Goal: Transaction & Acquisition: Book appointment/travel/reservation

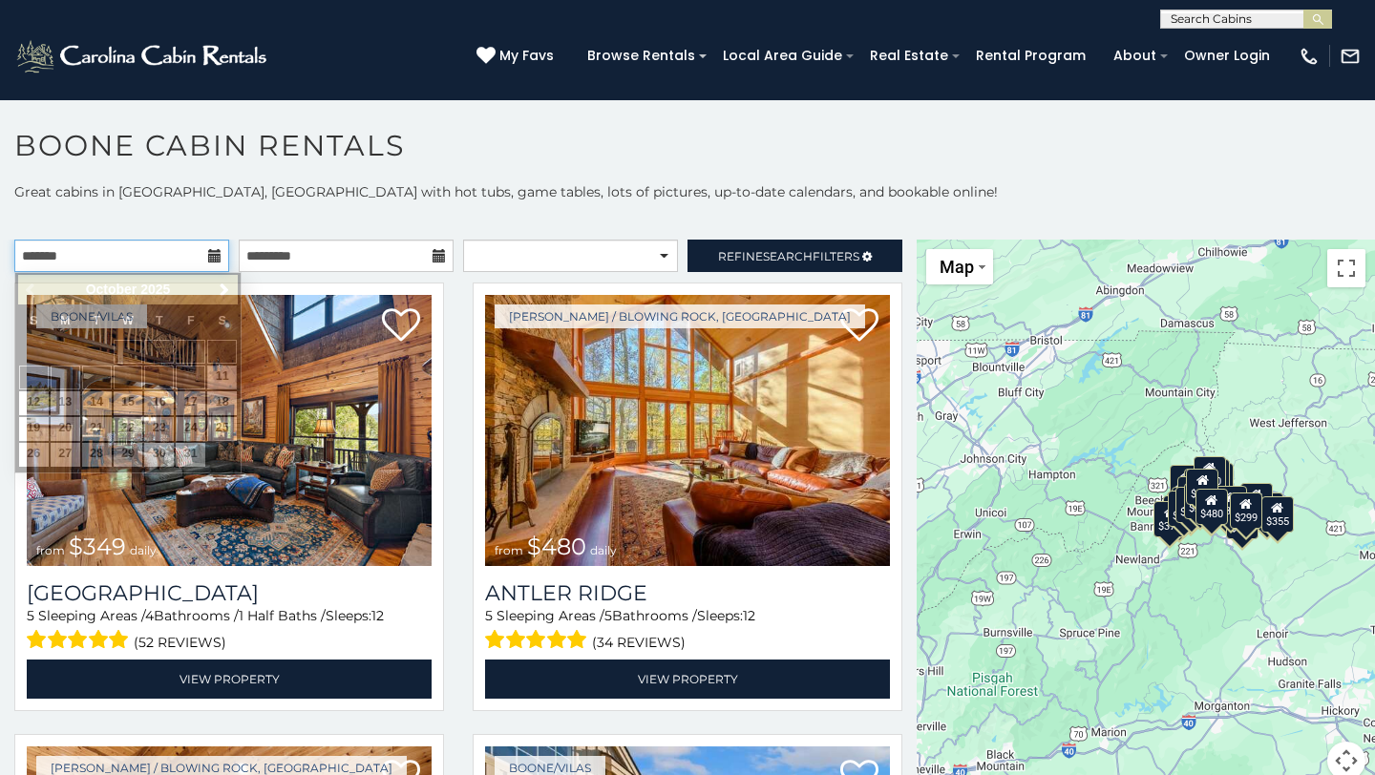
click at [197, 249] on input "text" at bounding box center [121, 256] width 215 height 32
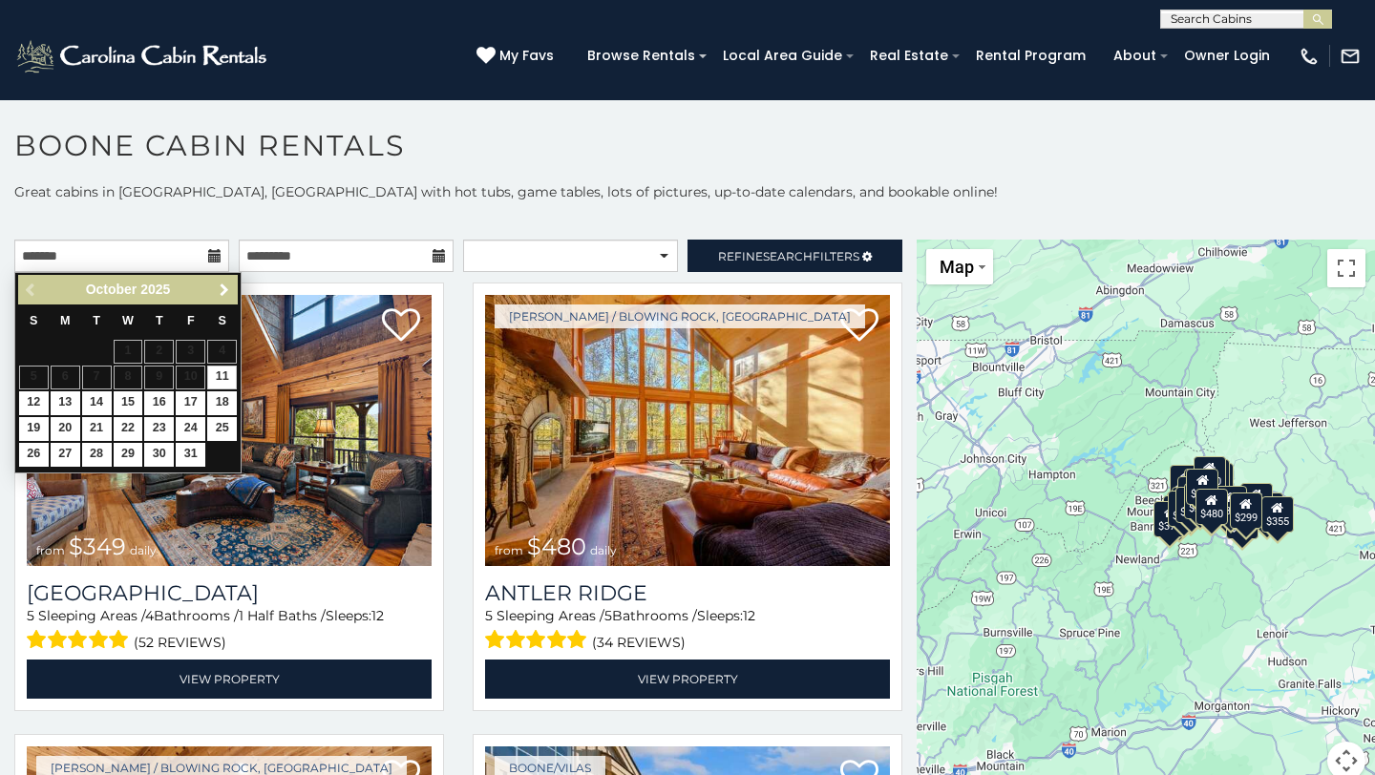
click at [222, 291] on span "Next" at bounding box center [224, 290] width 15 height 15
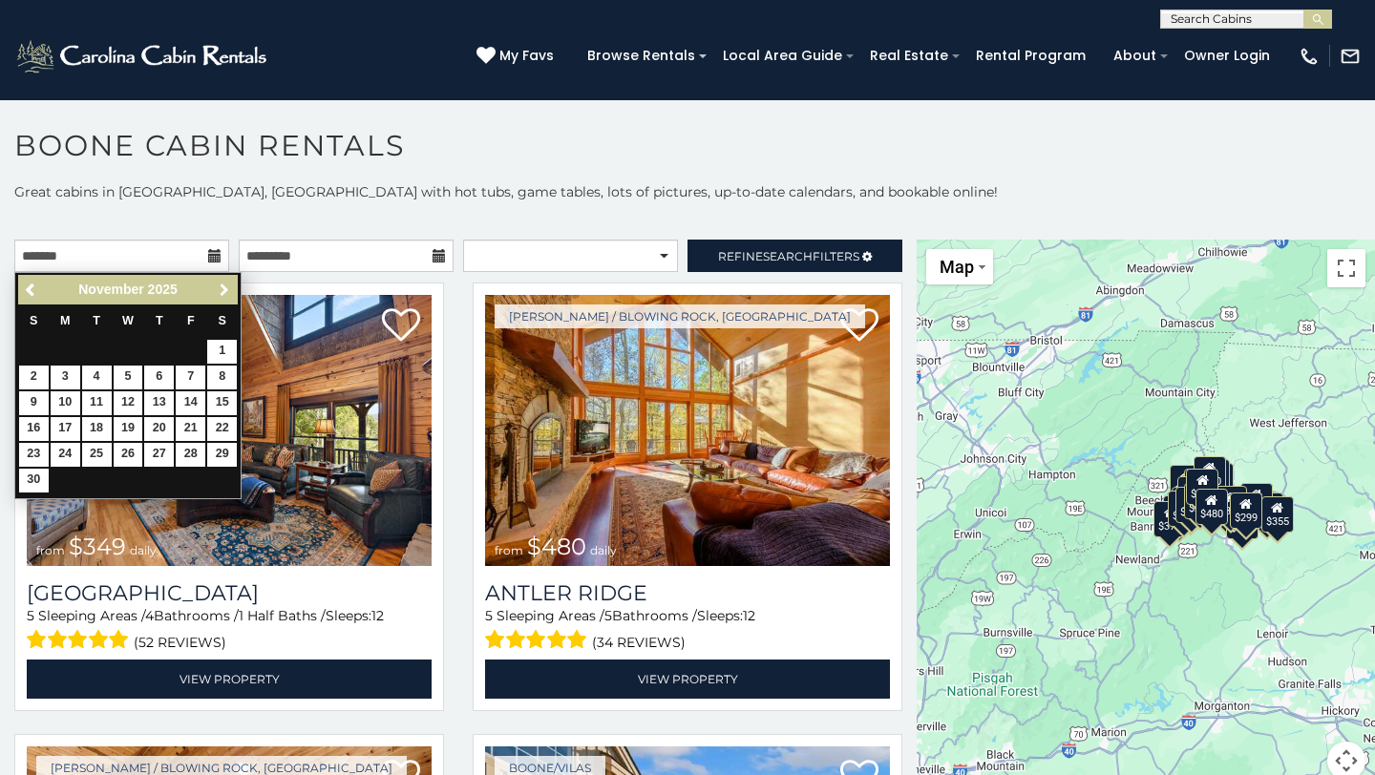
click at [222, 291] on span "Next" at bounding box center [224, 290] width 15 height 15
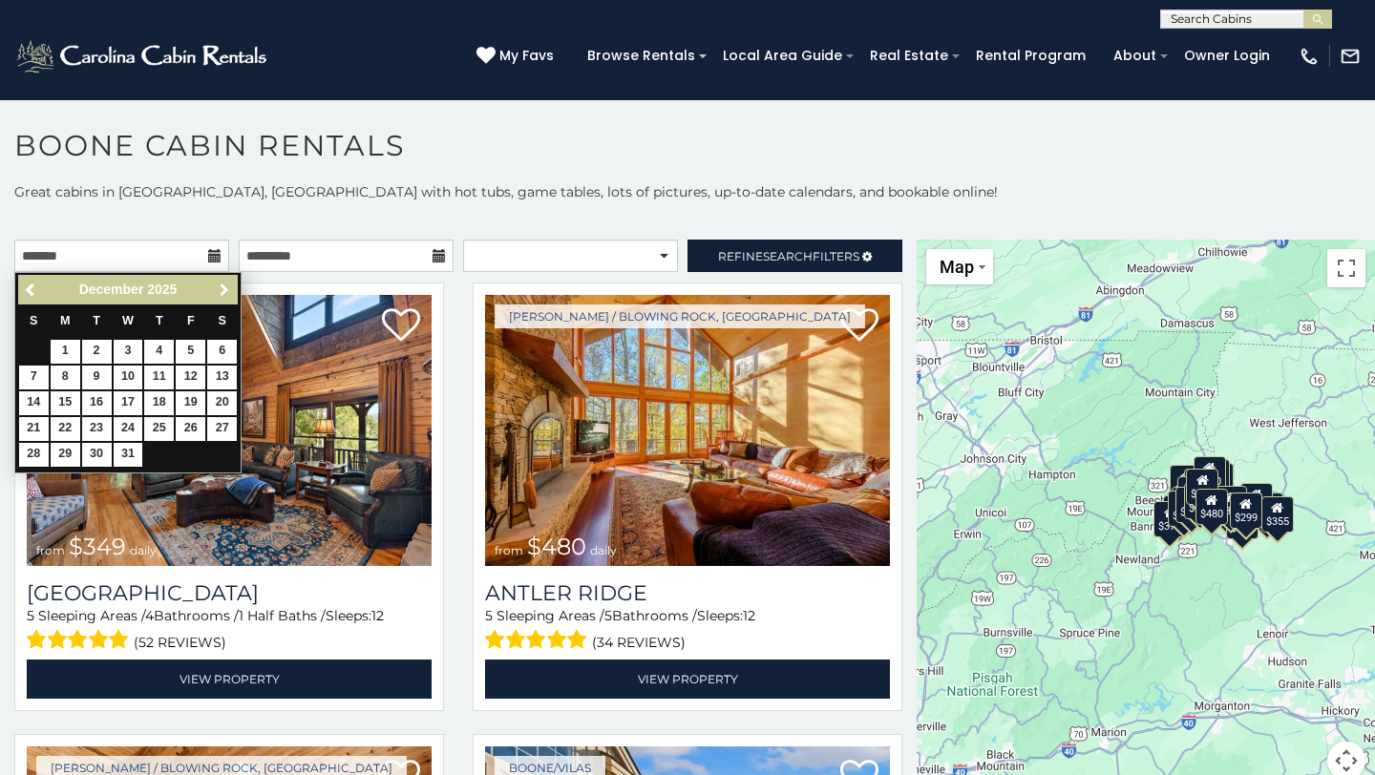
click at [222, 291] on span "Next" at bounding box center [224, 290] width 15 height 15
click at [190, 402] on link "16" at bounding box center [191, 404] width 30 height 24
type input "**********"
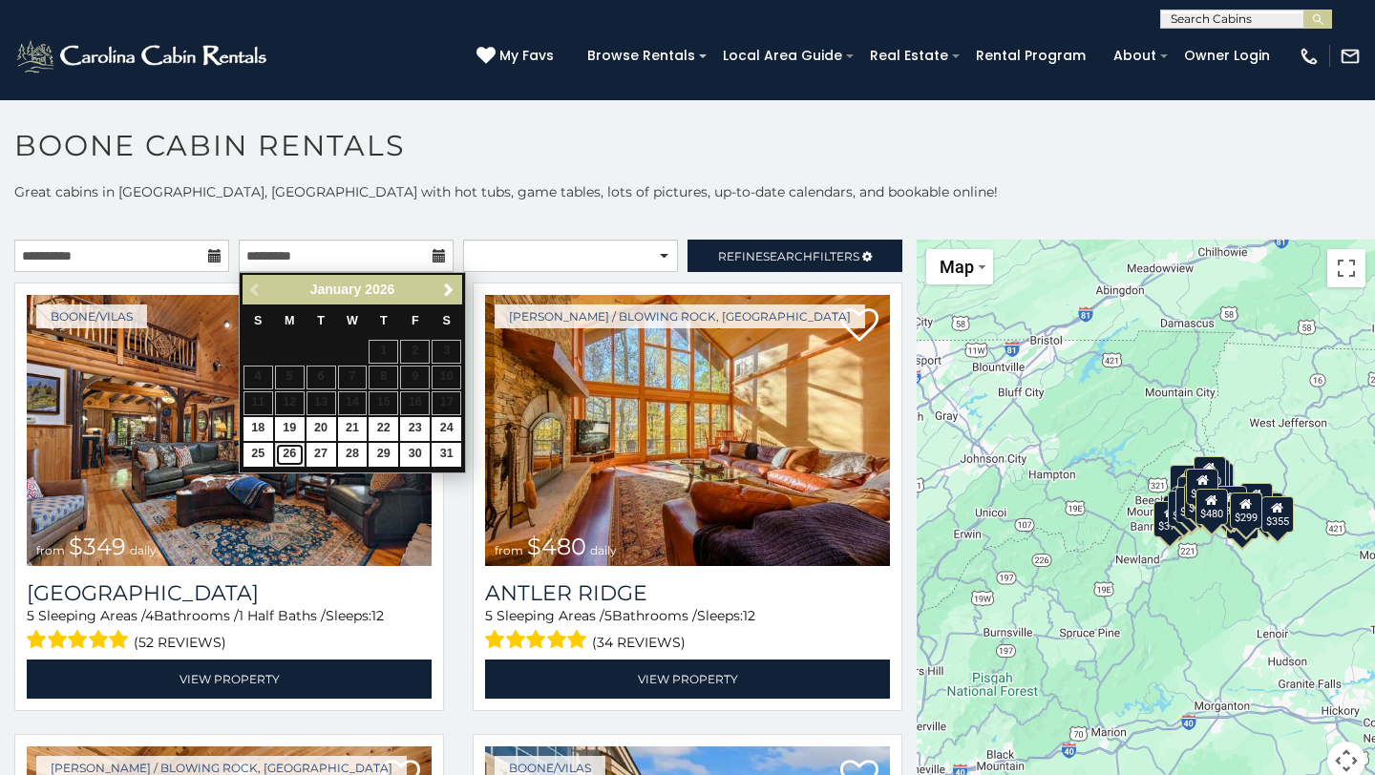
click at [286, 458] on link "26" at bounding box center [290, 455] width 30 height 24
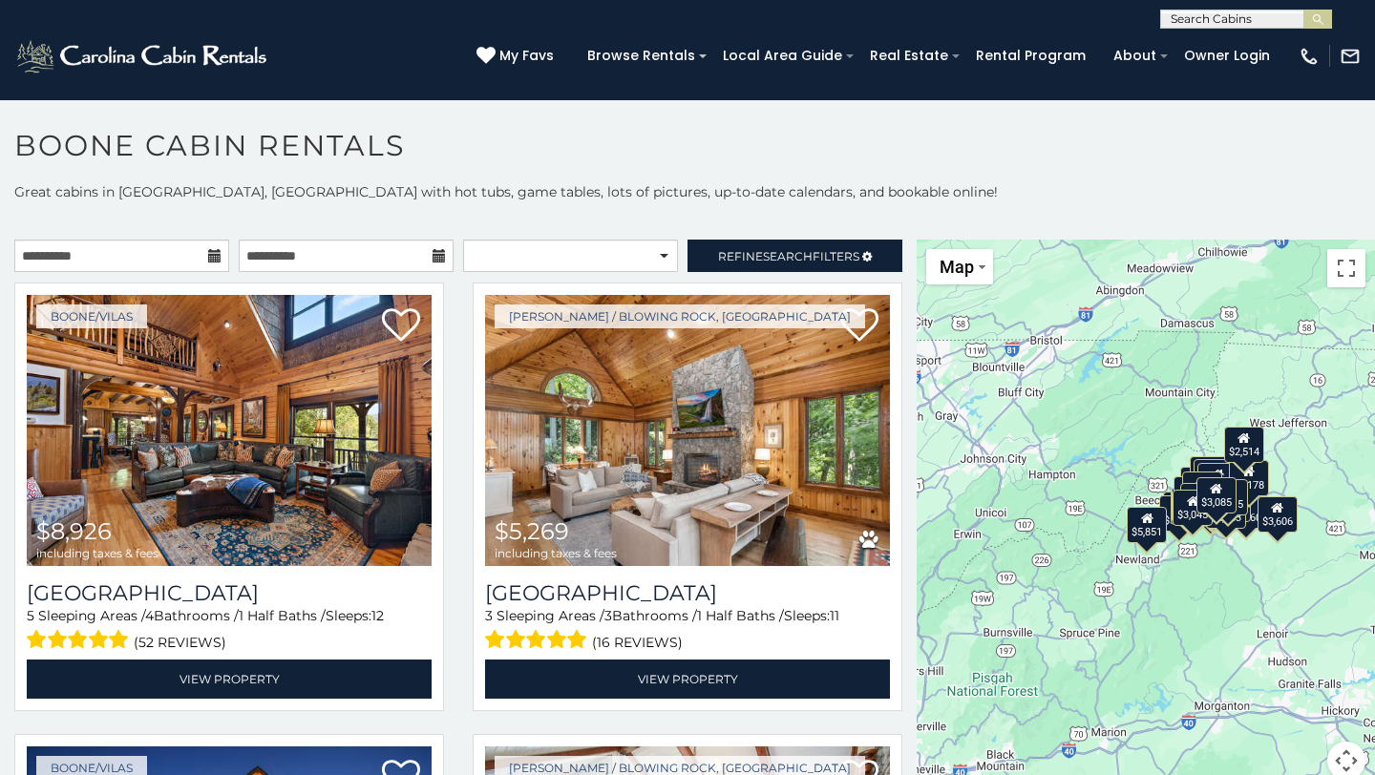
click at [435, 260] on icon at bounding box center [439, 255] width 13 height 13
click at [435, 255] on icon at bounding box center [439, 255] width 13 height 13
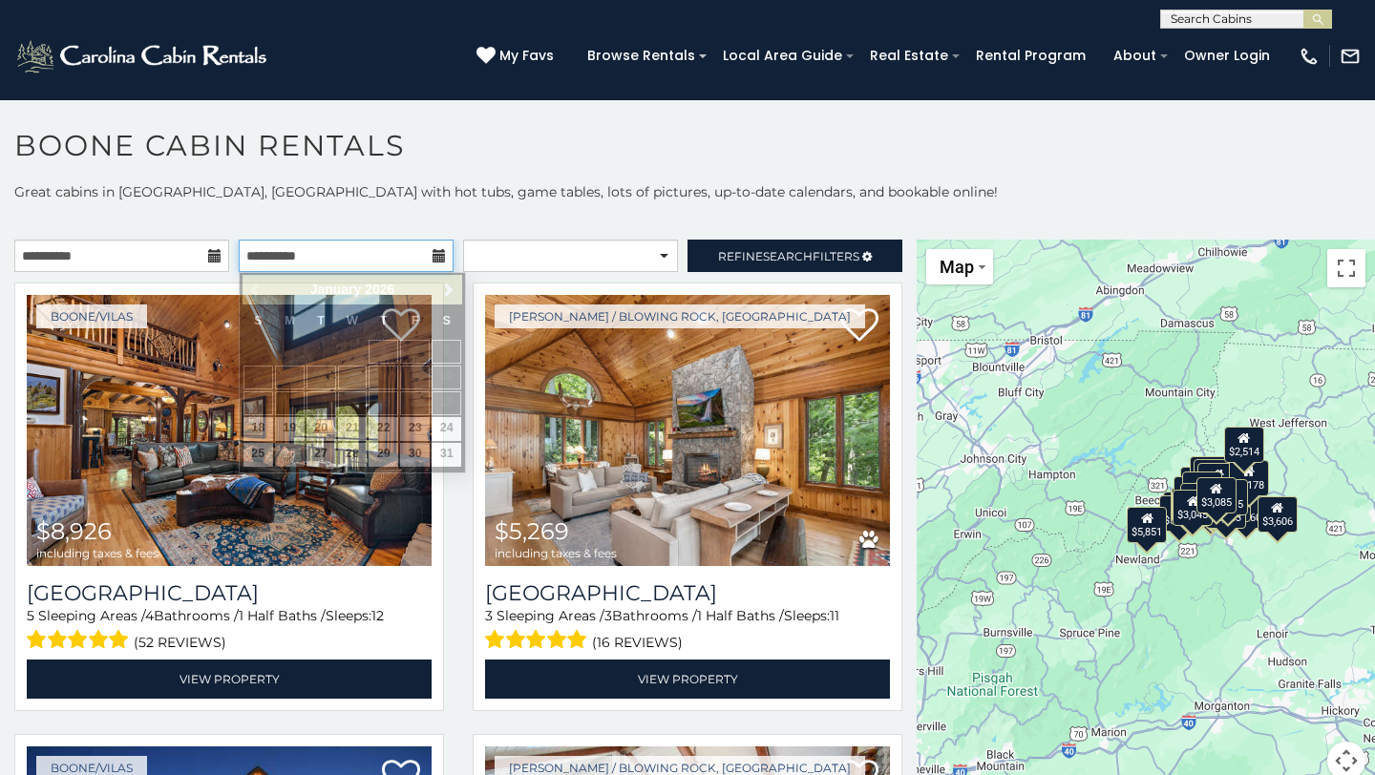
click at [320, 254] on input "**********" at bounding box center [346, 256] width 215 height 32
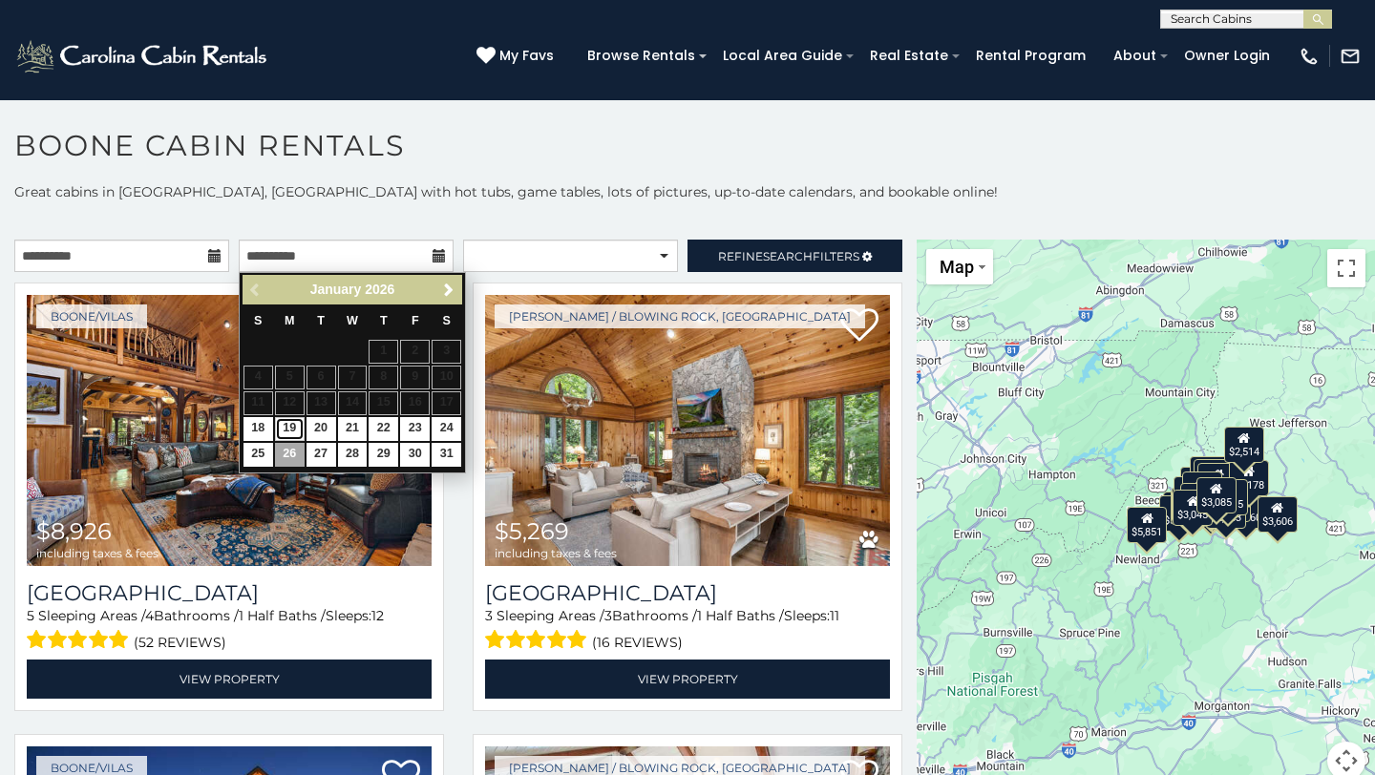
click at [287, 425] on link "19" at bounding box center [290, 429] width 30 height 24
type input "**********"
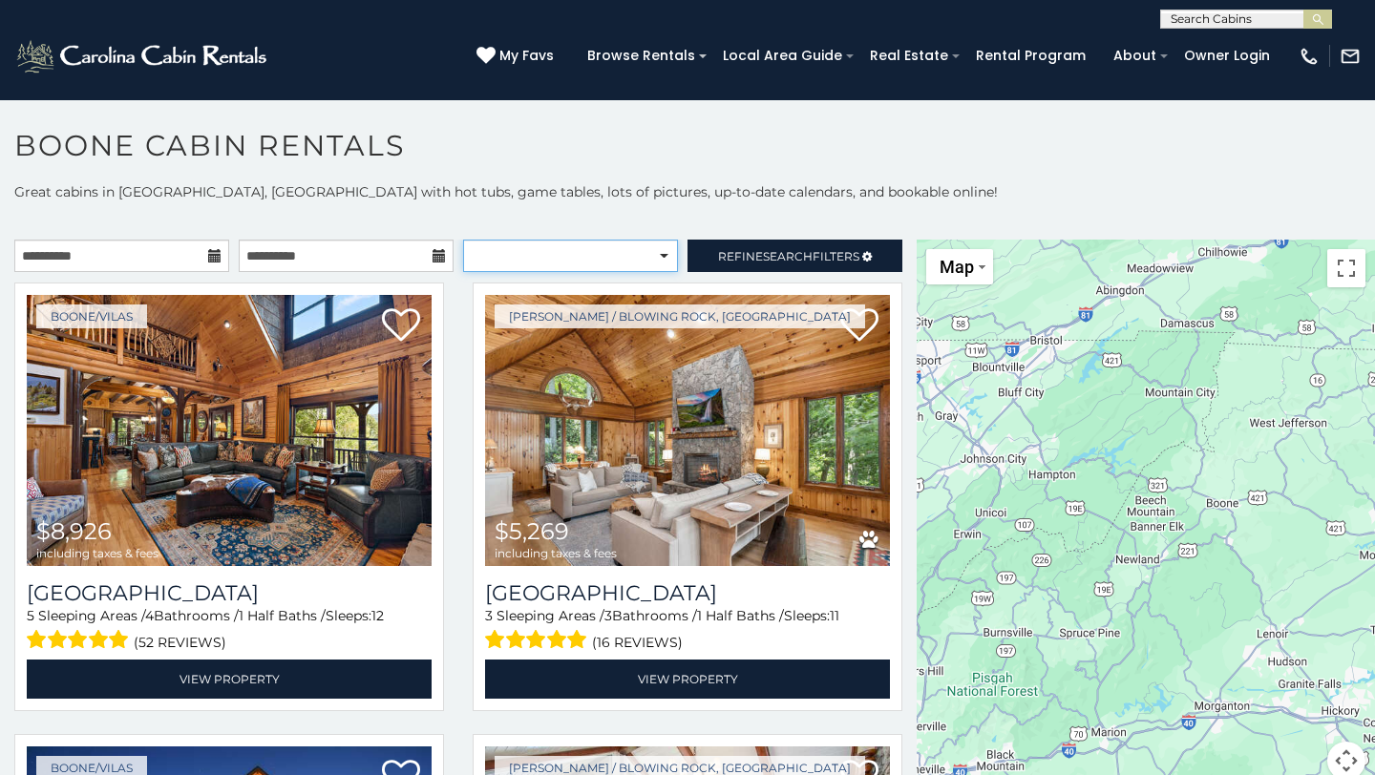
click at [663, 255] on select "**********" at bounding box center [570, 256] width 215 height 32
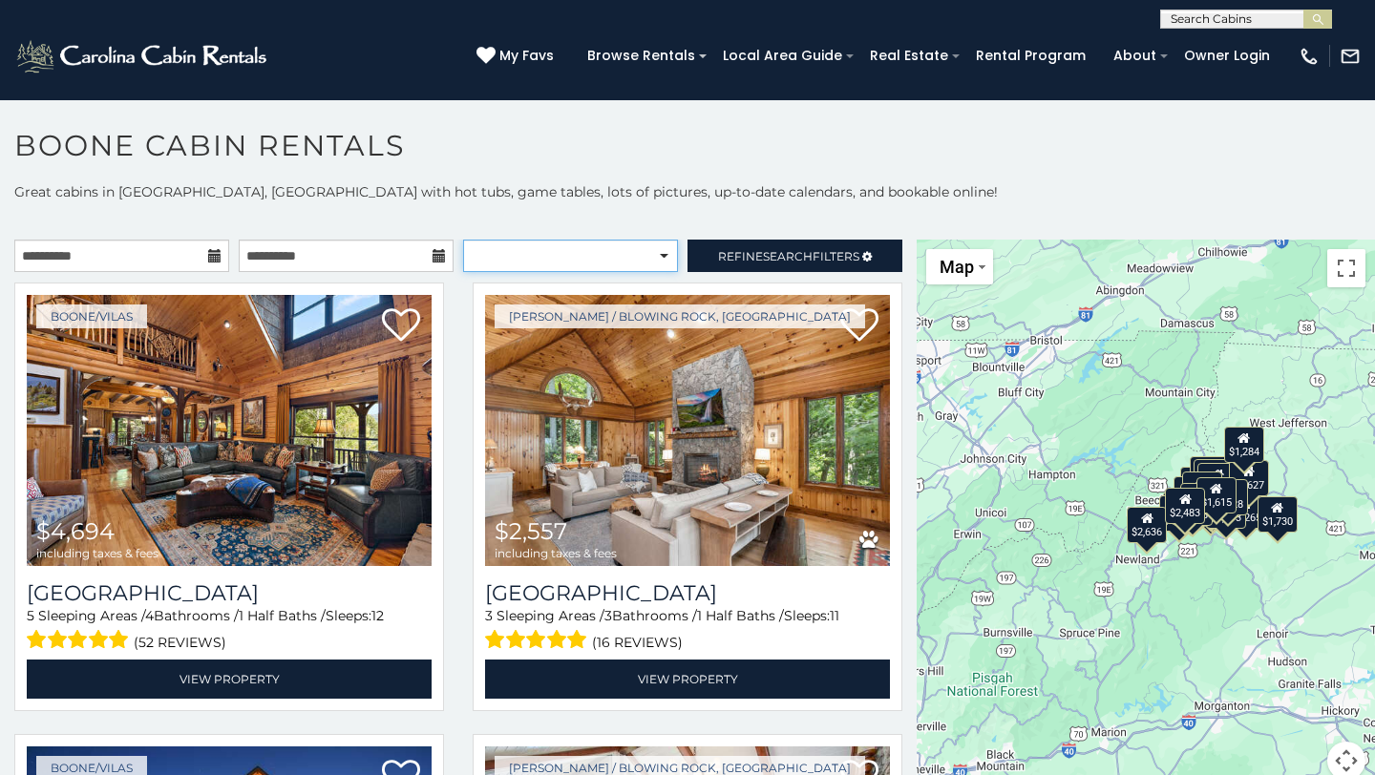
select select "**********"
click at [463, 240] on select "**********" at bounding box center [570, 256] width 215 height 32
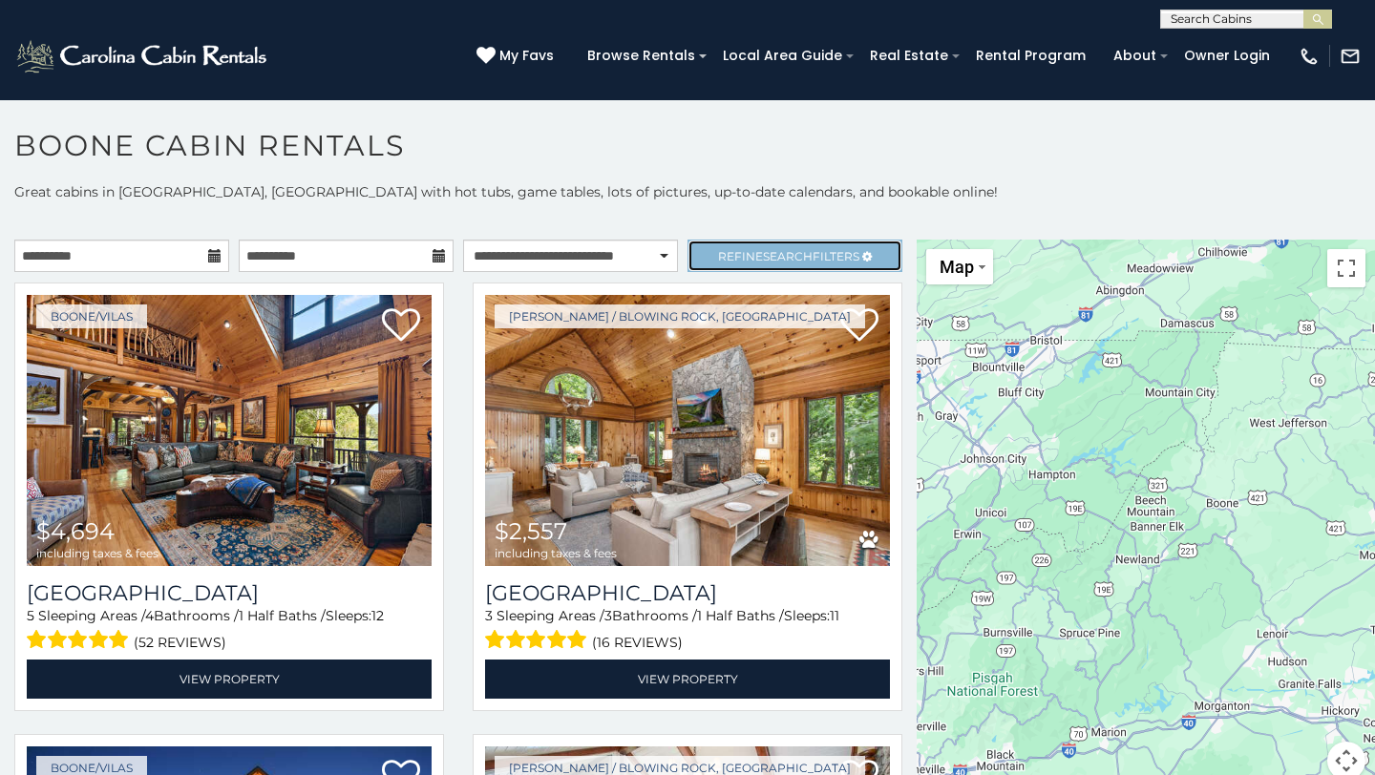
click at [819, 254] on span "Refine Search Filters" at bounding box center [788, 256] width 141 height 14
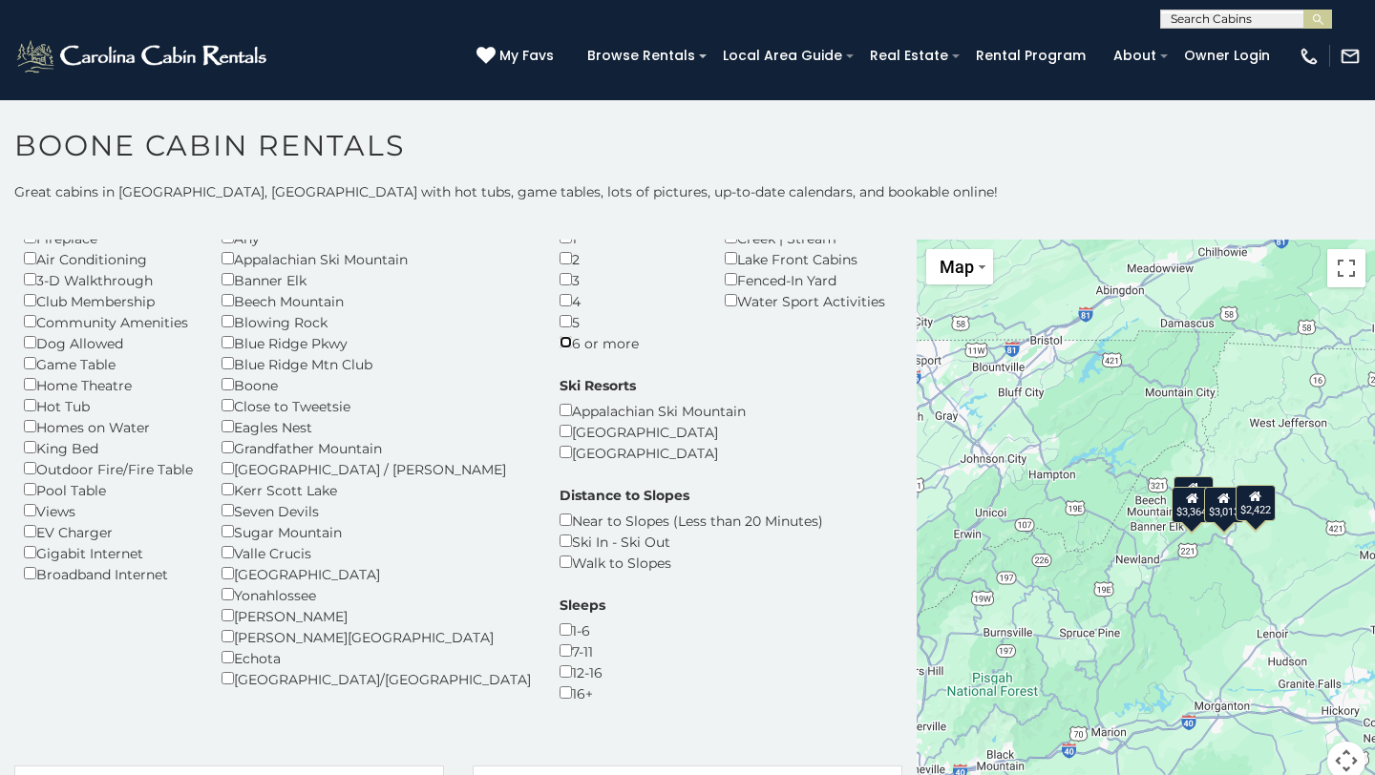
scroll to position [85, 0]
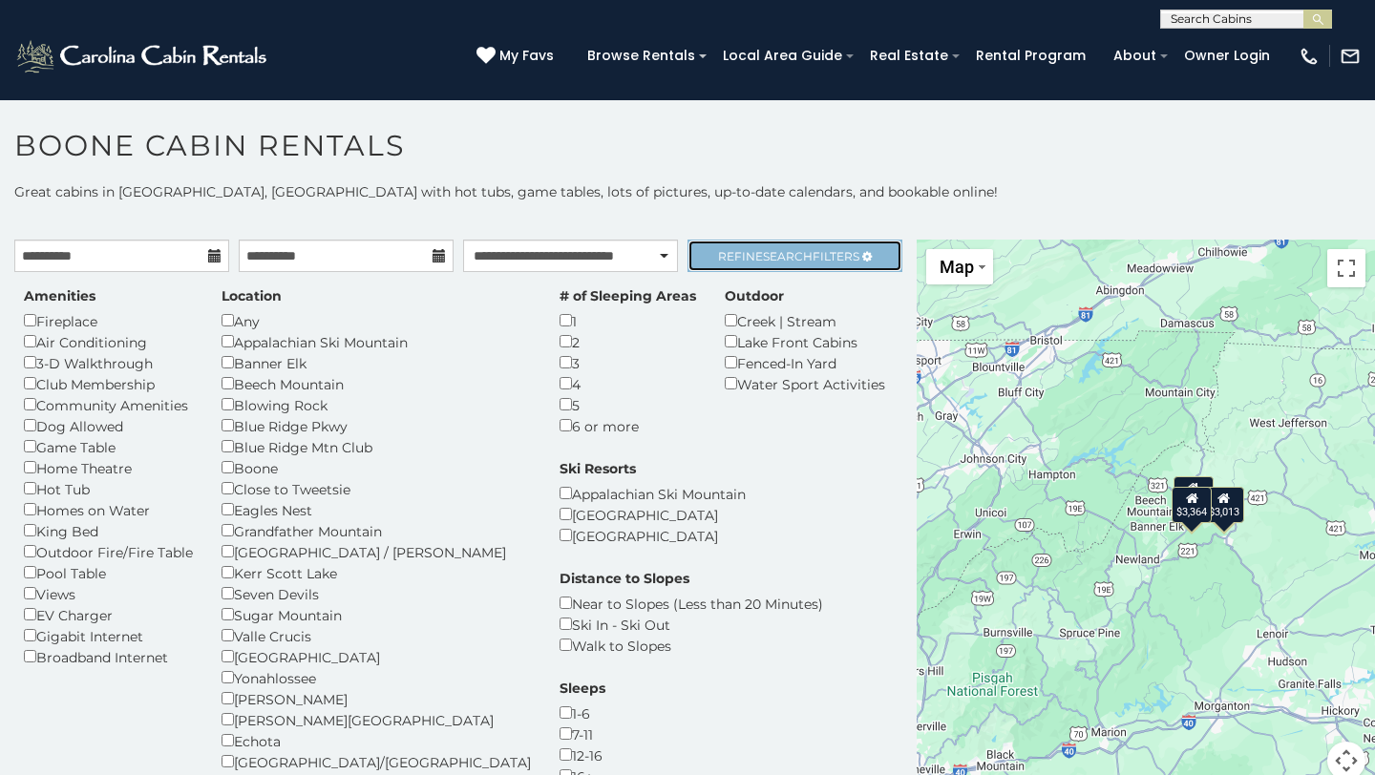
click at [767, 254] on span "Search" at bounding box center [788, 256] width 50 height 14
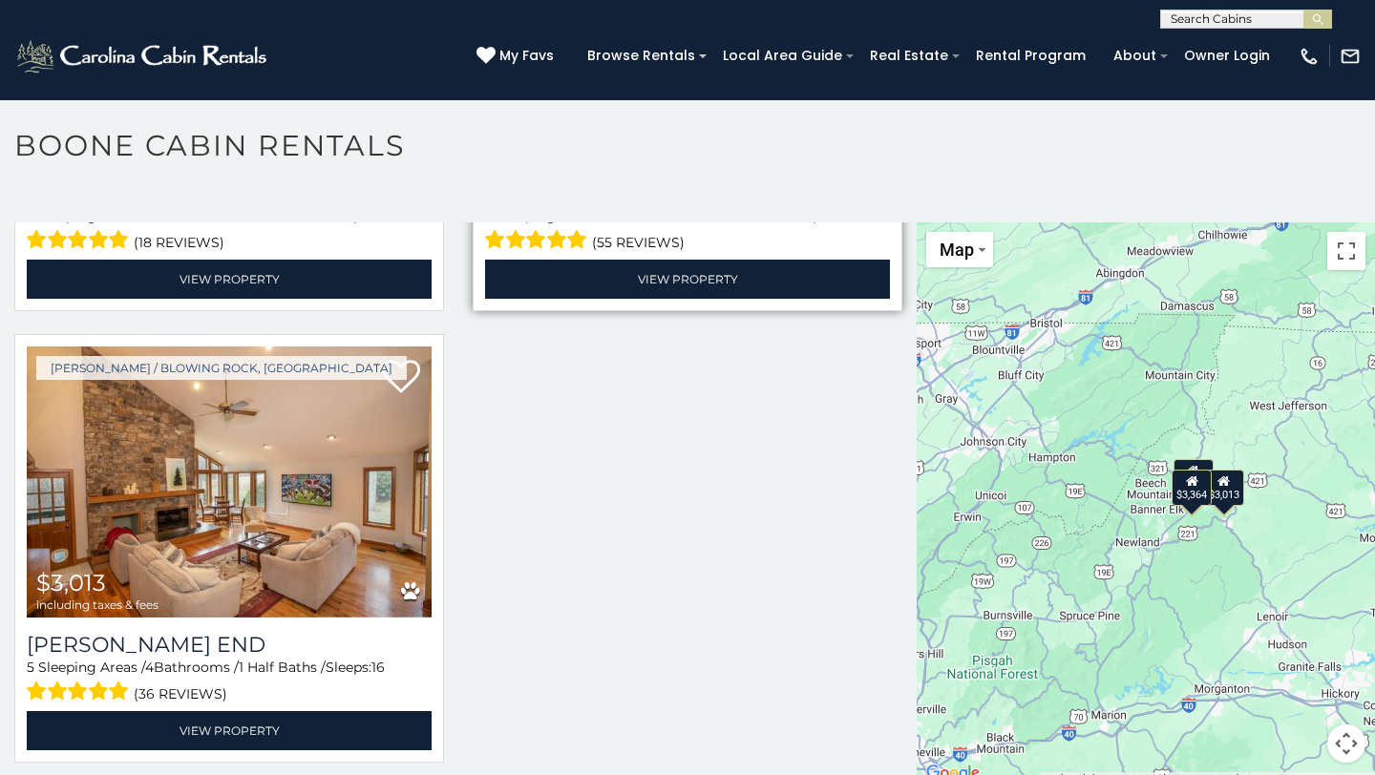
scroll to position [10, 0]
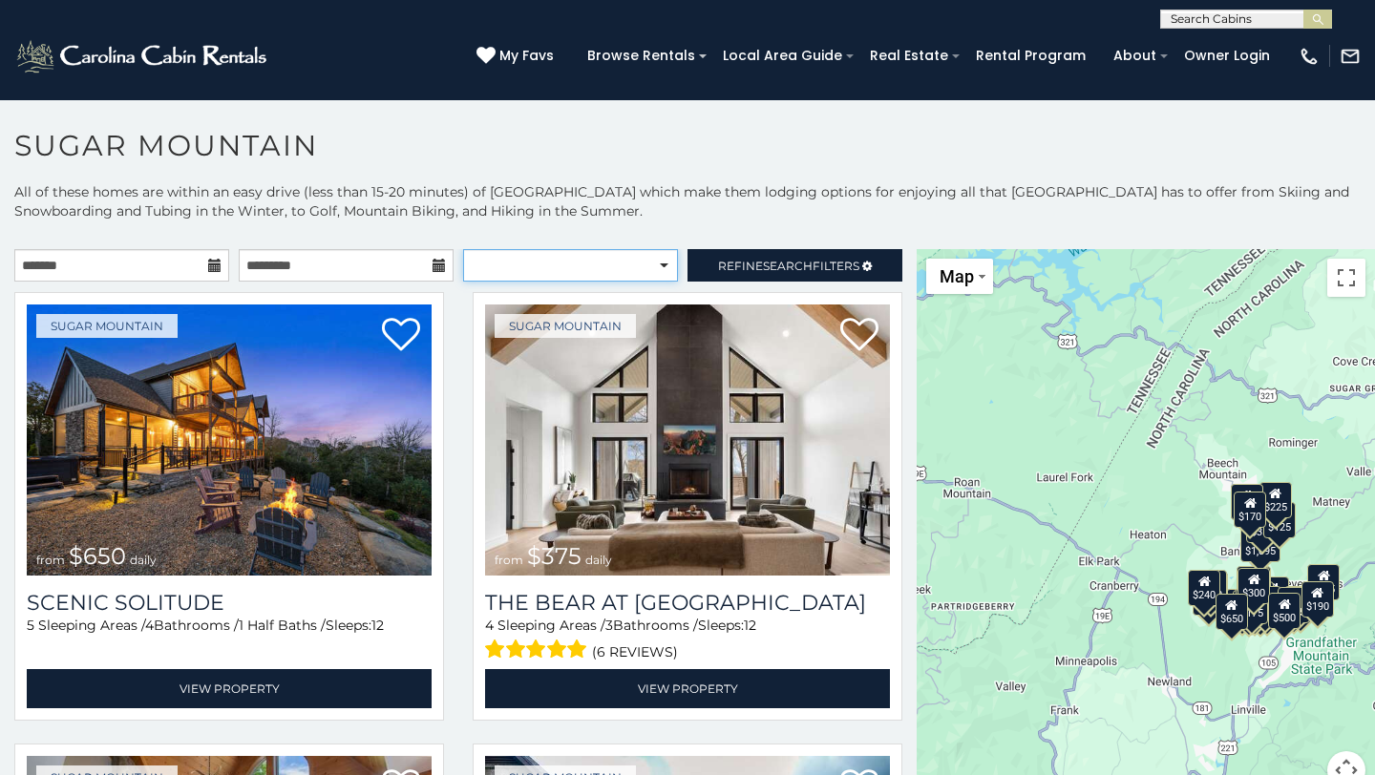
click at [658, 271] on select "**********" at bounding box center [570, 265] width 215 height 32
click at [829, 270] on span "Refine Search Filters" at bounding box center [788, 266] width 141 height 14
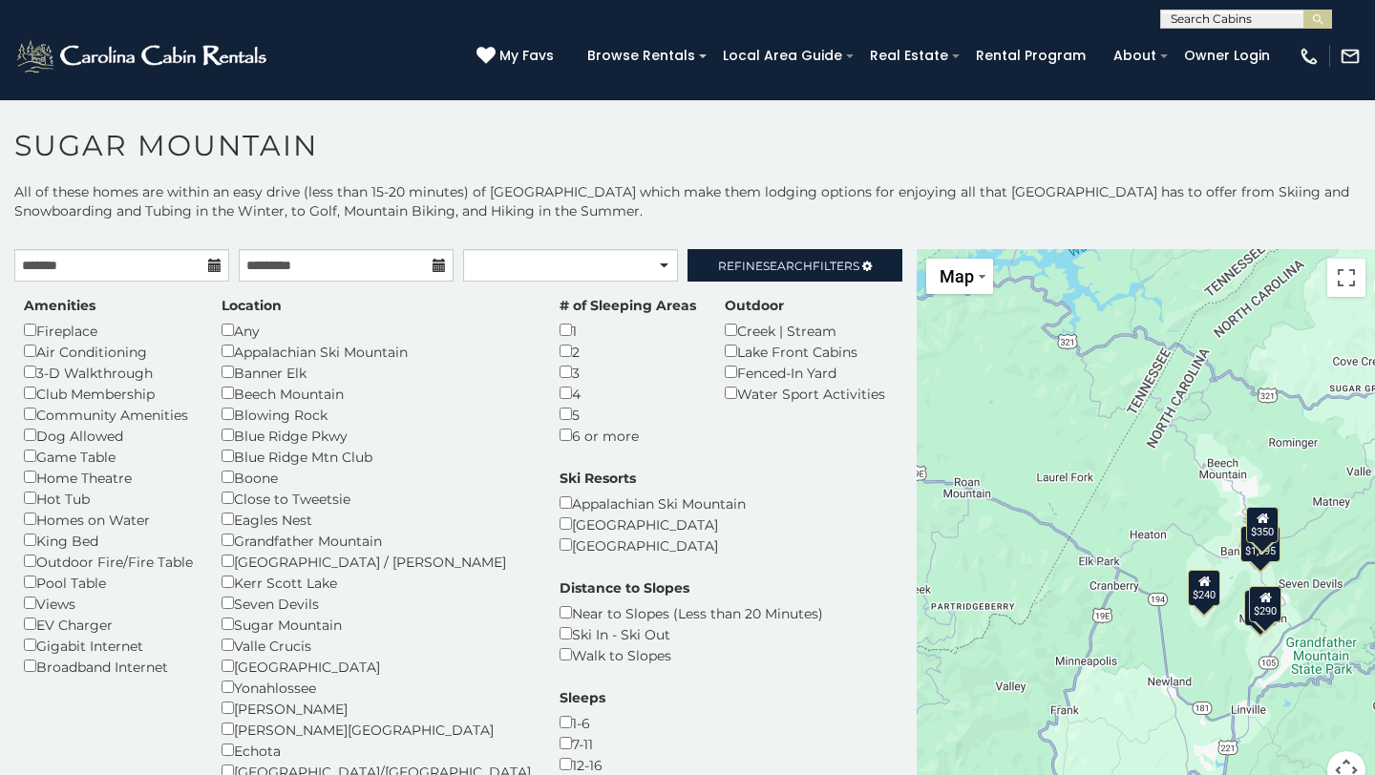
click at [208, 272] on icon at bounding box center [214, 265] width 13 height 13
click at [214, 267] on icon at bounding box center [214, 265] width 13 height 13
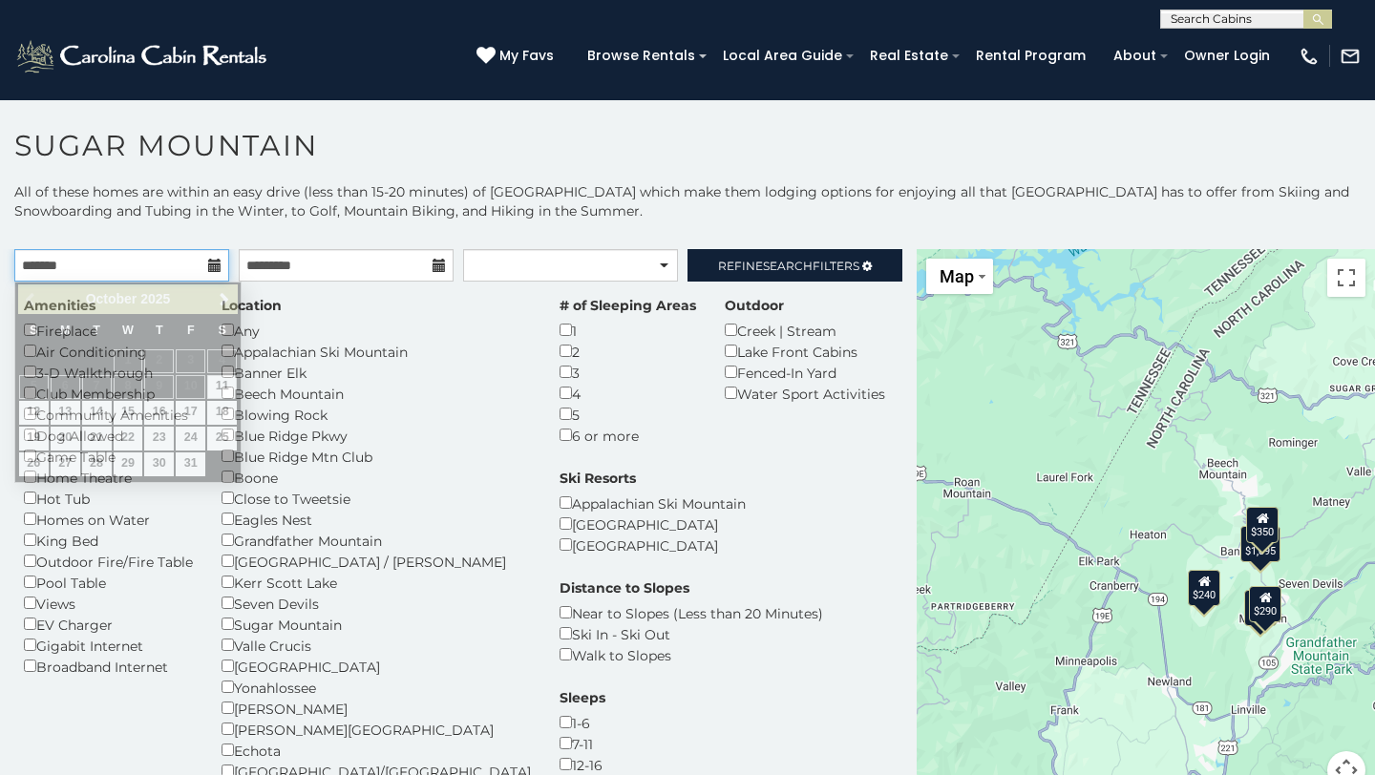
click at [173, 256] on input "text" at bounding box center [121, 265] width 215 height 32
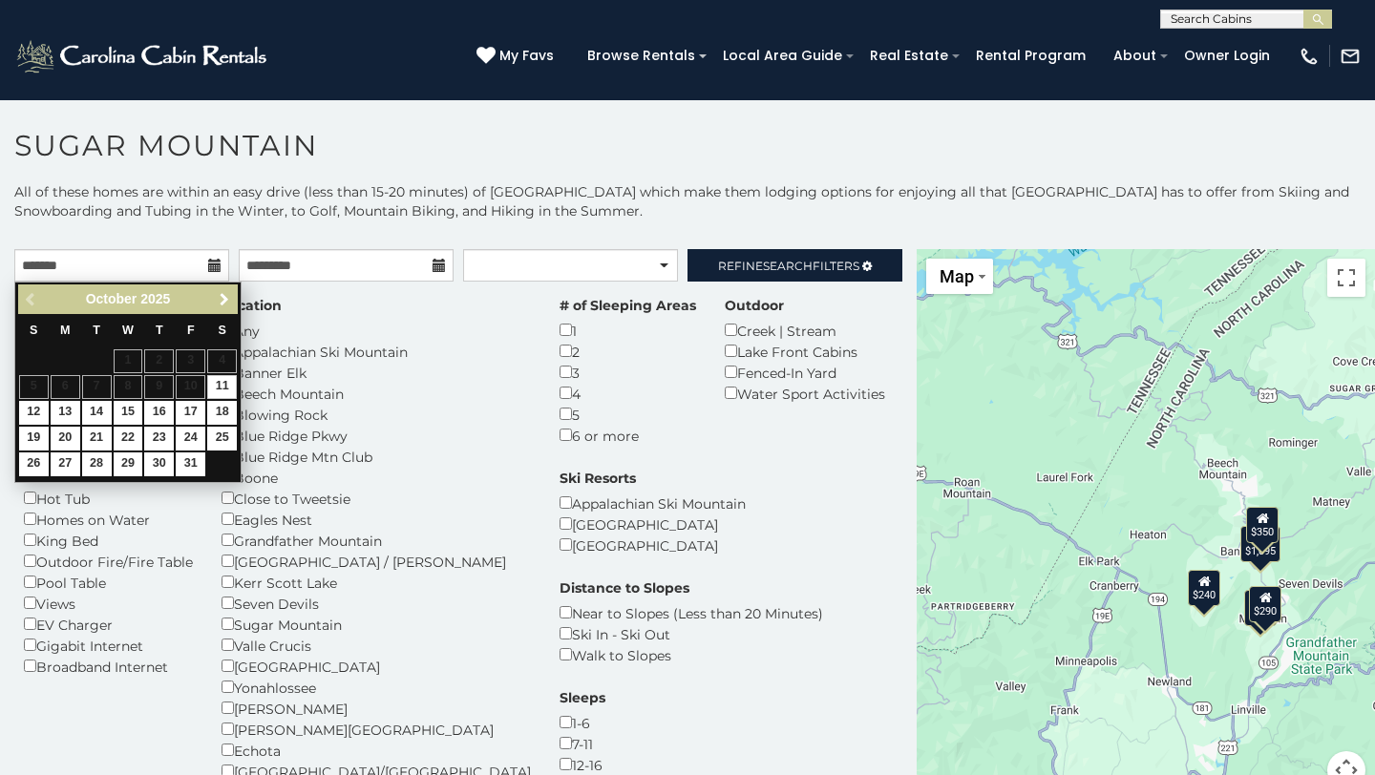
click at [213, 299] on link "Next" at bounding box center [224, 299] width 24 height 24
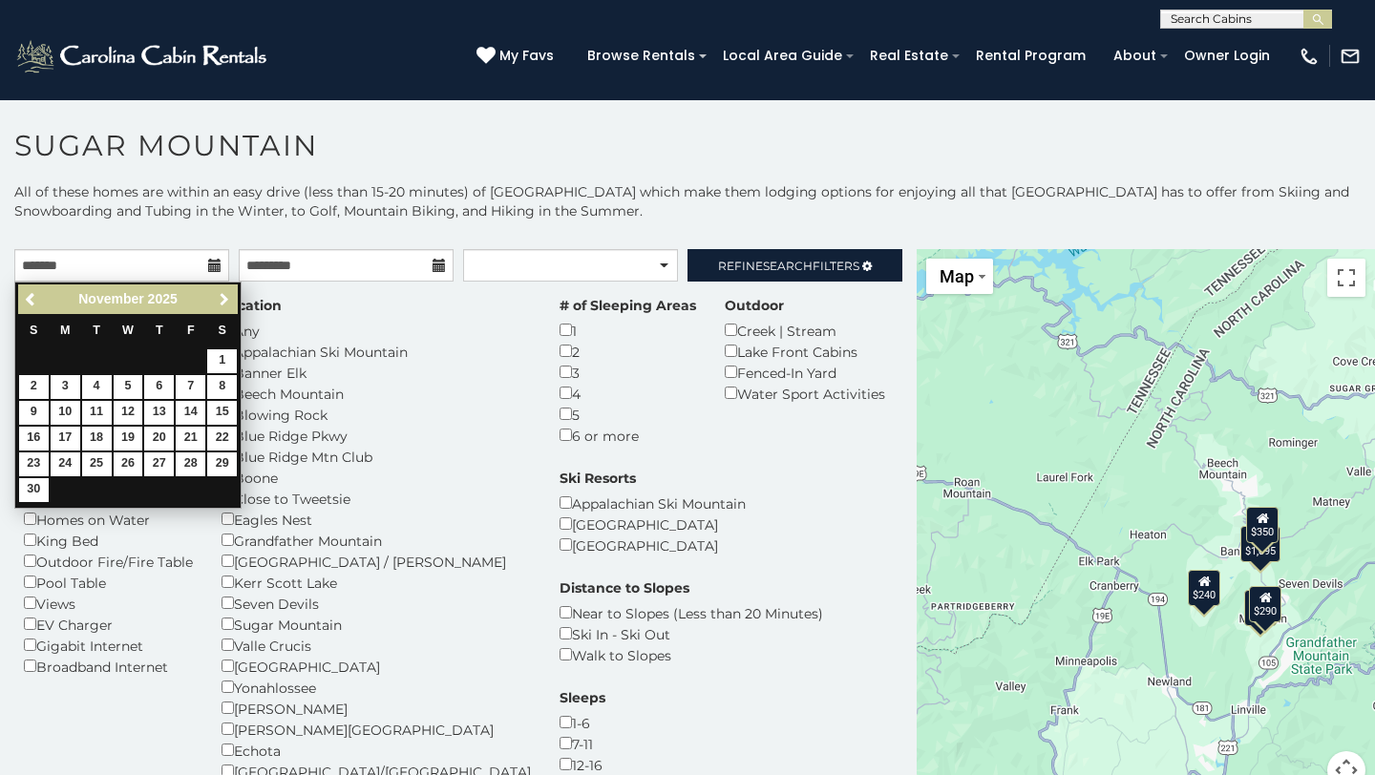
click at [214, 299] on link "Next" at bounding box center [224, 299] width 24 height 24
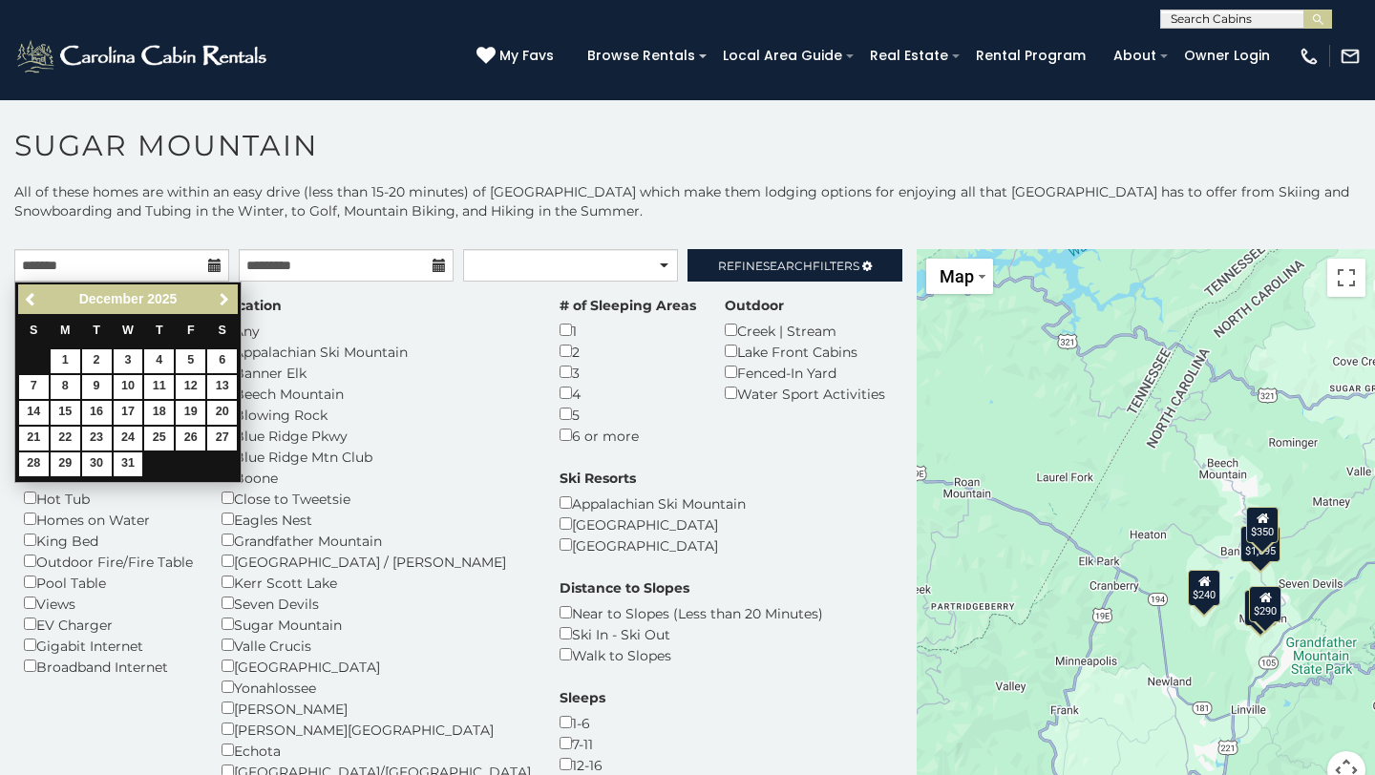
click at [214, 299] on link "Next" at bounding box center [224, 299] width 24 height 24
click at [194, 409] on link "16" at bounding box center [191, 413] width 30 height 24
type input "**********"
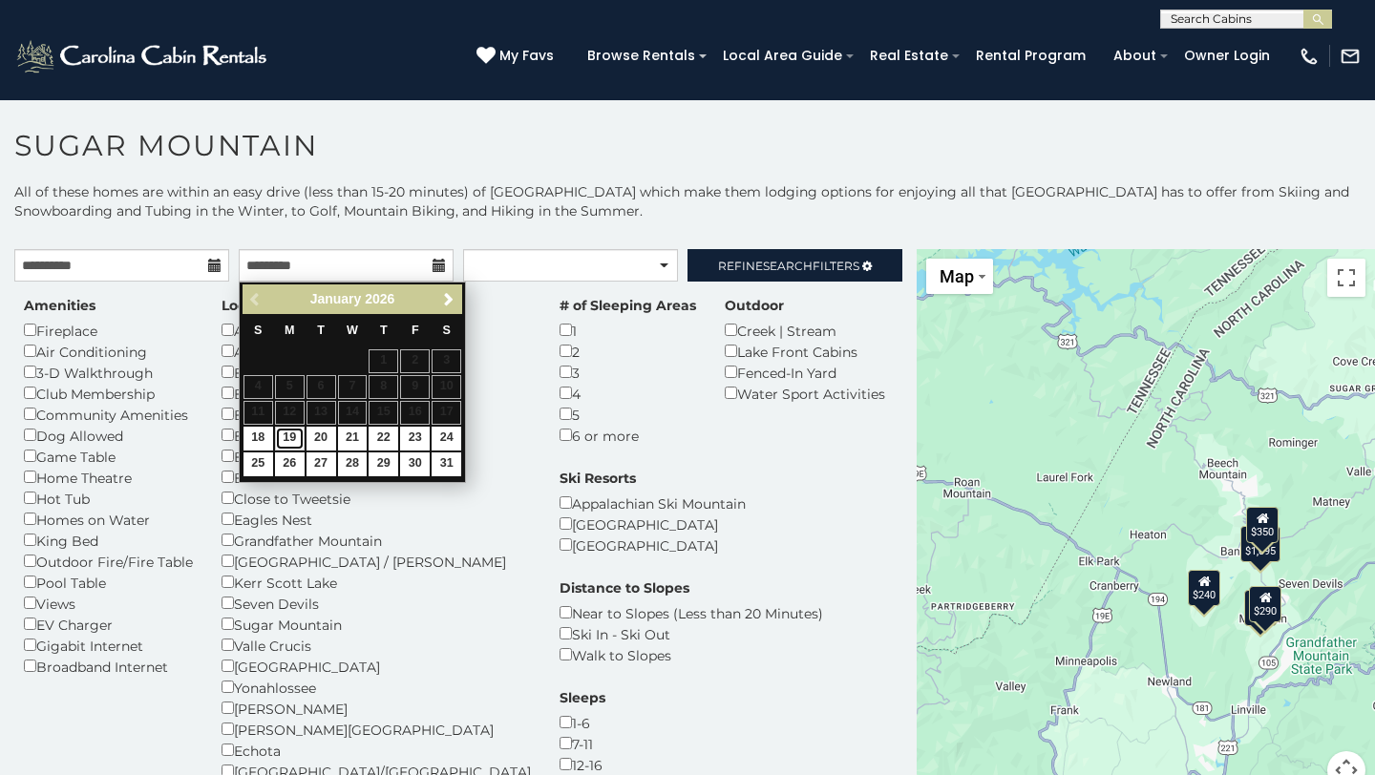
click at [288, 434] on link "19" at bounding box center [290, 439] width 30 height 24
type input "**********"
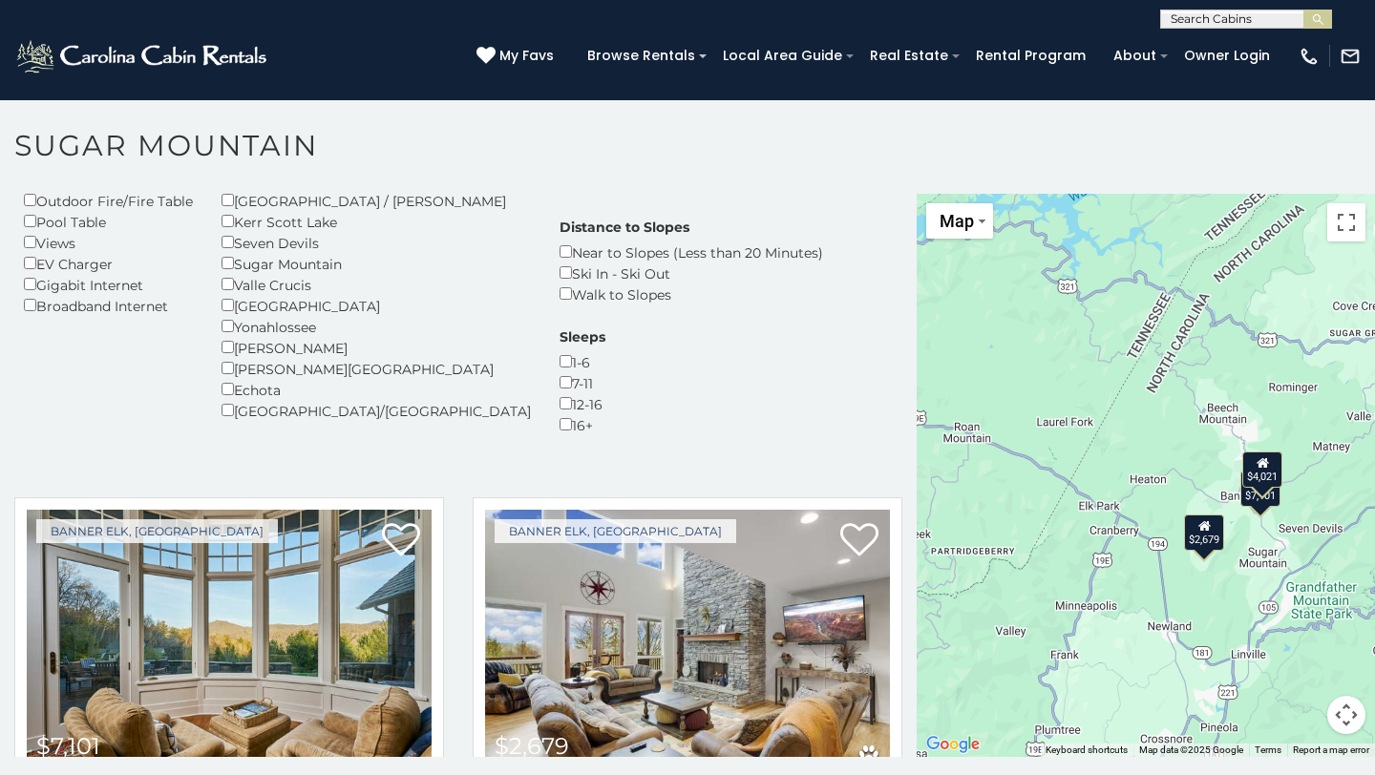
scroll to position [251, 0]
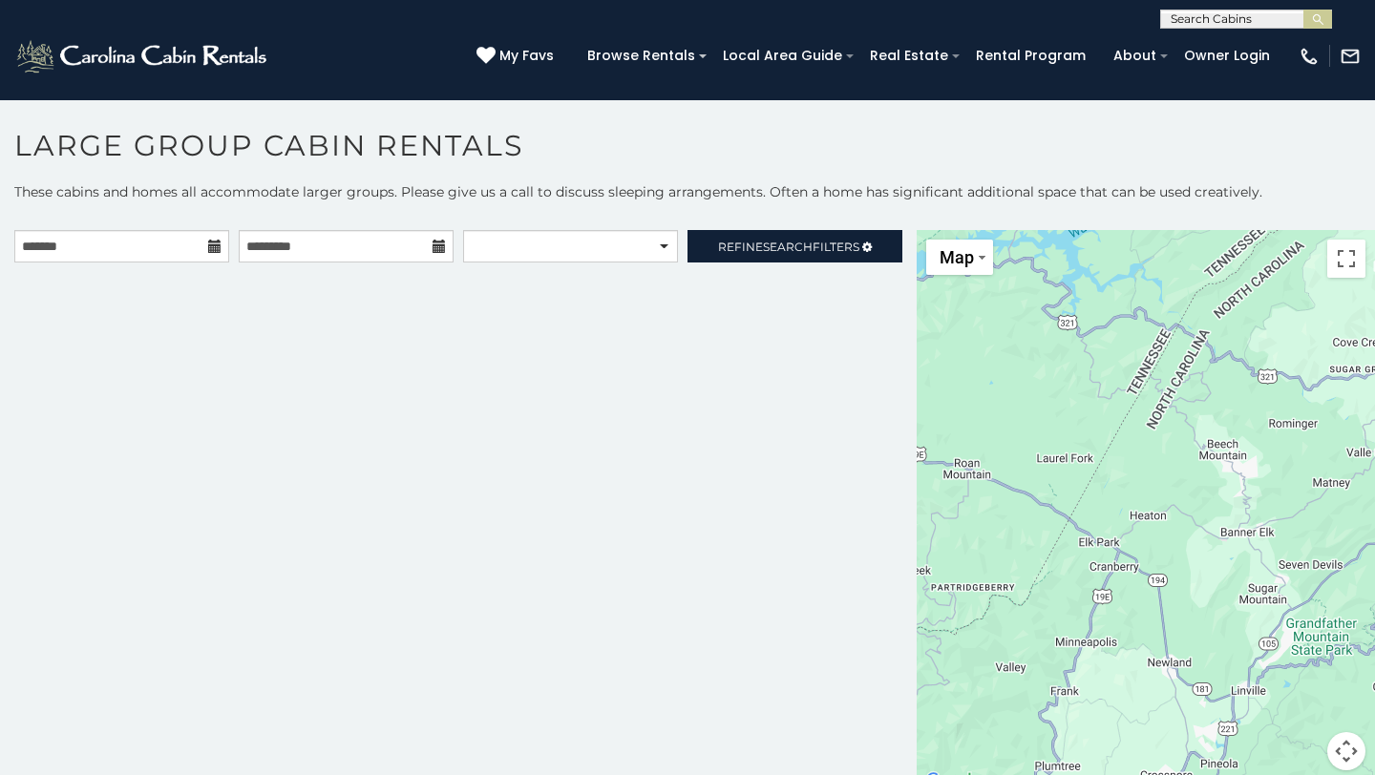
scroll to position [10, 0]
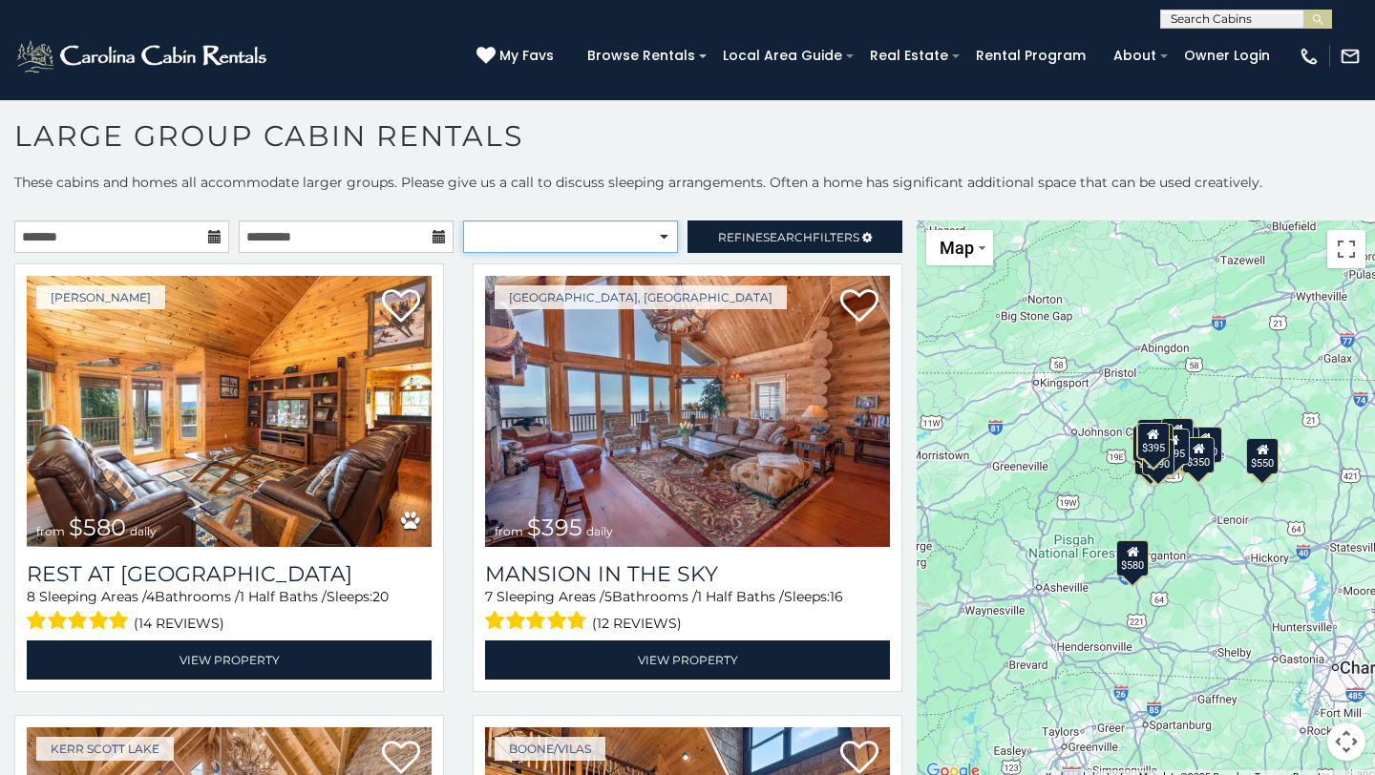
click at [666, 238] on select "**********" at bounding box center [570, 237] width 215 height 32
select select "**********"
click at [463, 221] on select "**********" at bounding box center [570, 237] width 215 height 32
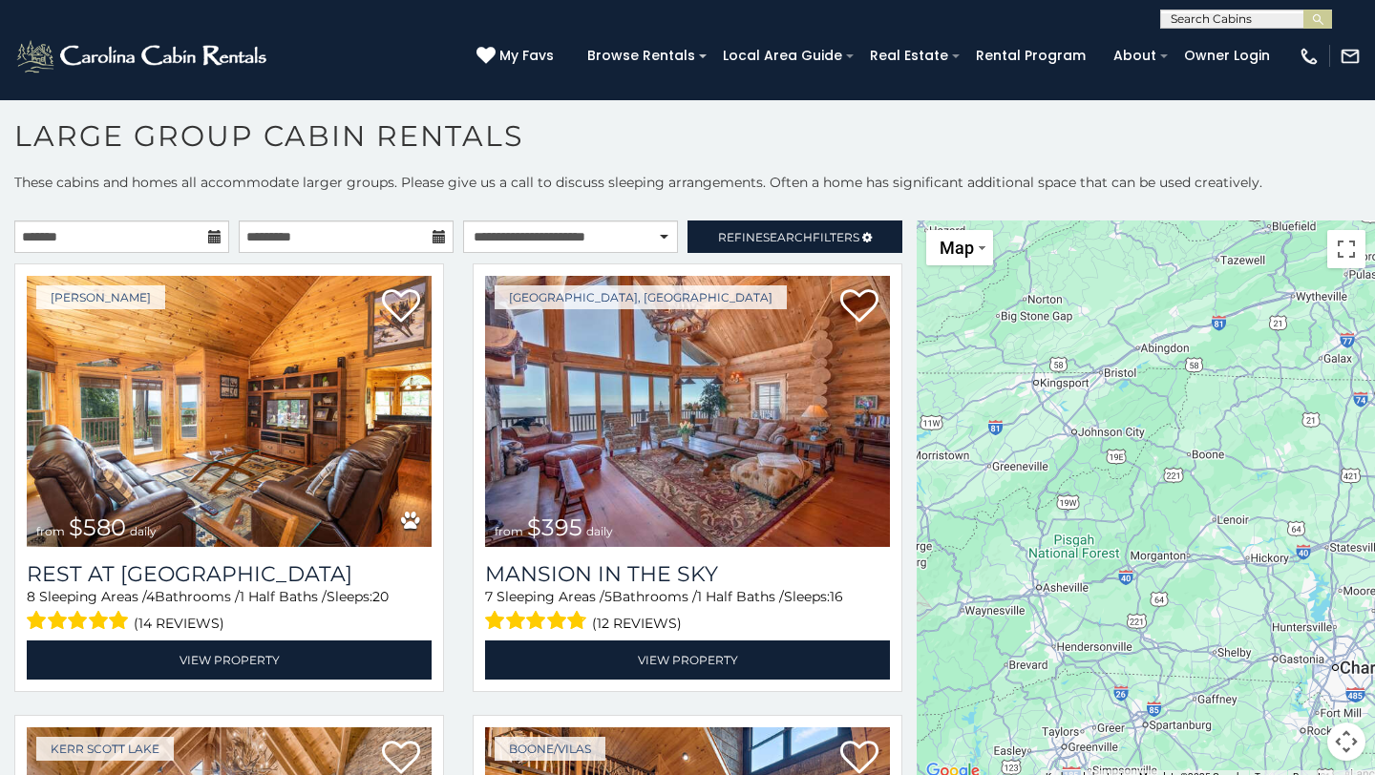
click at [215, 237] on icon at bounding box center [214, 236] width 13 height 13
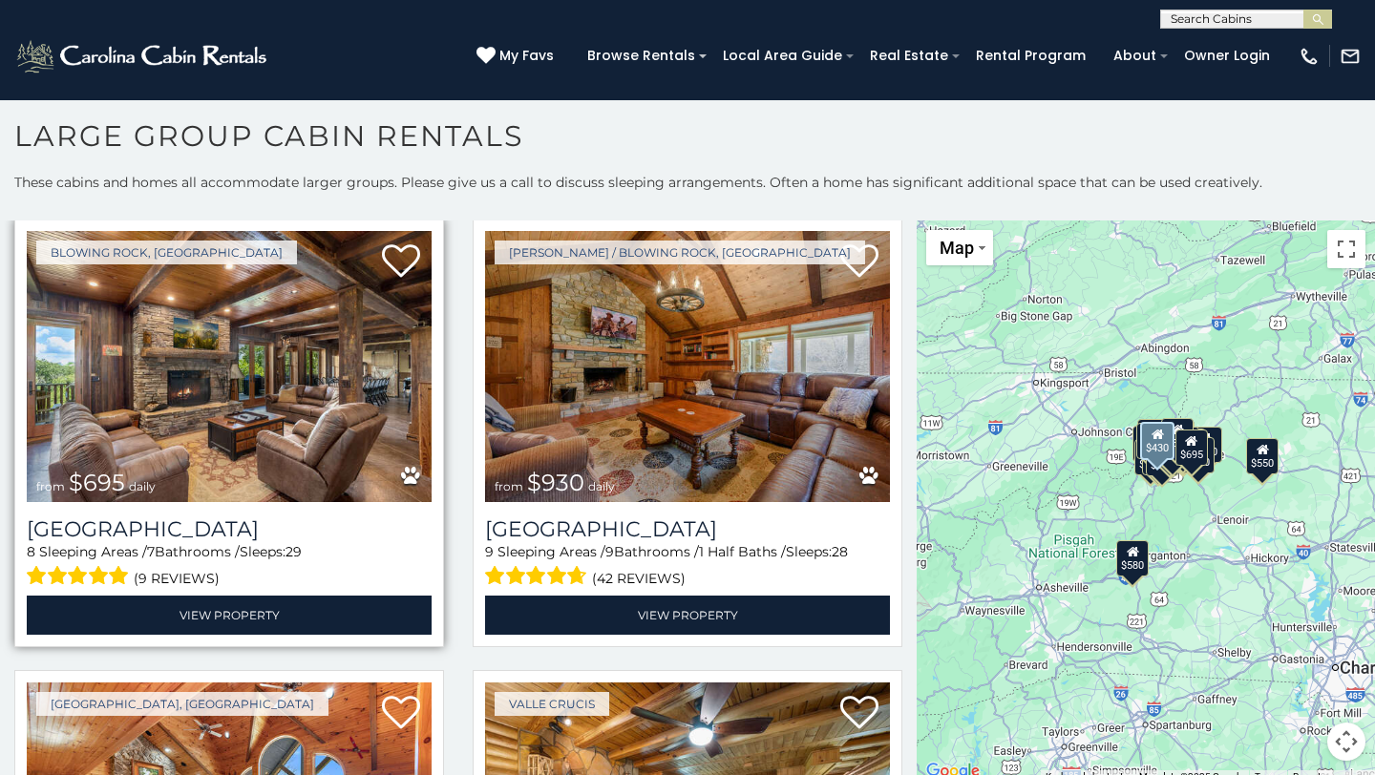
scroll to position [33, 0]
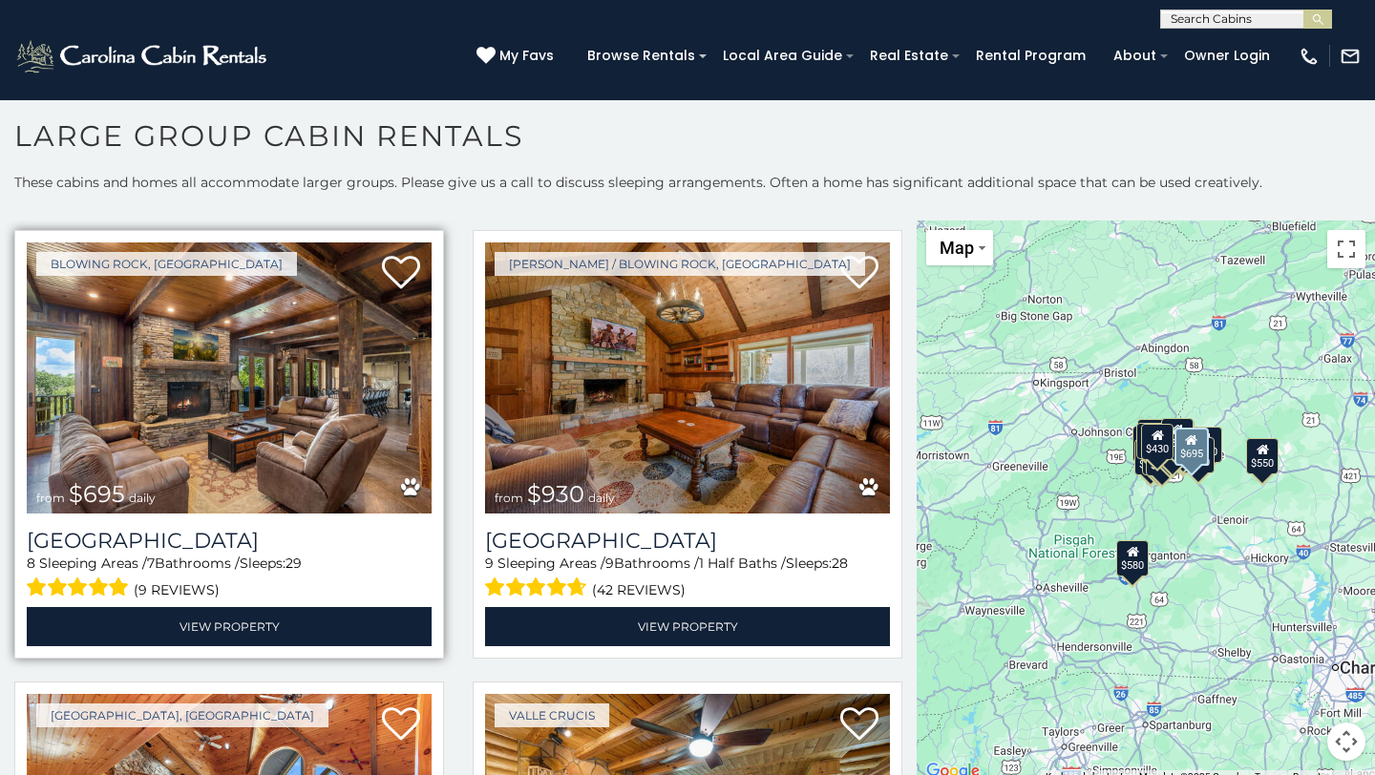
click at [286, 365] on img at bounding box center [229, 378] width 405 height 271
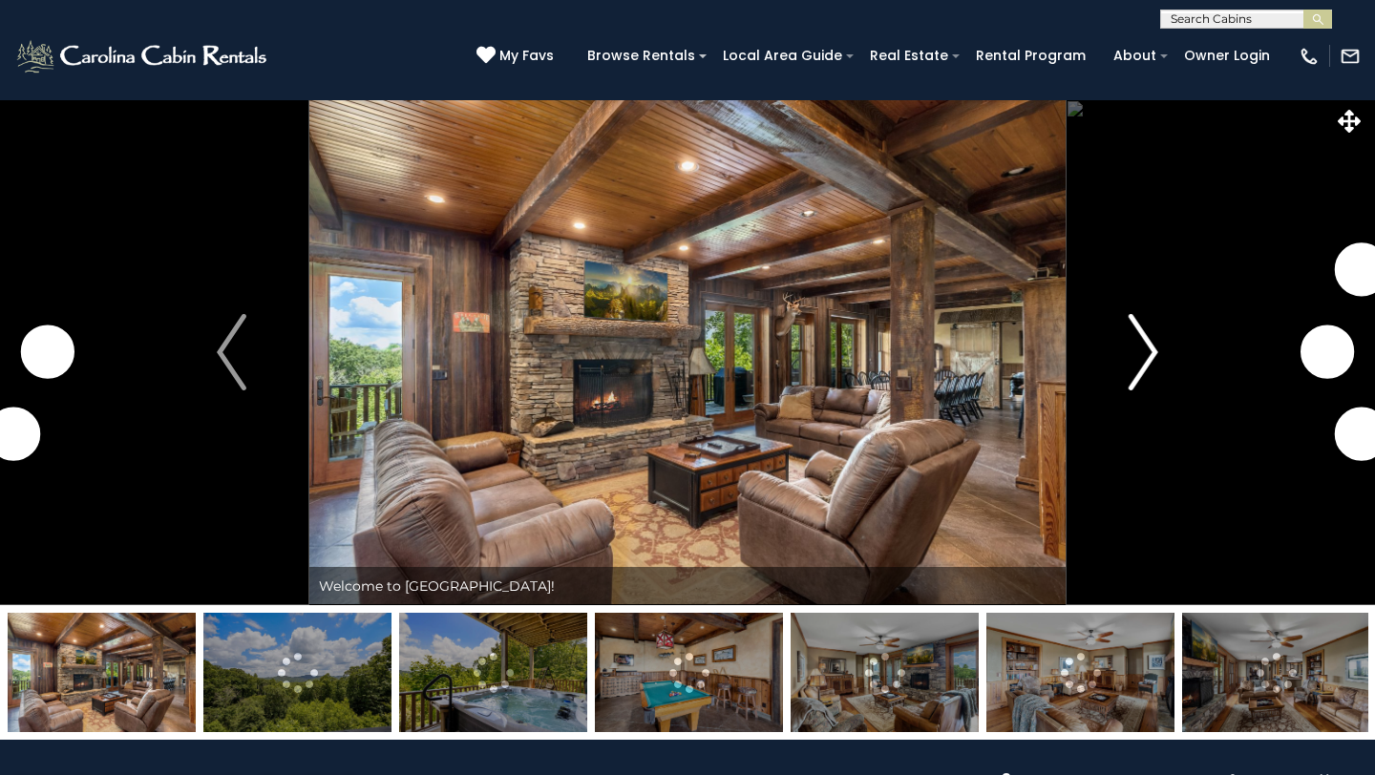
click at [1145, 367] on img "Next" at bounding box center [1143, 352] width 29 height 76
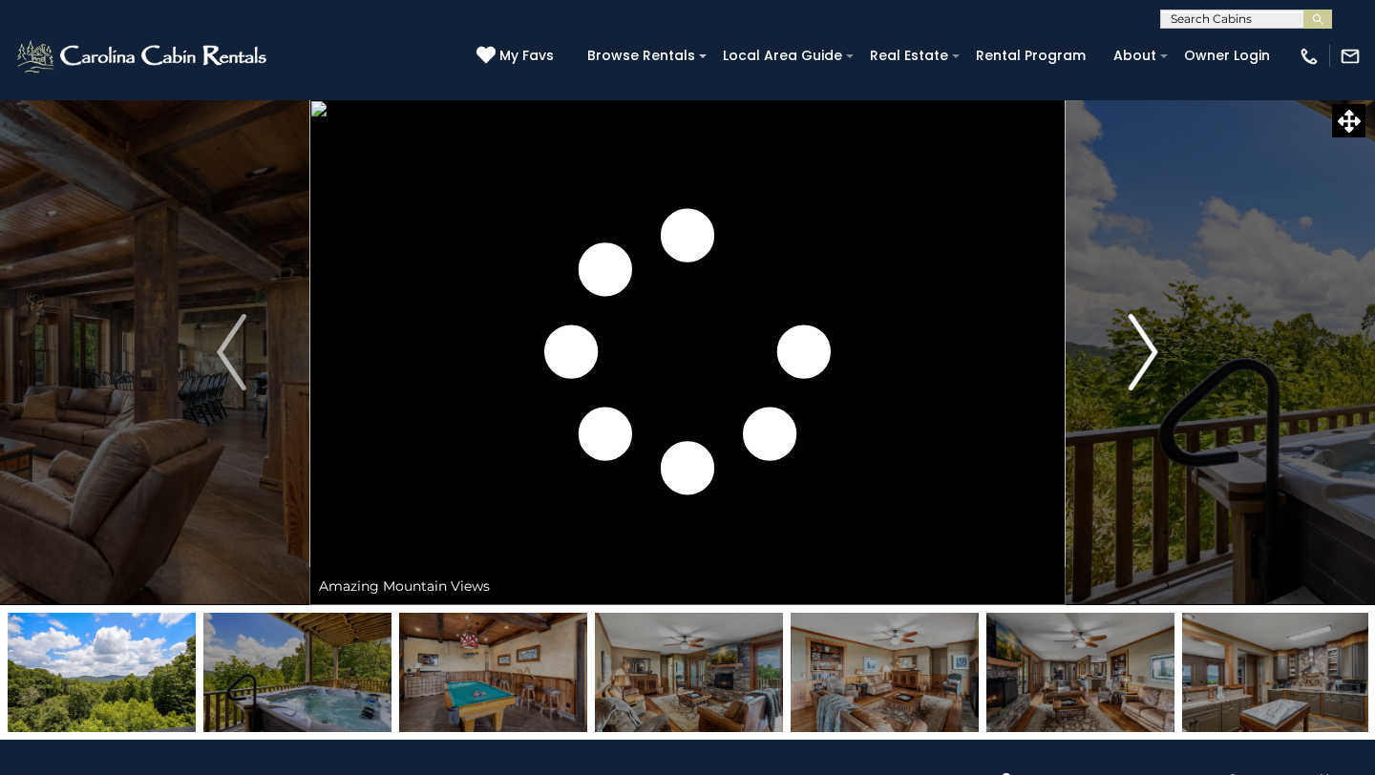
click at [1144, 367] on img "Next" at bounding box center [1143, 352] width 29 height 76
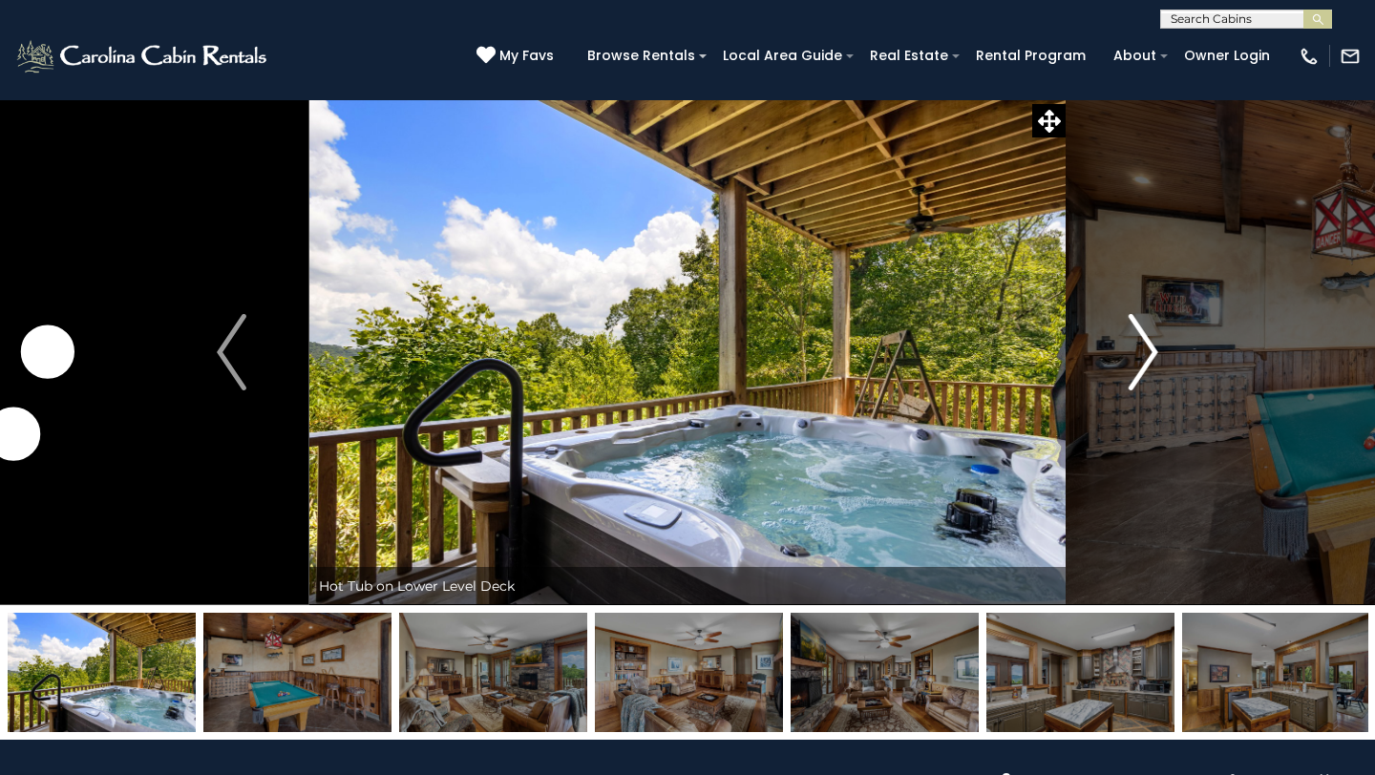
click at [1144, 367] on img "Next" at bounding box center [1143, 352] width 29 height 76
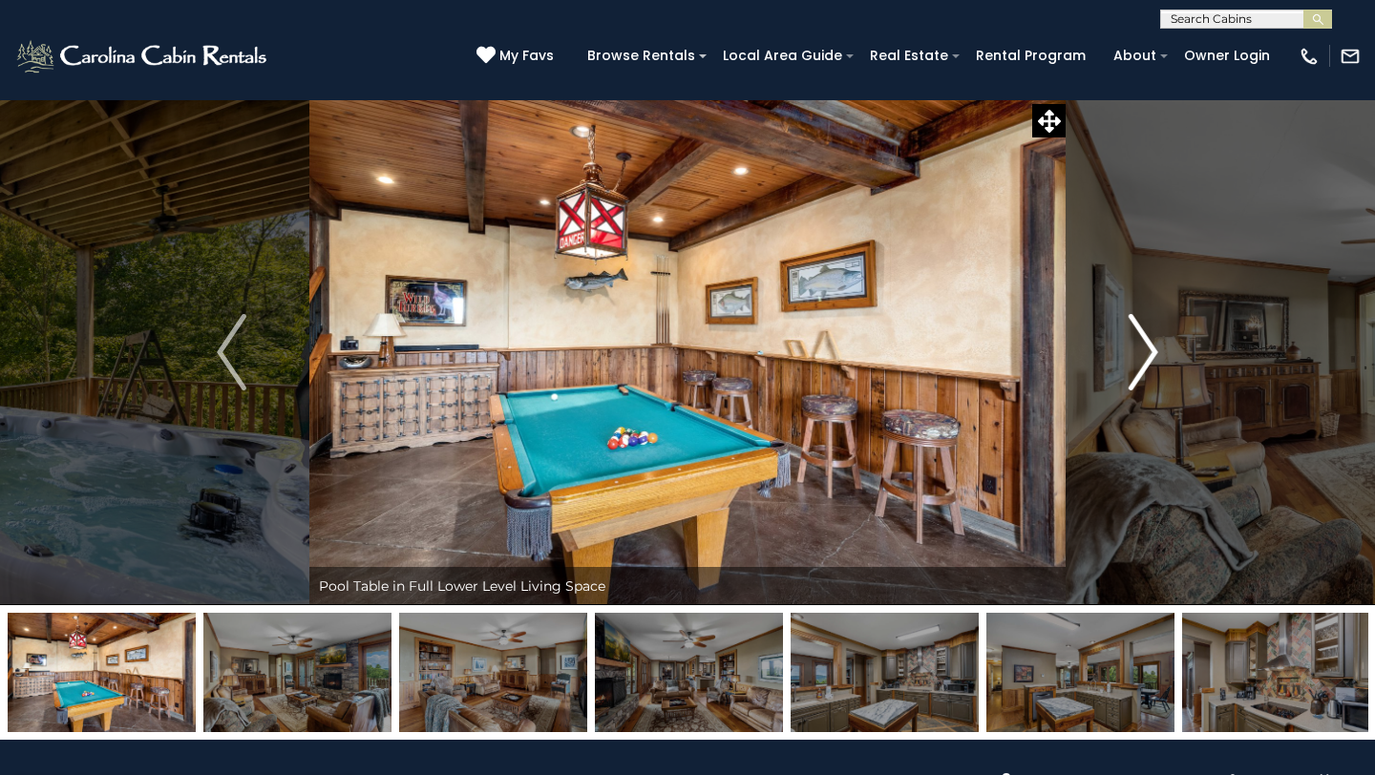
click at [1144, 367] on img "Next" at bounding box center [1143, 352] width 29 height 76
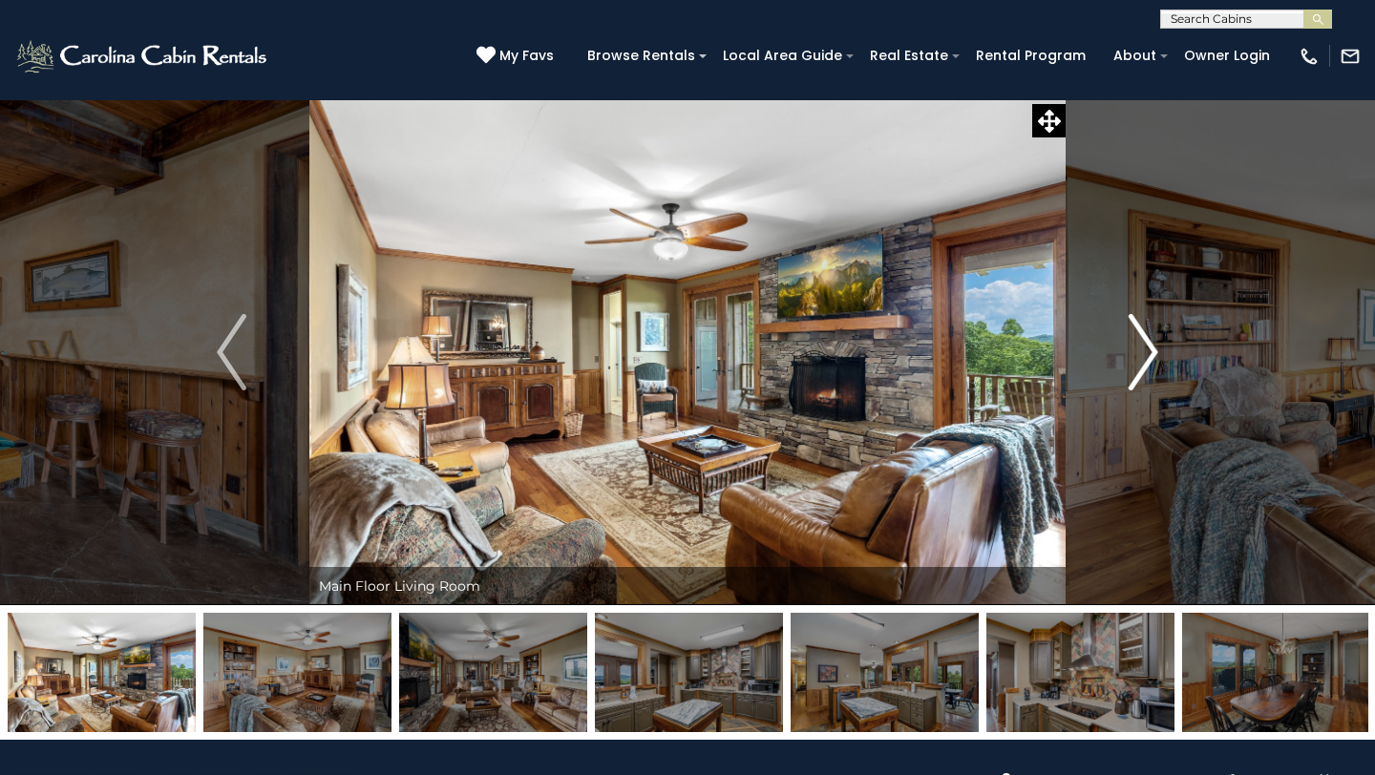
click at [1144, 367] on img "Next" at bounding box center [1143, 352] width 29 height 76
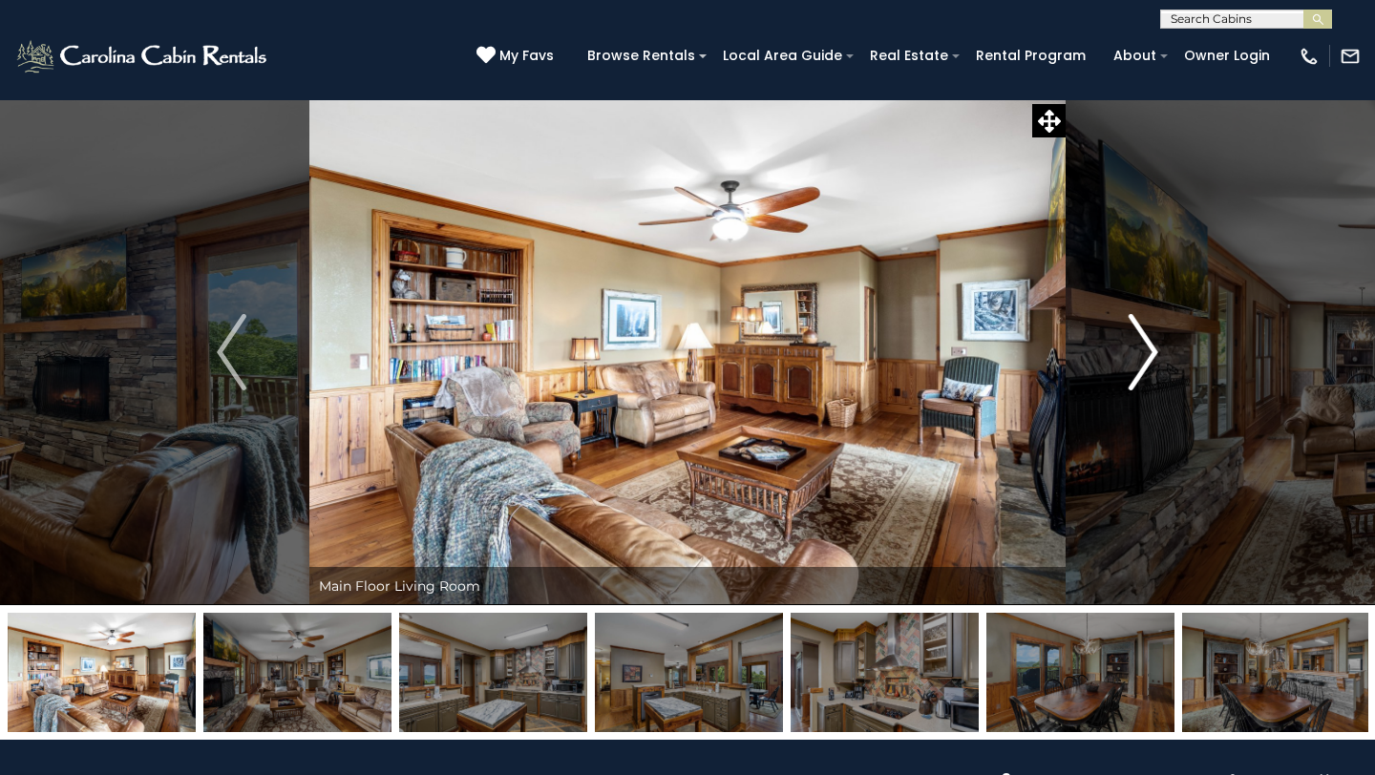
click at [1144, 367] on img "Next" at bounding box center [1143, 352] width 29 height 76
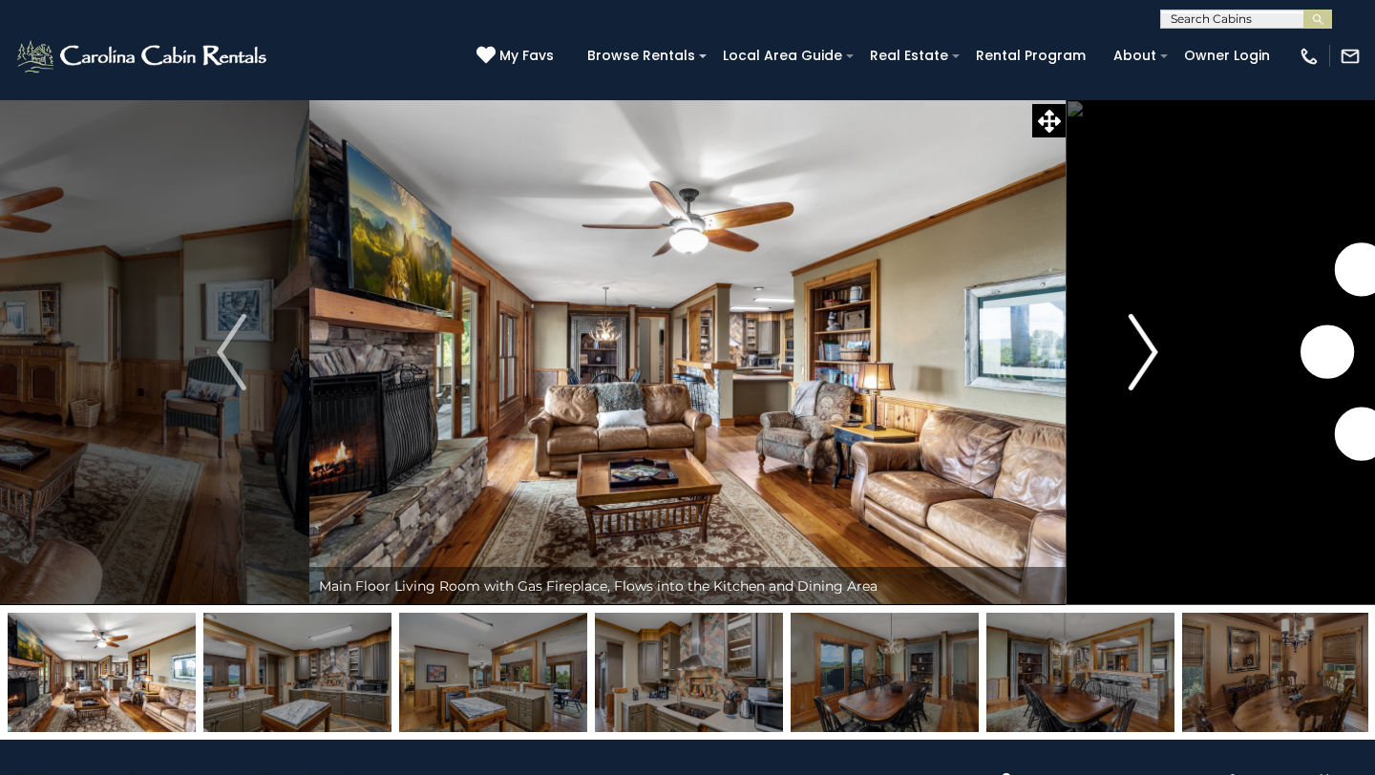
click at [1144, 367] on img "Next" at bounding box center [1143, 352] width 29 height 76
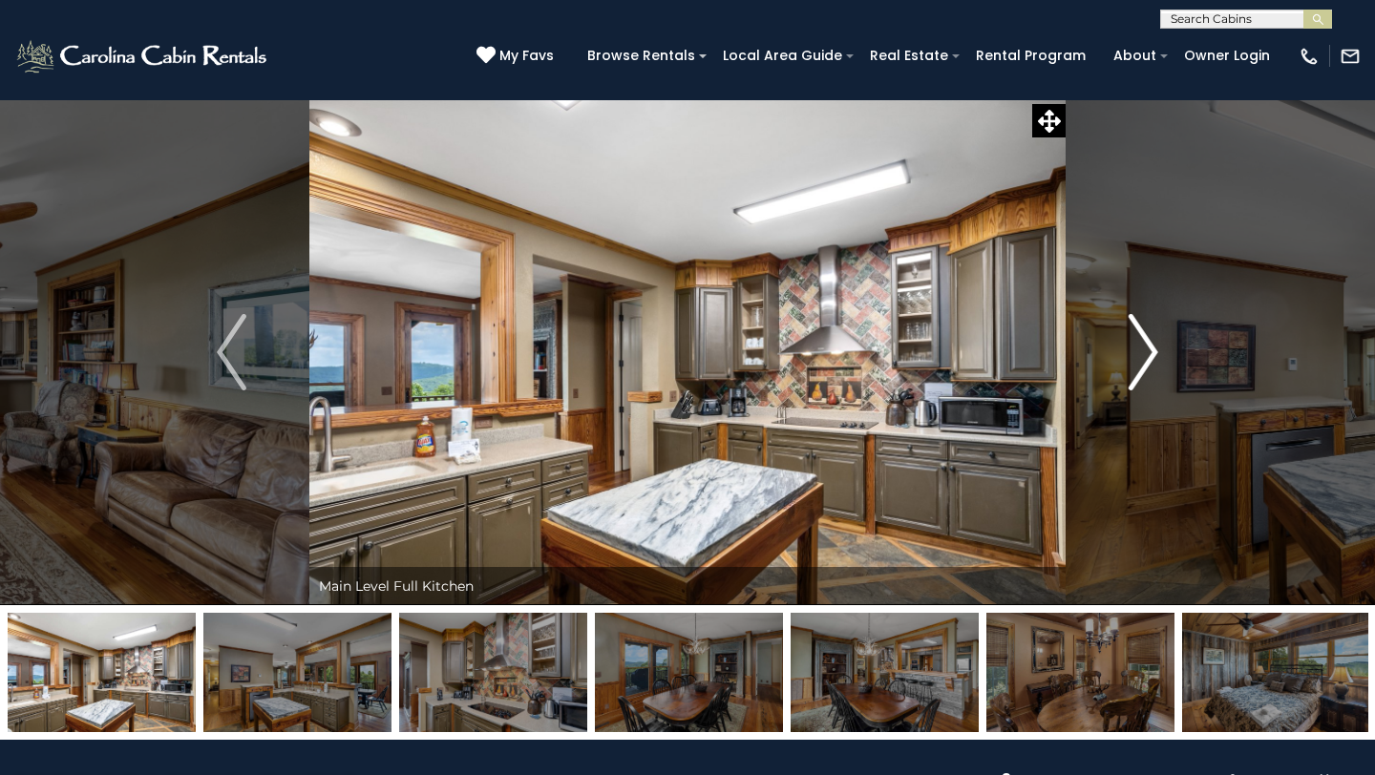
click at [1144, 367] on img "Next" at bounding box center [1143, 352] width 29 height 76
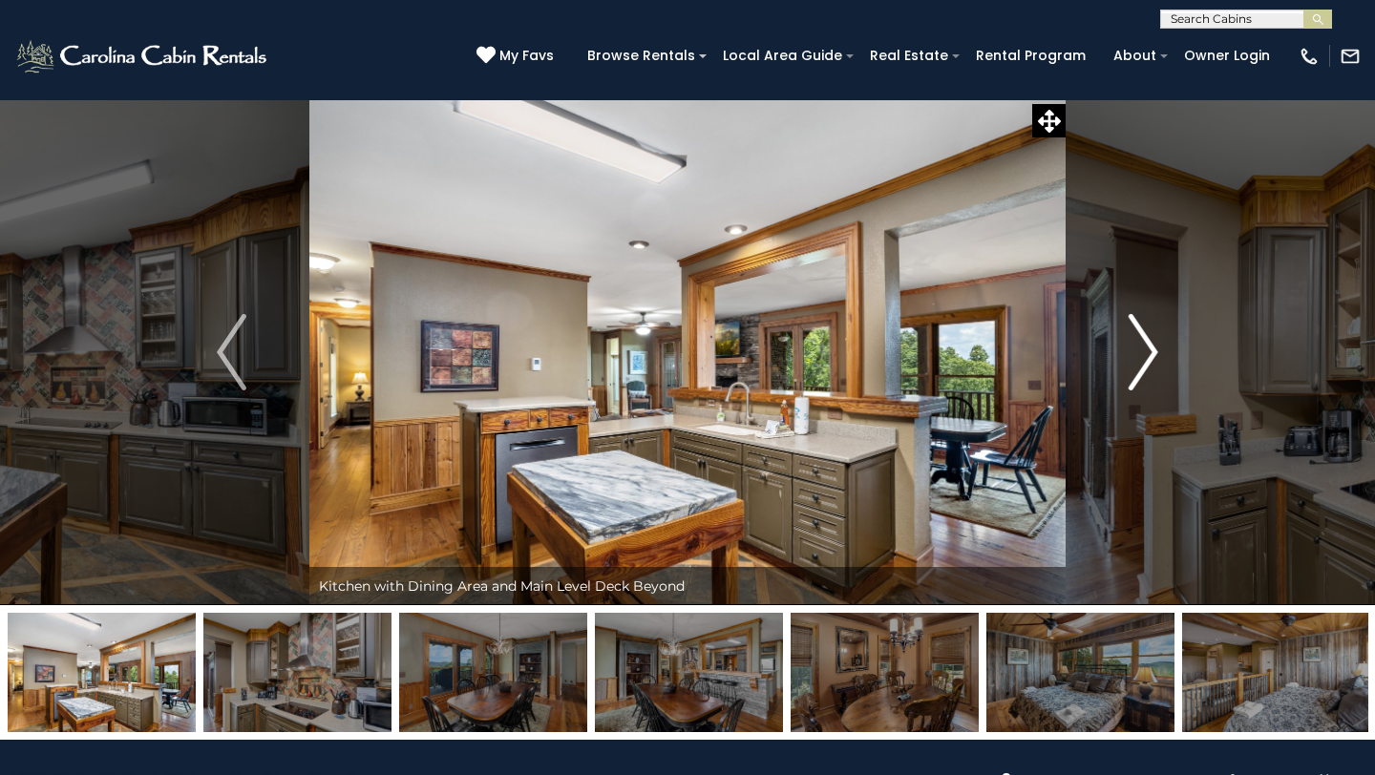
click at [1144, 367] on img "Next" at bounding box center [1143, 352] width 29 height 76
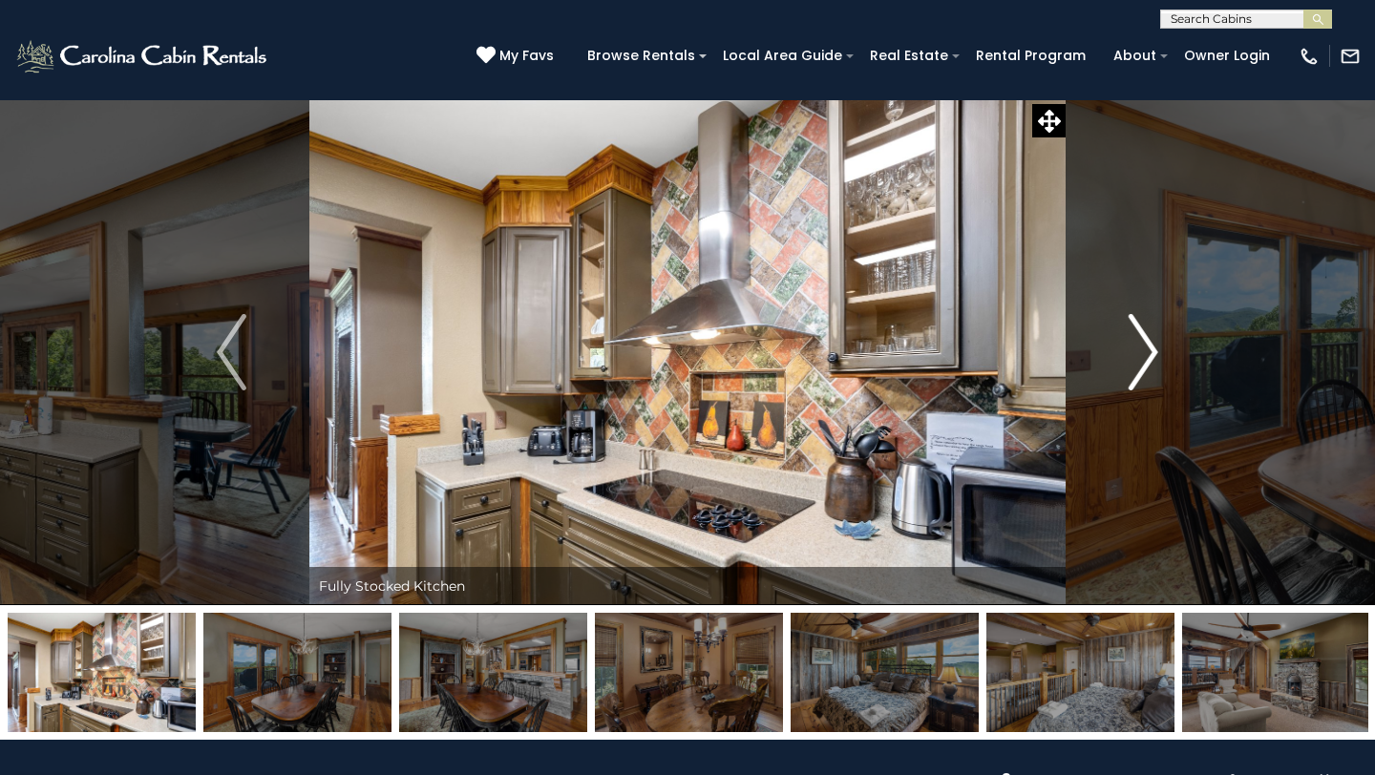
click at [1144, 367] on img "Next" at bounding box center [1143, 352] width 29 height 76
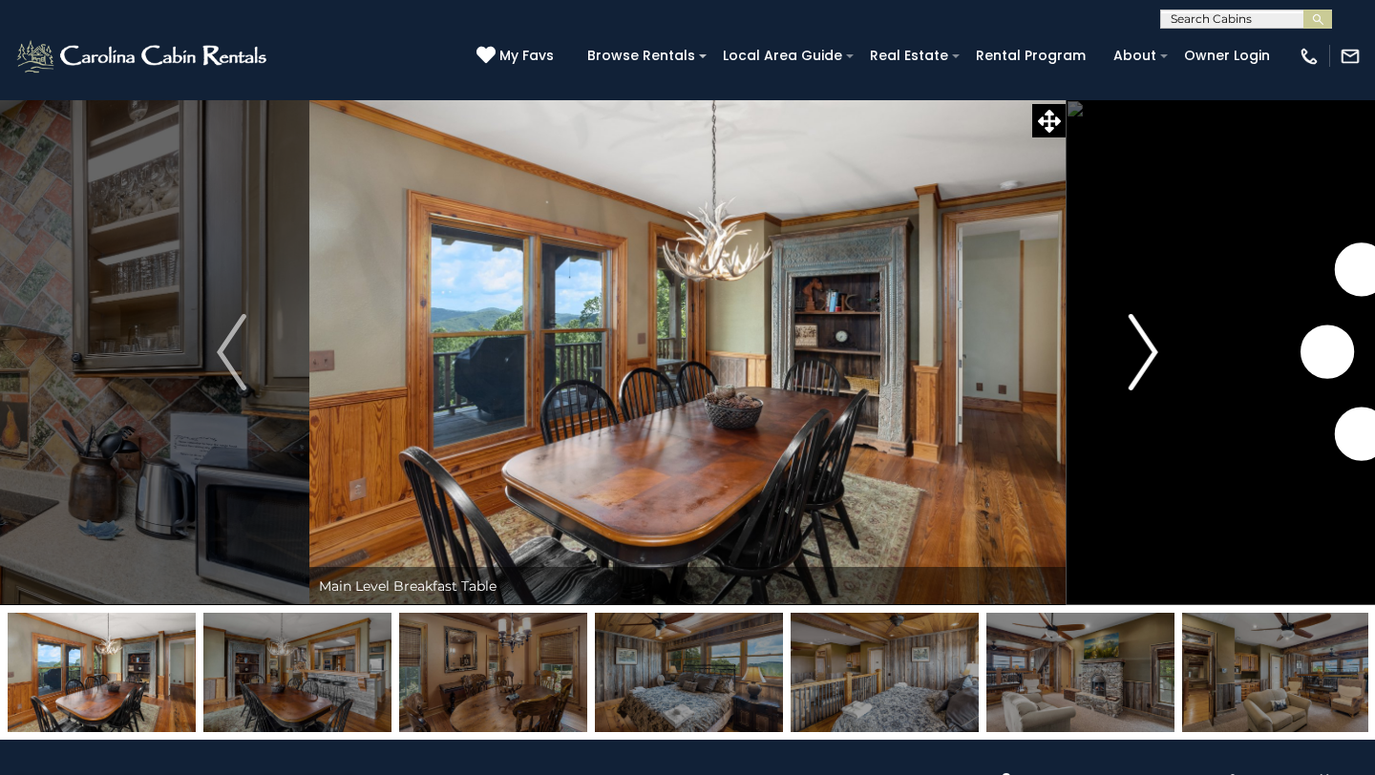
click at [1144, 367] on img "Next" at bounding box center [1143, 352] width 29 height 76
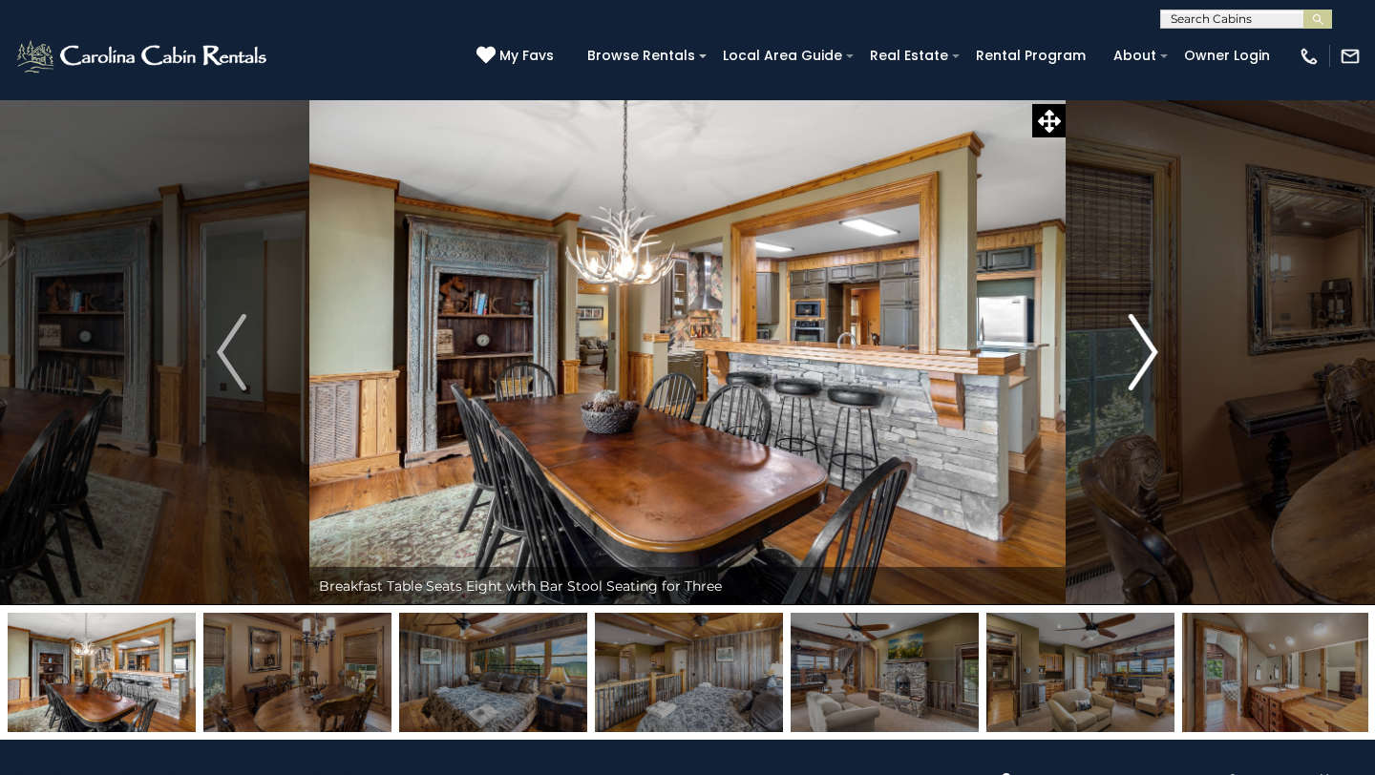
click at [1144, 367] on img "Next" at bounding box center [1143, 352] width 29 height 76
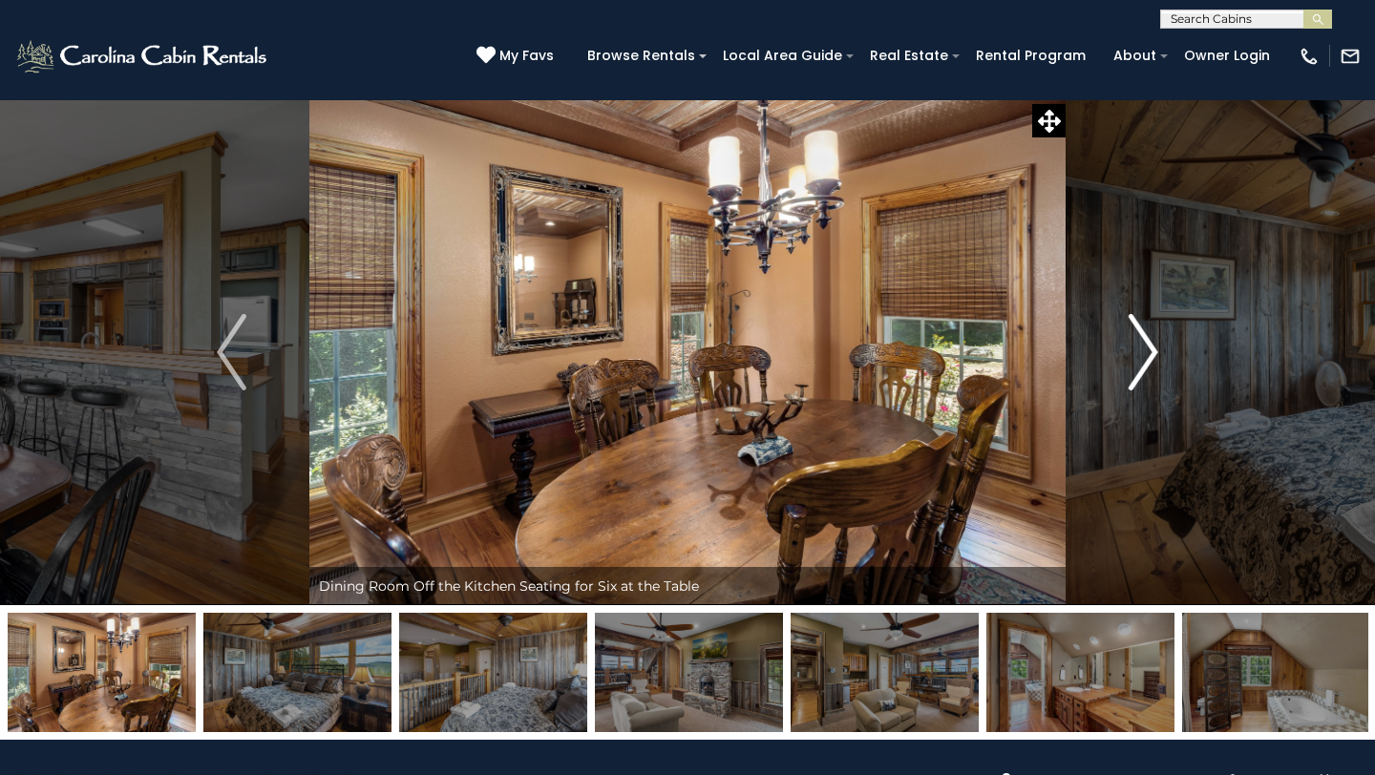
click at [1144, 367] on img "Next" at bounding box center [1143, 352] width 29 height 76
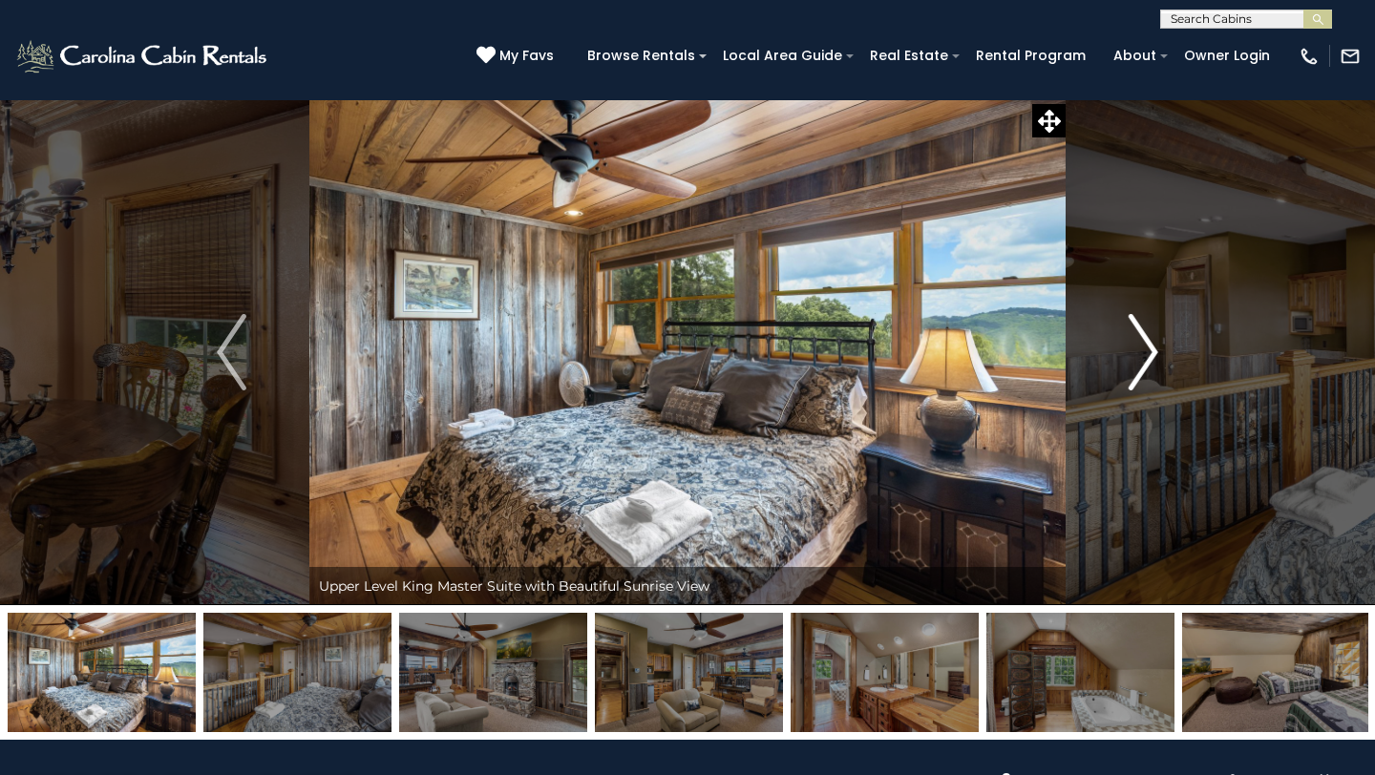
click at [1144, 367] on img "Next" at bounding box center [1143, 352] width 29 height 76
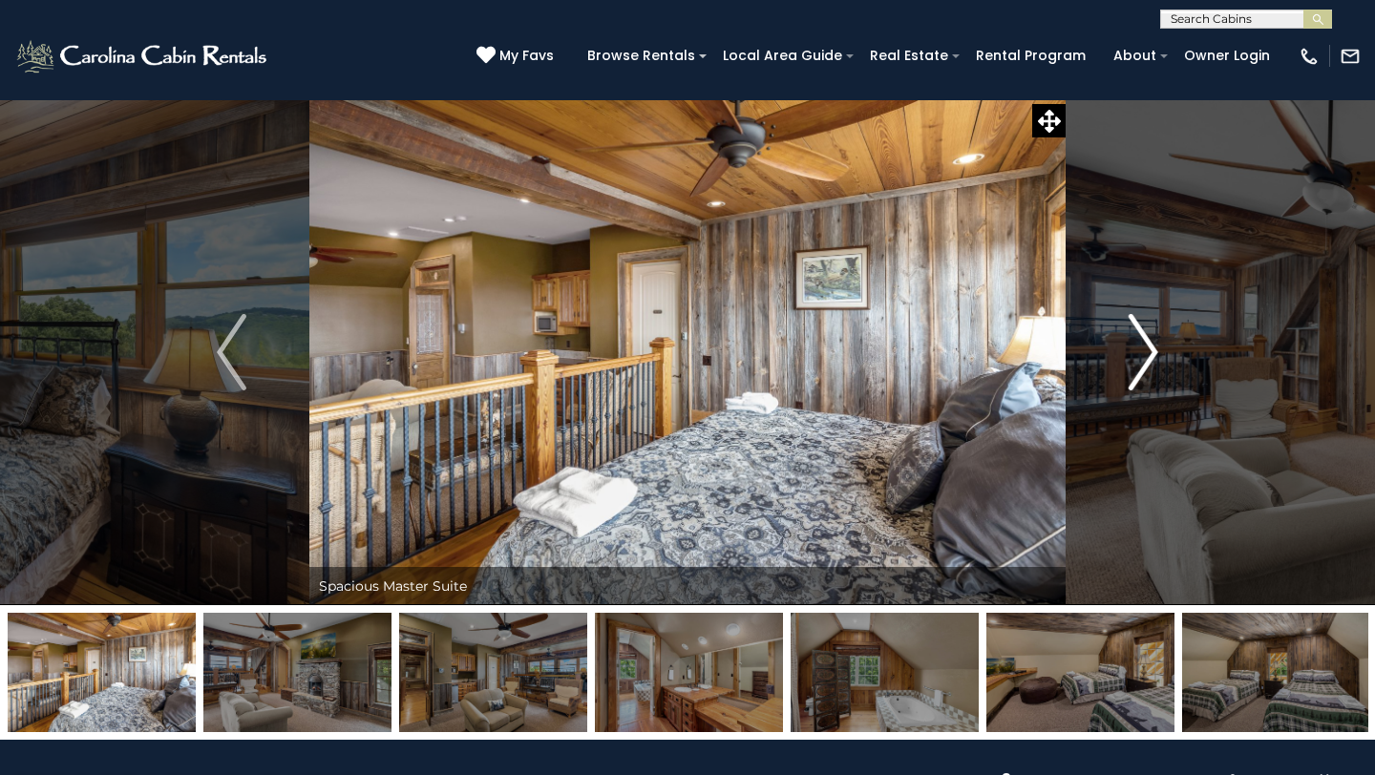
click at [1144, 367] on img "Next" at bounding box center [1143, 352] width 29 height 76
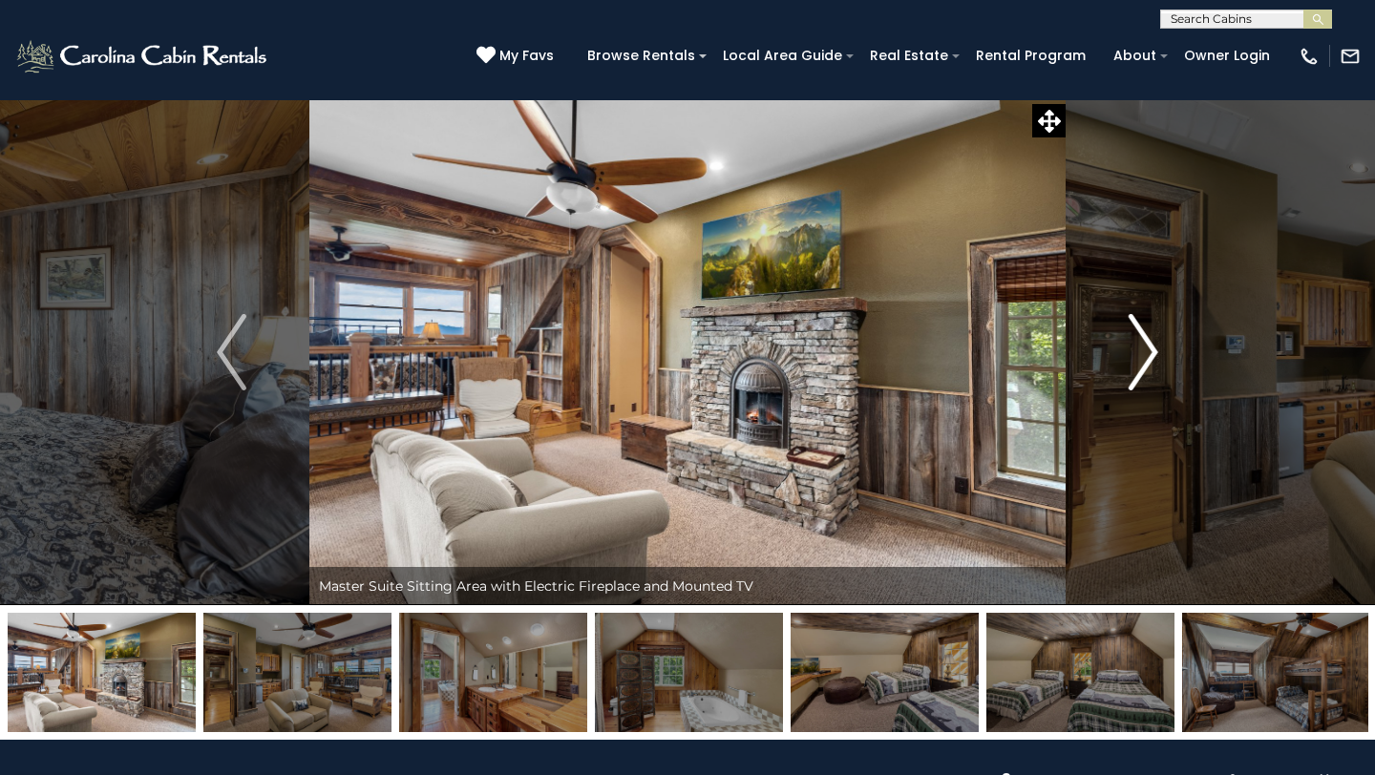
click at [1144, 367] on img "Next" at bounding box center [1143, 352] width 29 height 76
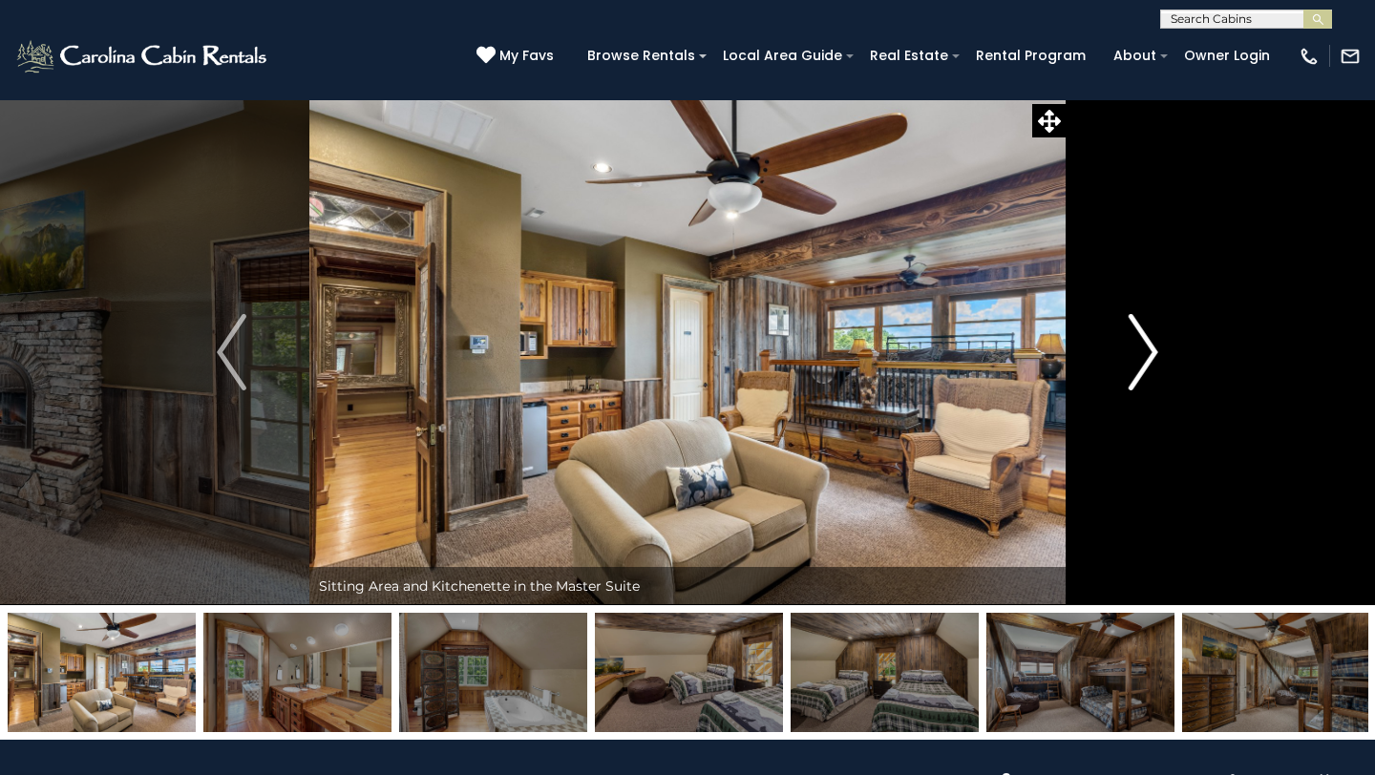
click at [1144, 367] on img "Next" at bounding box center [1143, 352] width 29 height 76
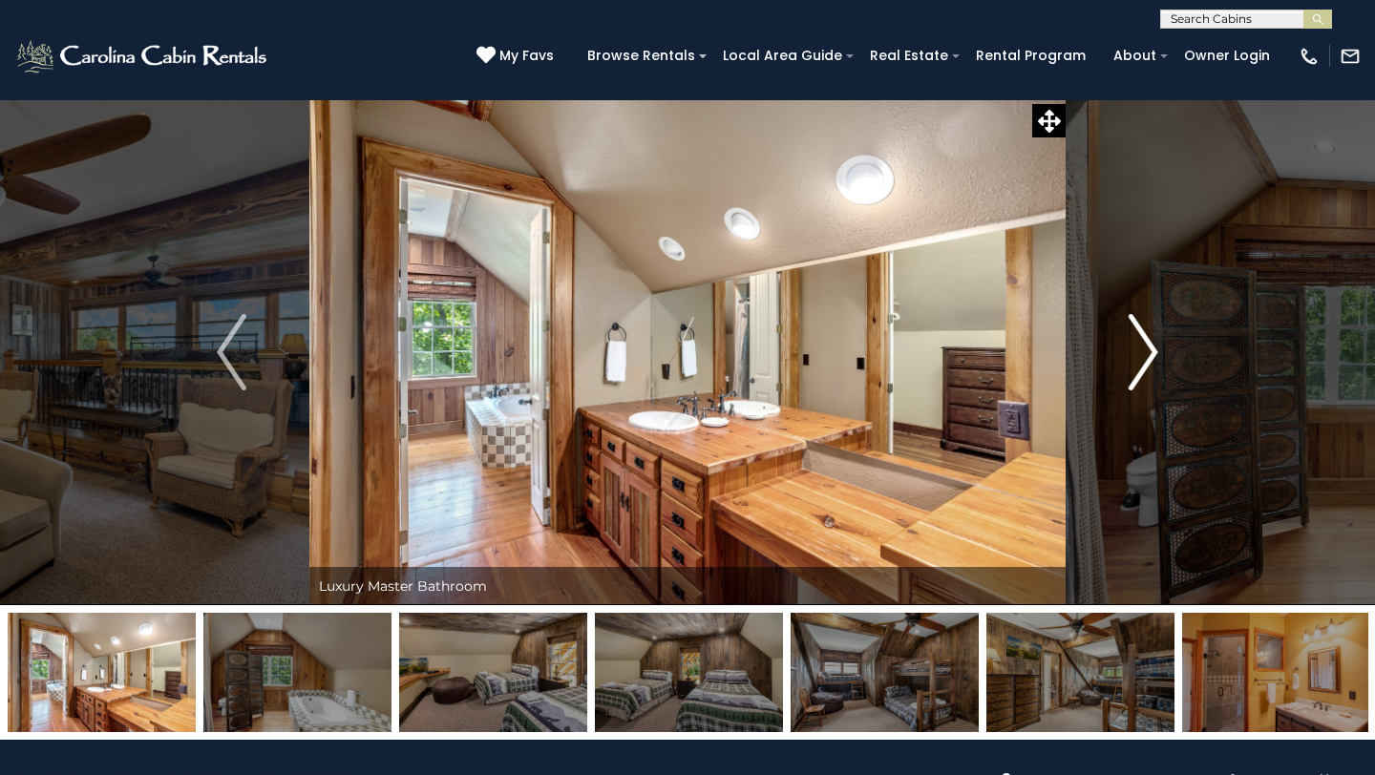
click at [1144, 367] on img "Next" at bounding box center [1143, 352] width 29 height 76
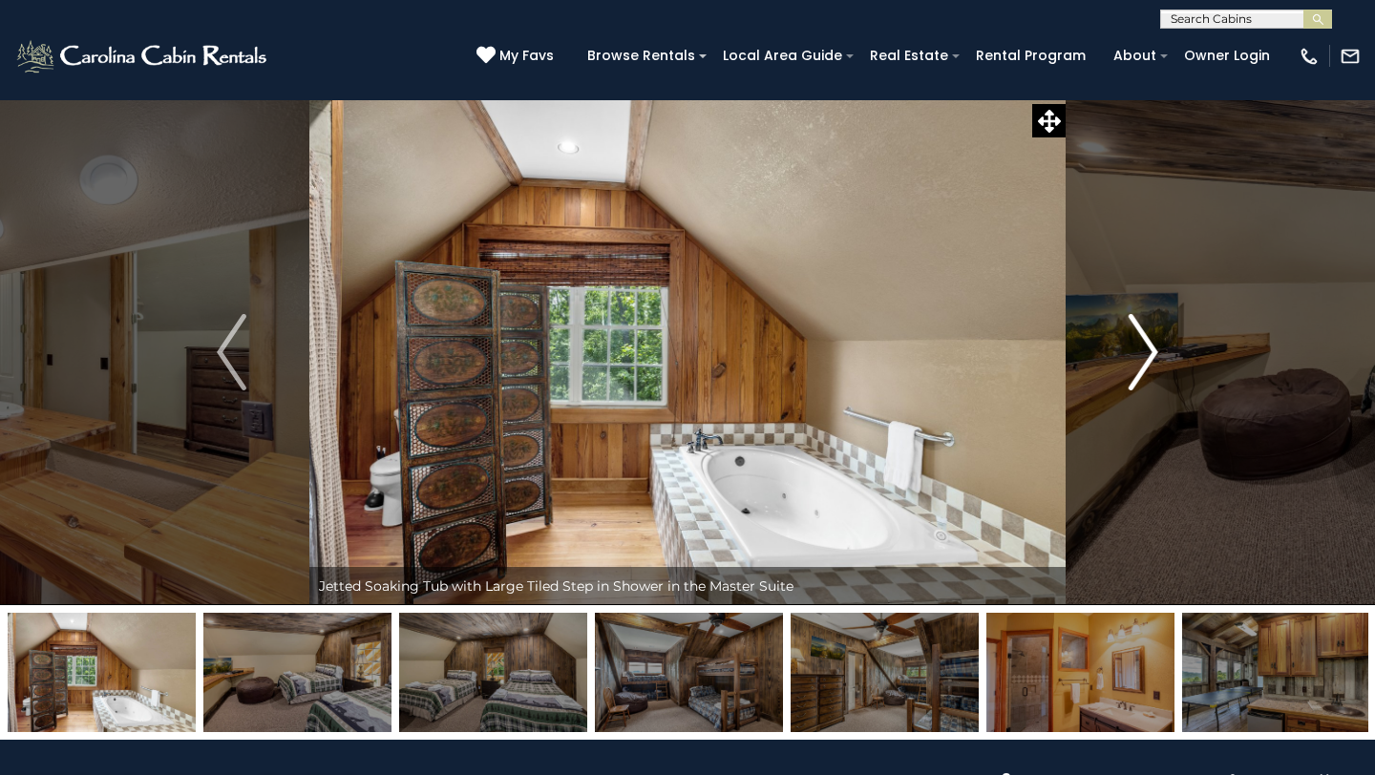
click at [1144, 367] on img "Next" at bounding box center [1143, 352] width 29 height 76
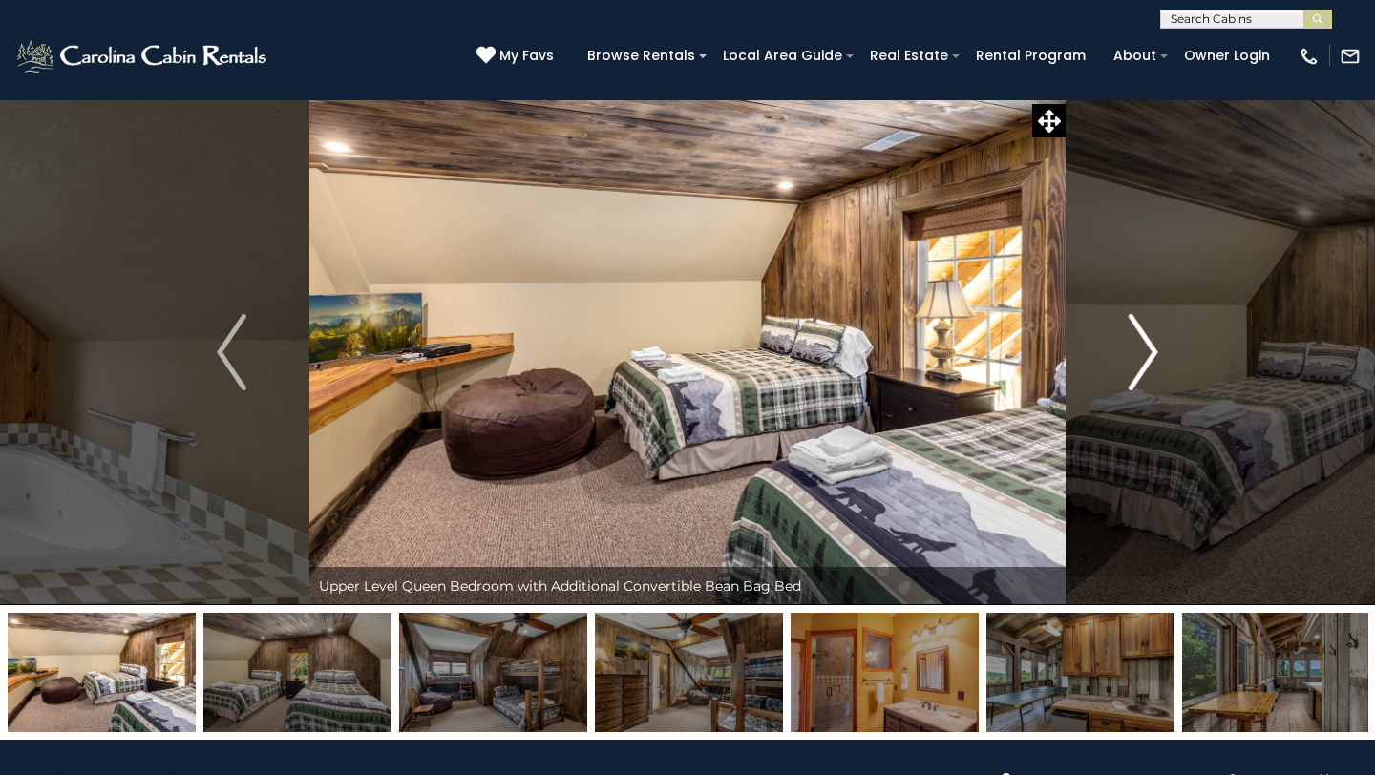
click at [1144, 367] on img "Next" at bounding box center [1143, 352] width 29 height 76
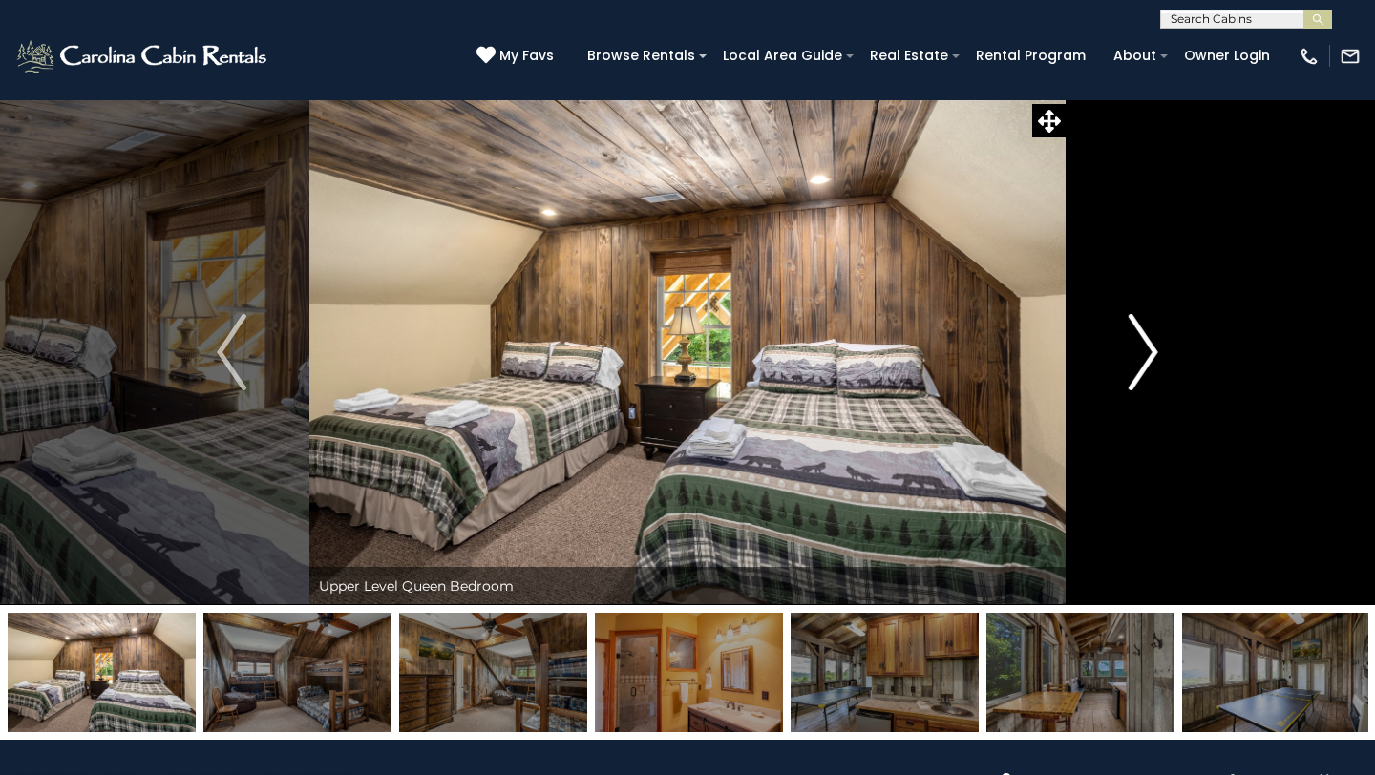
click at [1144, 367] on img "Next" at bounding box center [1143, 352] width 29 height 76
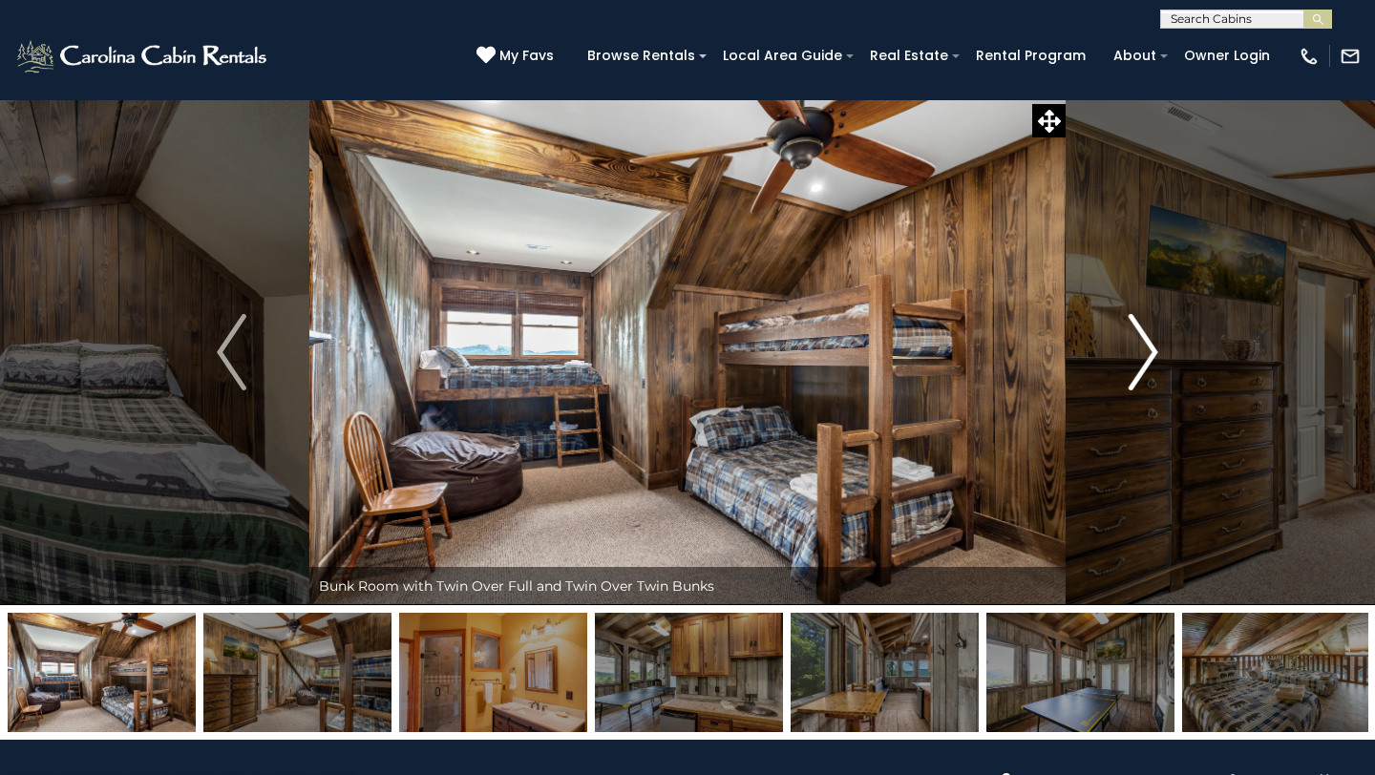
click at [1144, 367] on img "Next" at bounding box center [1143, 352] width 29 height 76
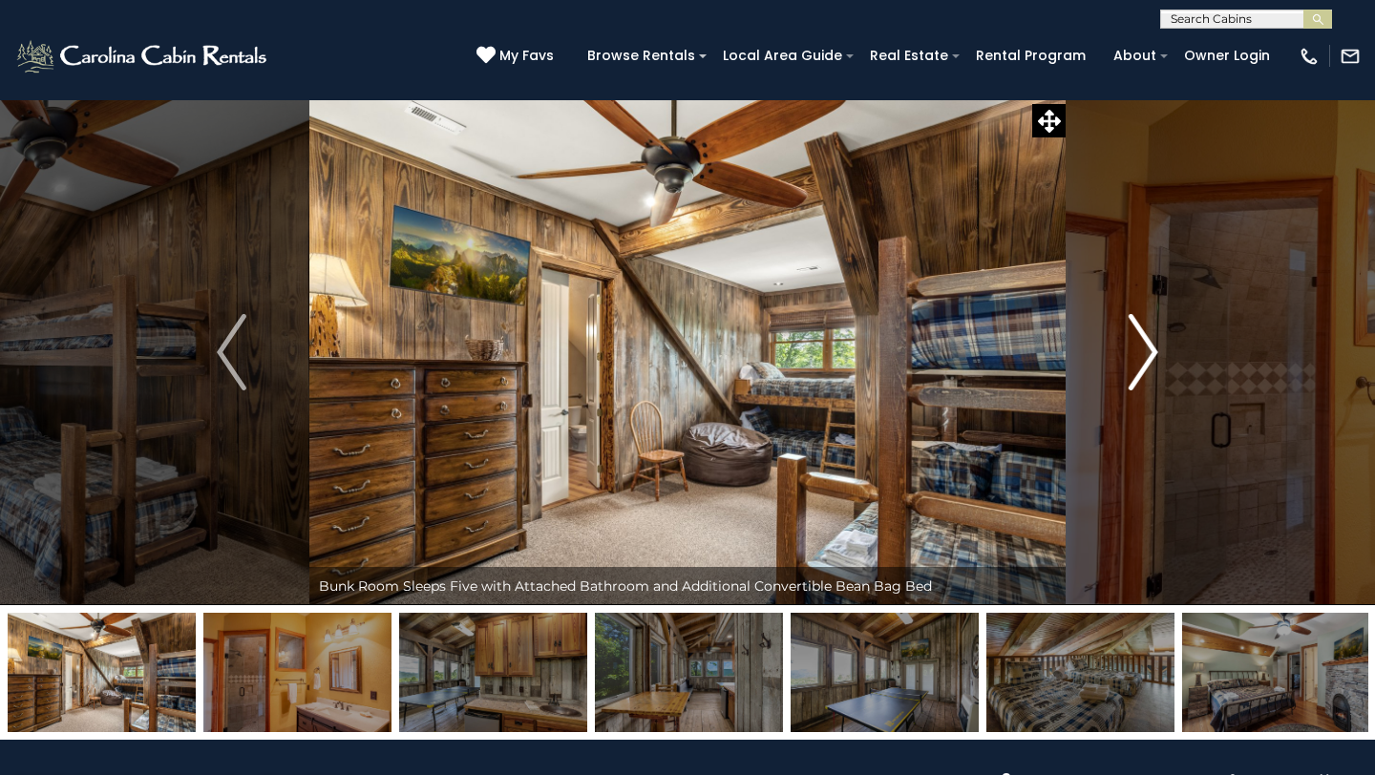
click at [1144, 367] on img "Next" at bounding box center [1143, 352] width 29 height 76
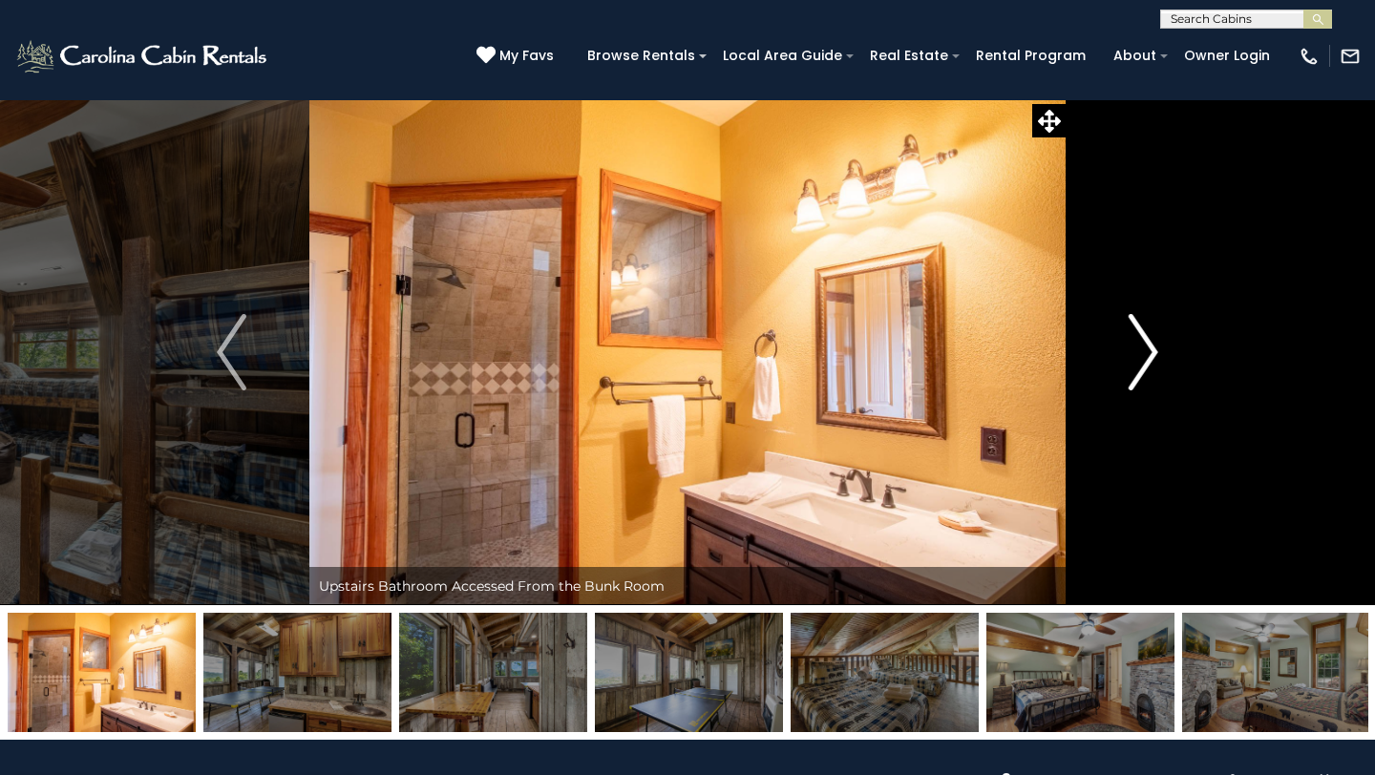
click at [1144, 367] on img "Next" at bounding box center [1143, 352] width 29 height 76
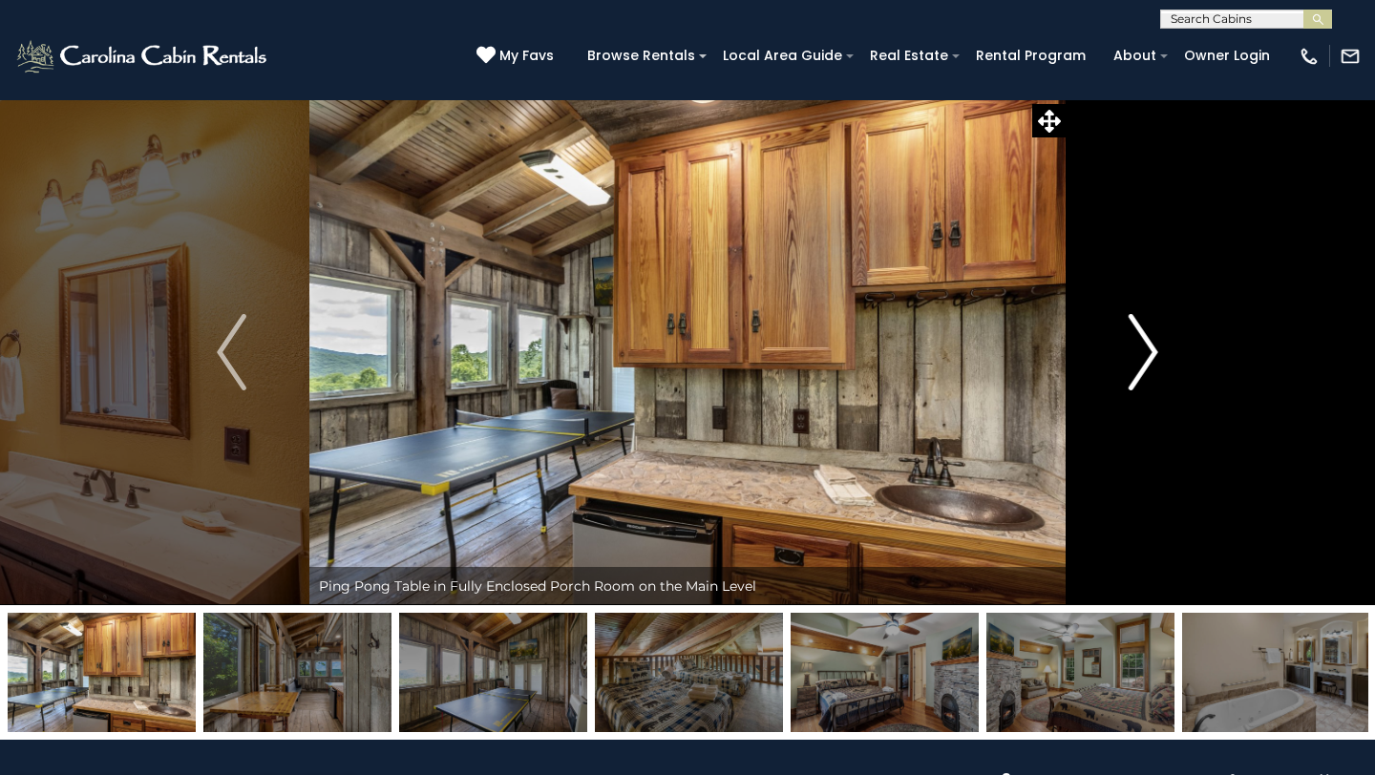
click at [1144, 367] on img "Next" at bounding box center [1143, 352] width 29 height 76
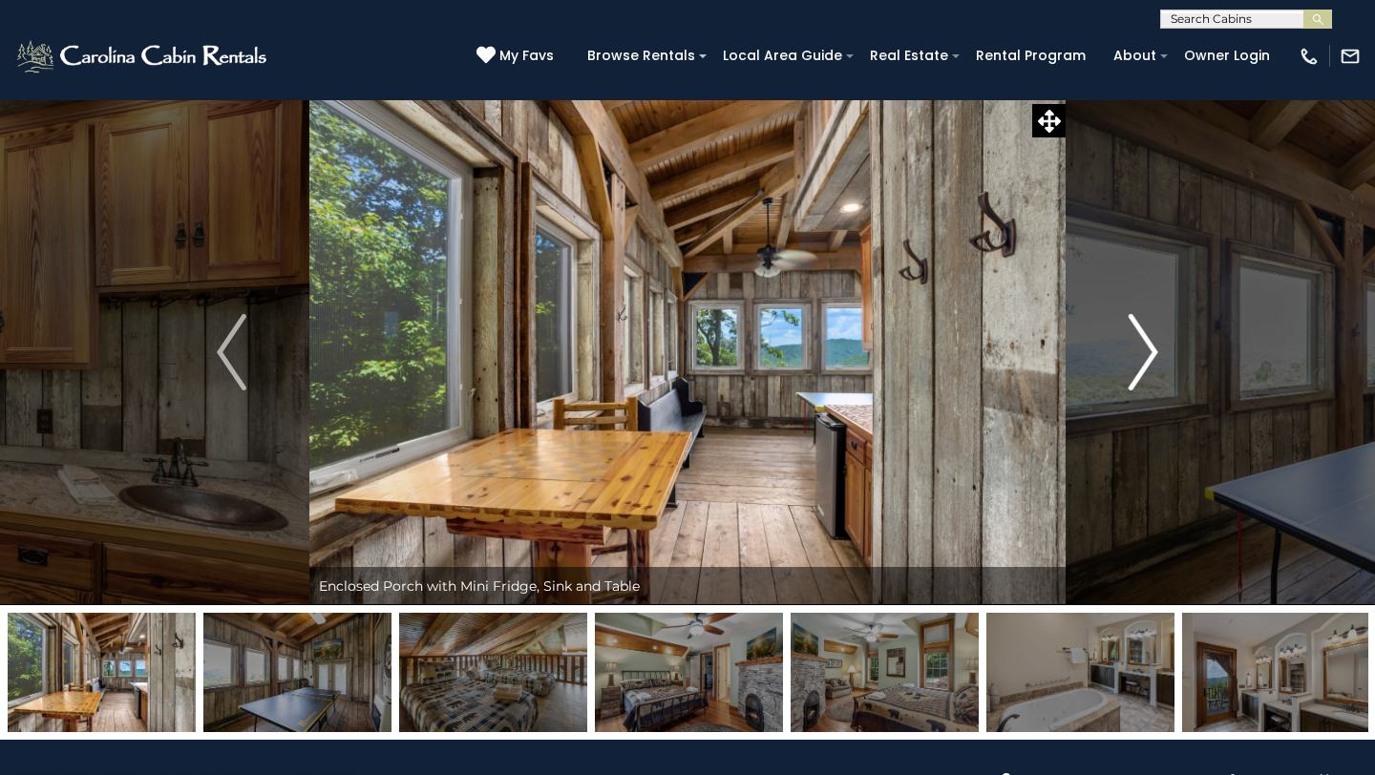
click at [1144, 367] on img "Next" at bounding box center [1143, 352] width 29 height 76
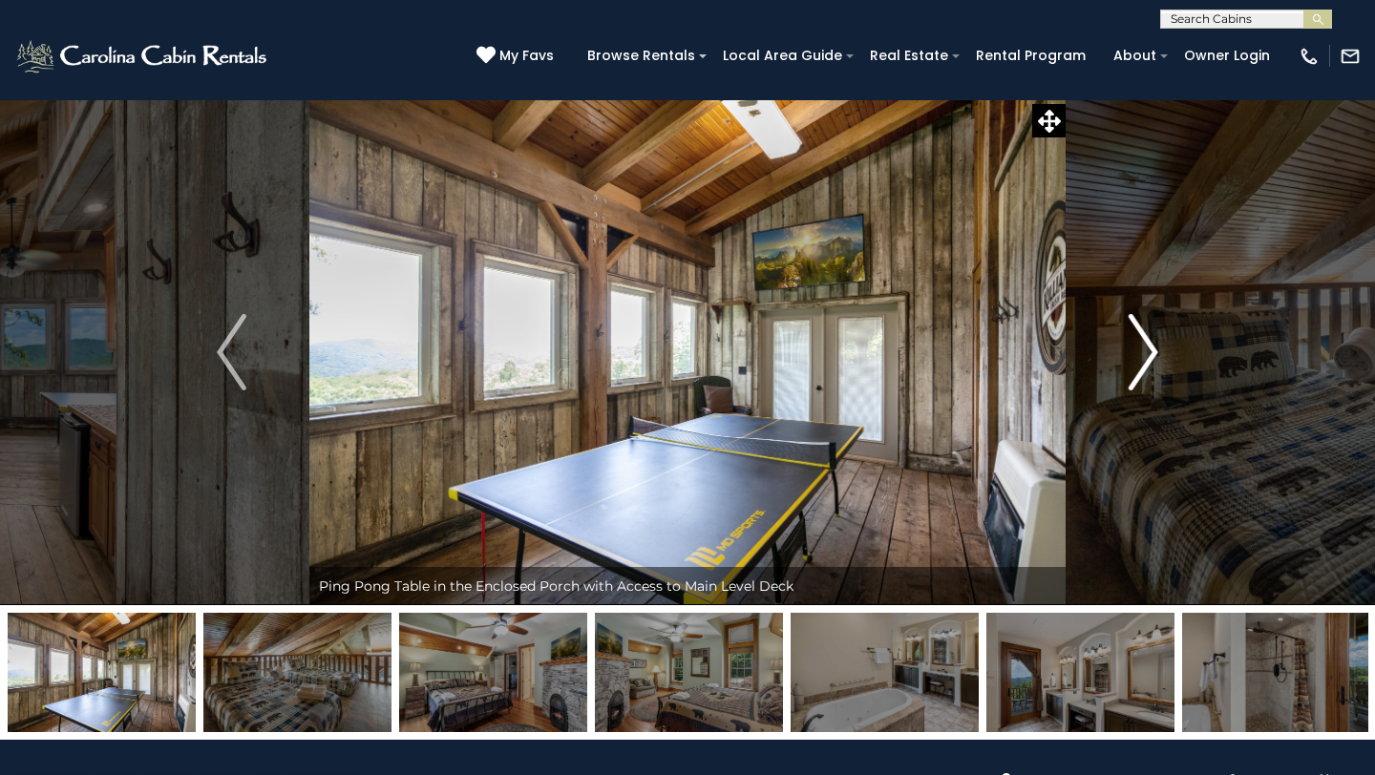
click at [1144, 367] on img "Next" at bounding box center [1143, 352] width 29 height 76
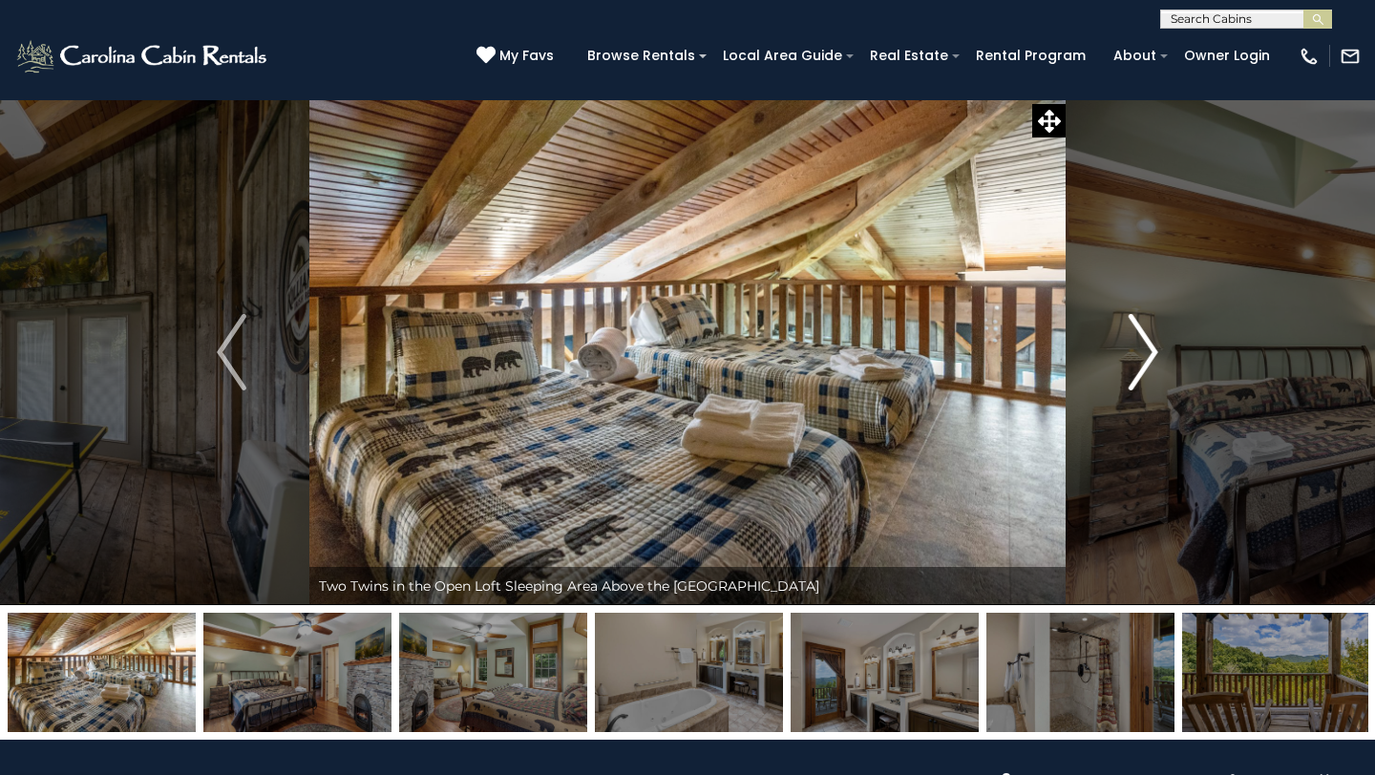
click at [1144, 367] on img "Next" at bounding box center [1143, 352] width 29 height 76
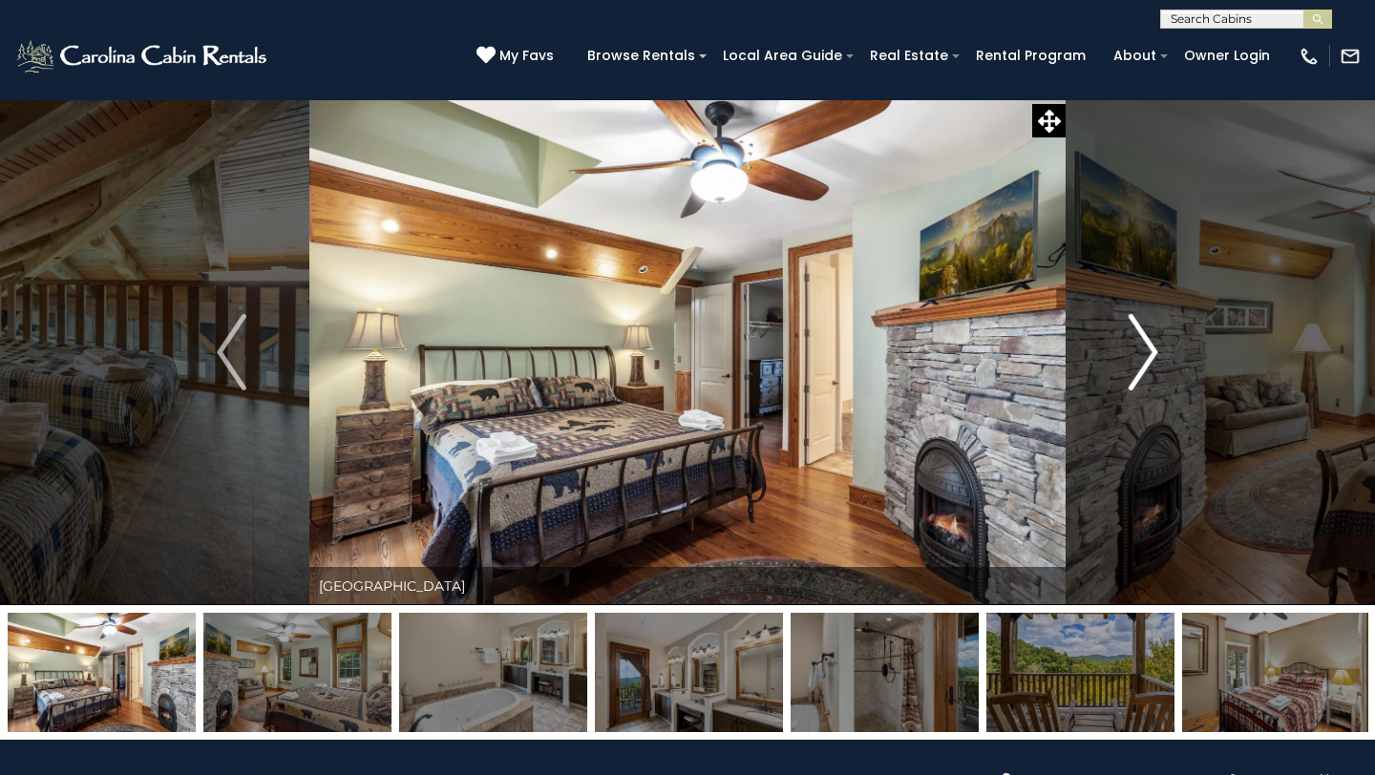
click at [1144, 367] on img "Next" at bounding box center [1143, 352] width 29 height 76
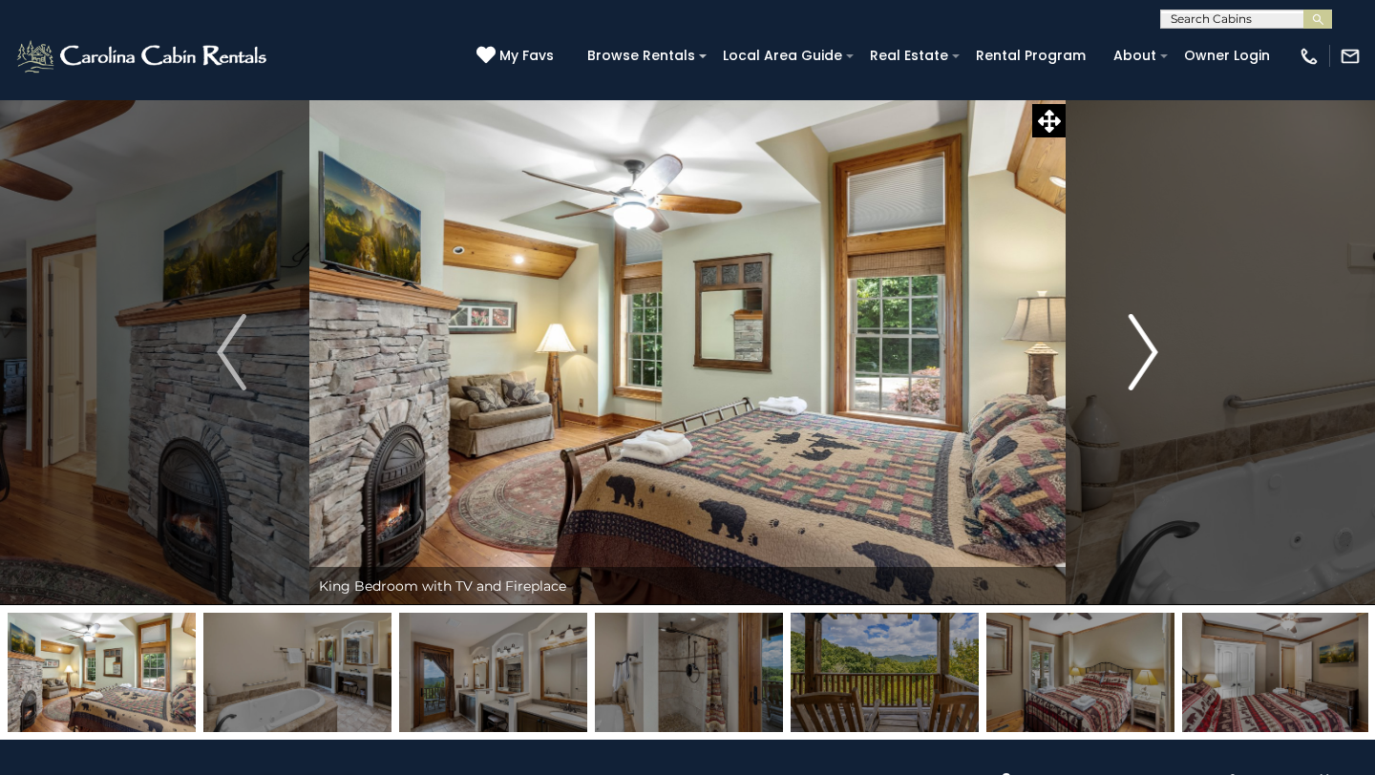
click at [1144, 367] on img "Next" at bounding box center [1143, 352] width 29 height 76
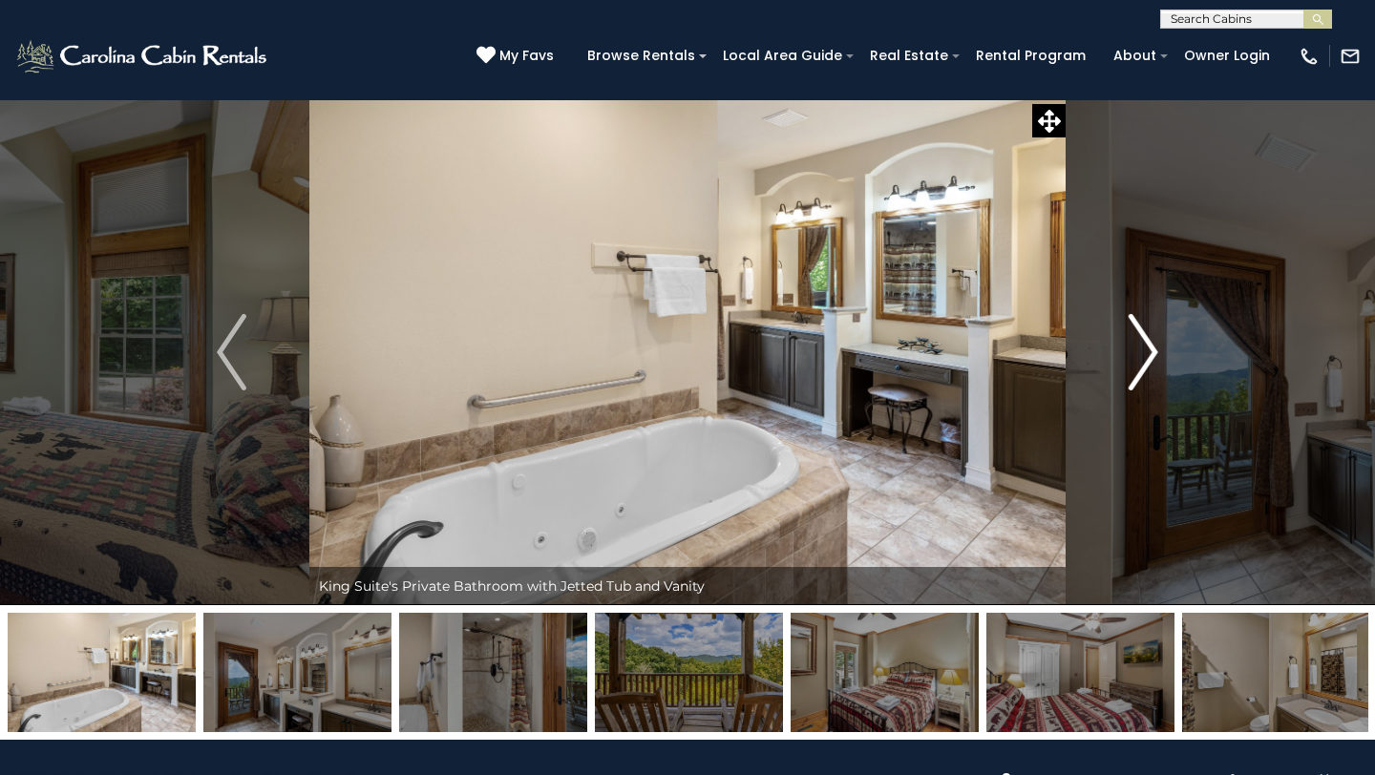
click at [1144, 367] on img "Next" at bounding box center [1143, 352] width 29 height 76
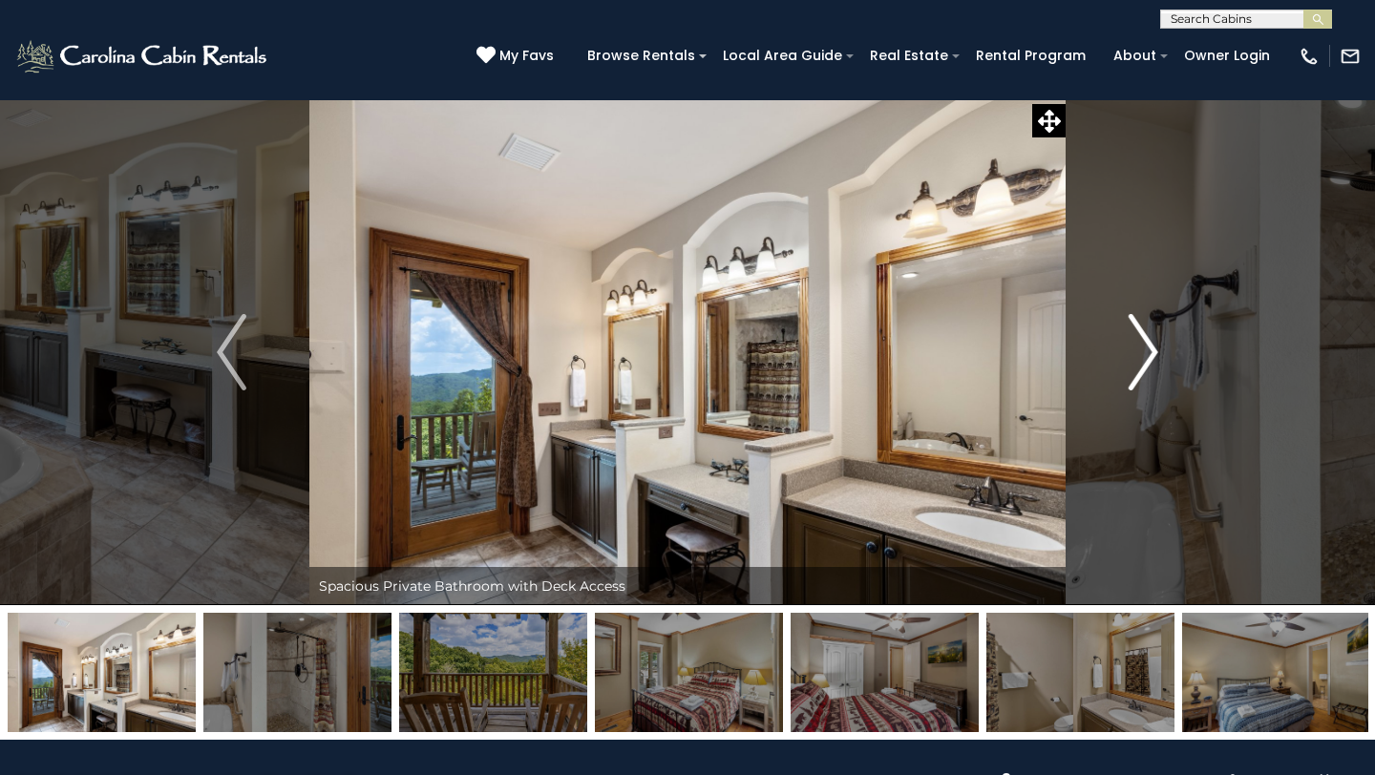
click at [1144, 367] on img "Next" at bounding box center [1143, 352] width 29 height 76
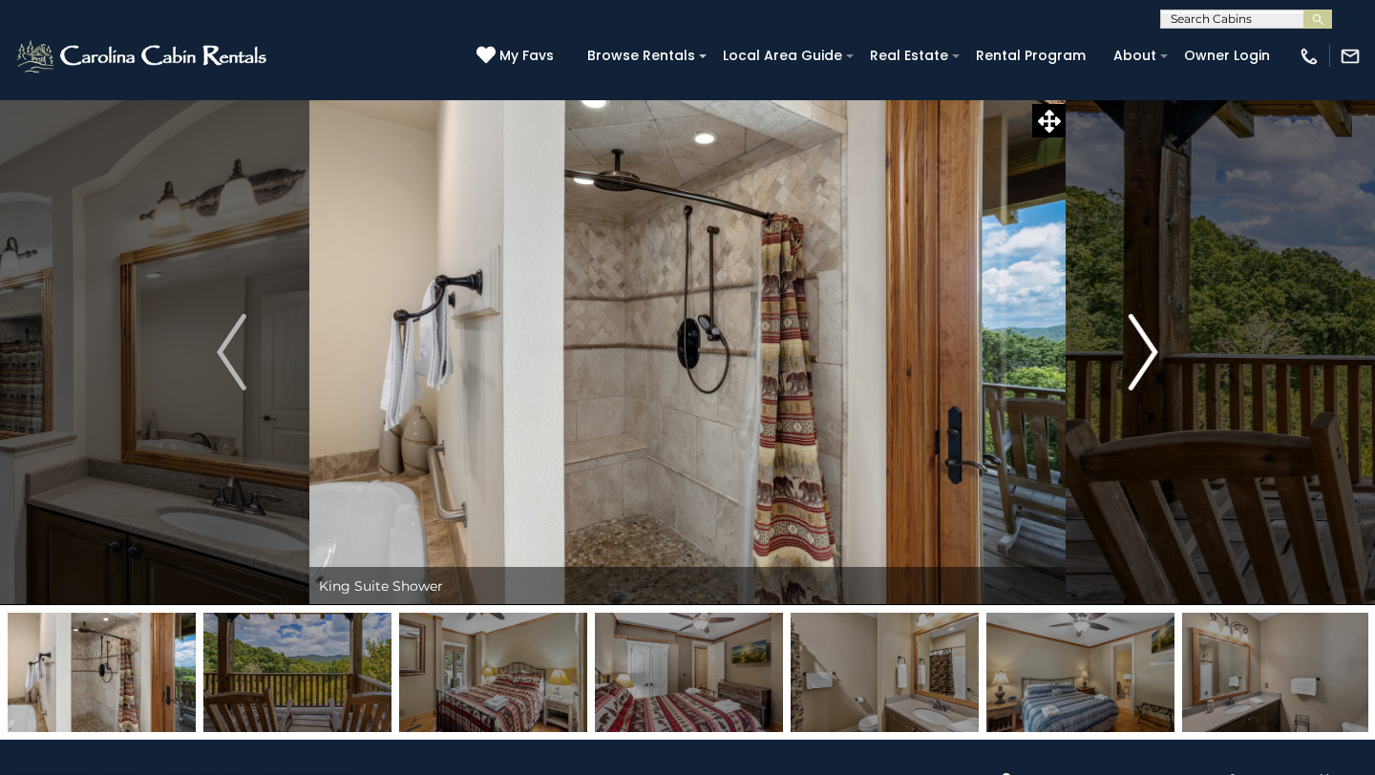
click at [1144, 367] on img "Next" at bounding box center [1143, 352] width 29 height 76
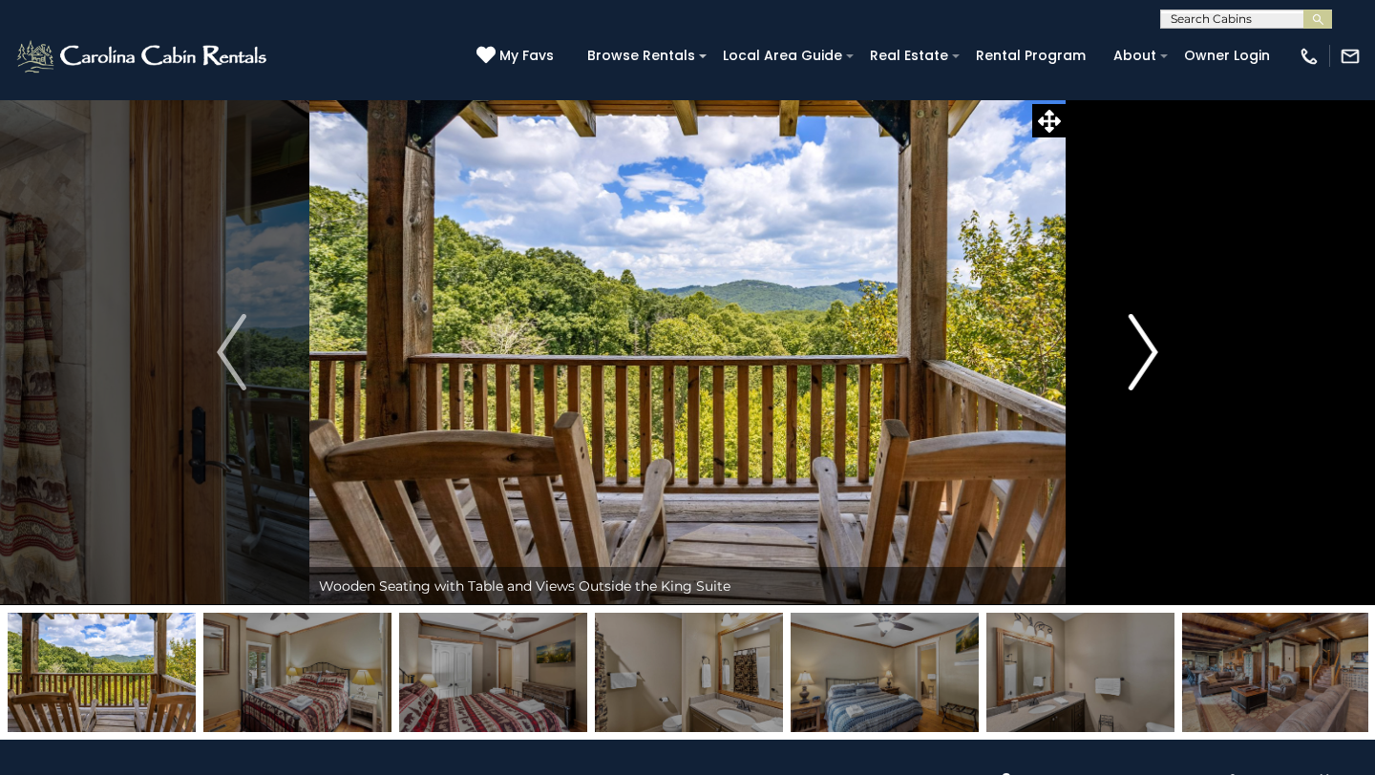
click at [1144, 367] on img "Next" at bounding box center [1143, 352] width 29 height 76
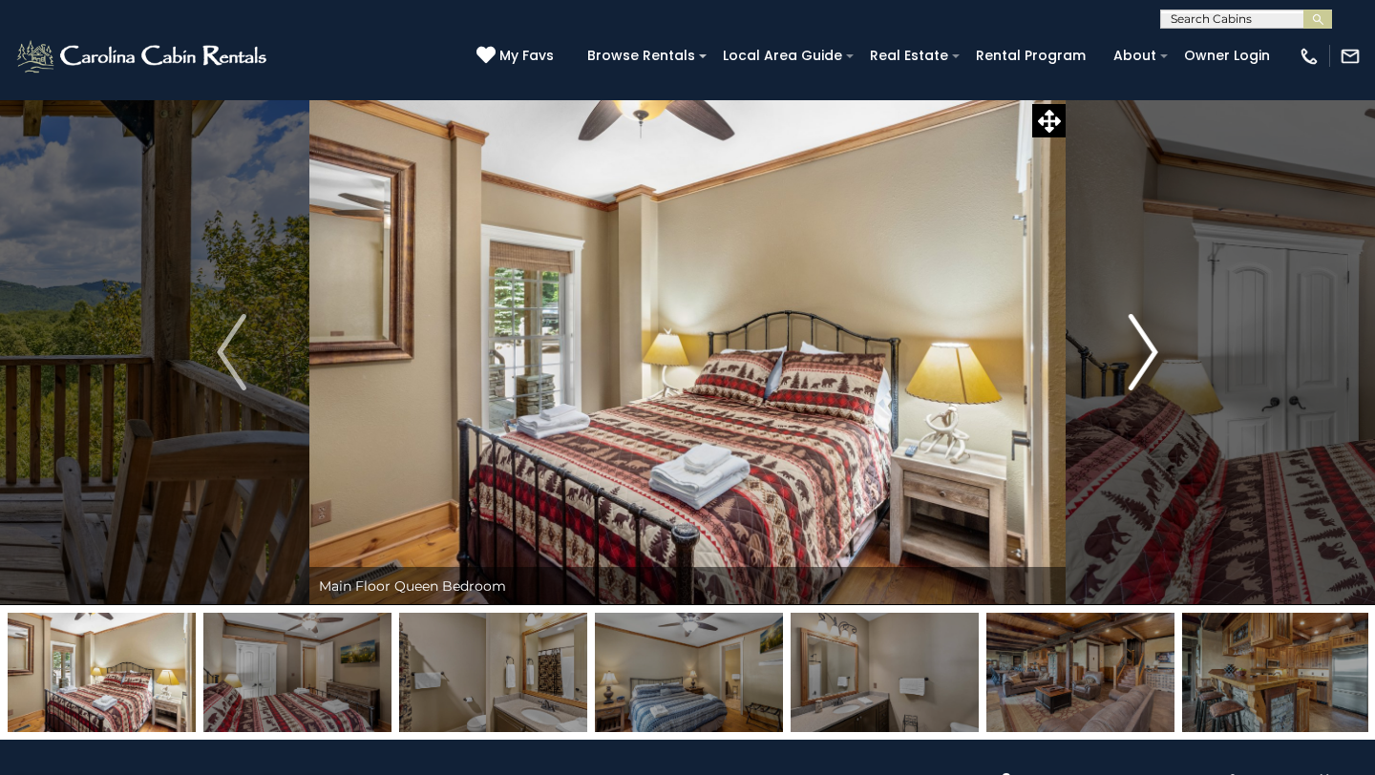
click at [1144, 367] on img "Next" at bounding box center [1143, 352] width 29 height 76
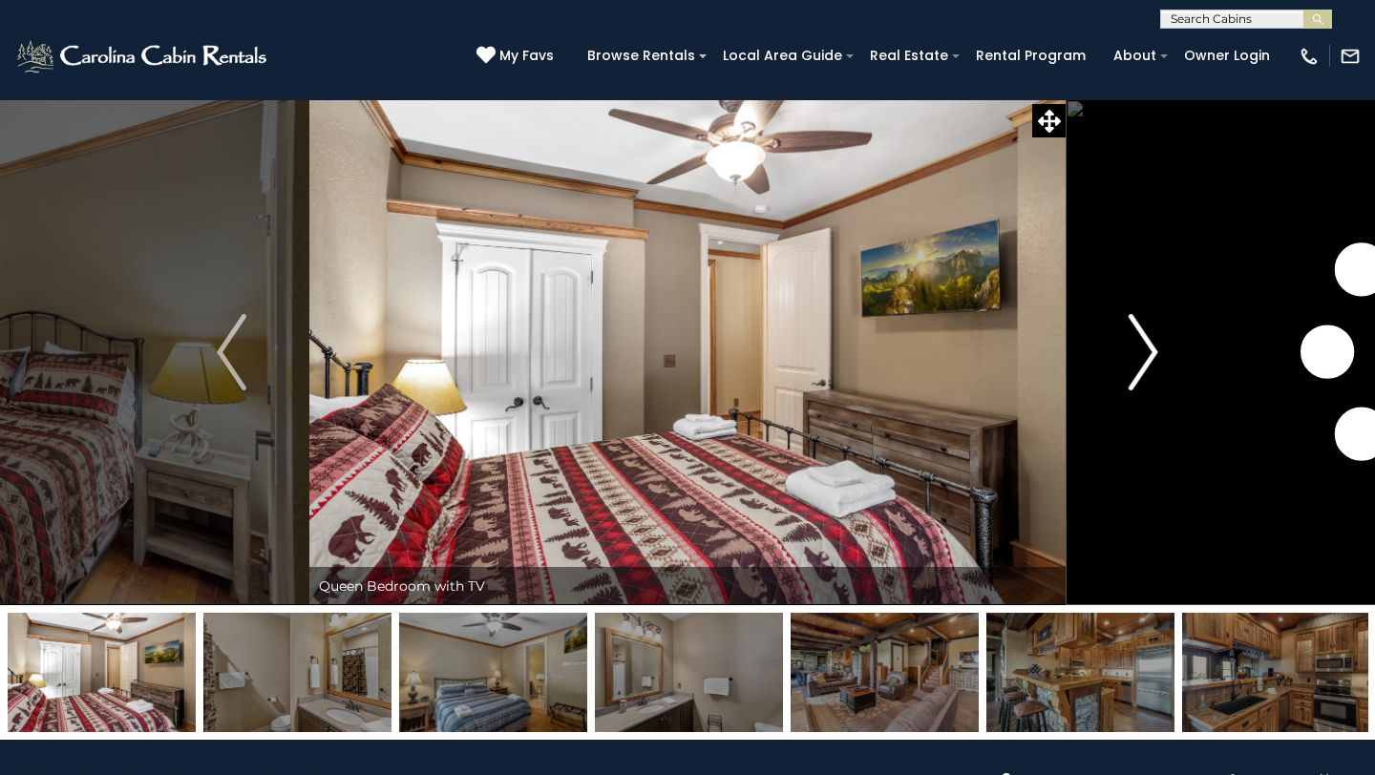
click at [1144, 367] on img "Next" at bounding box center [1143, 352] width 29 height 76
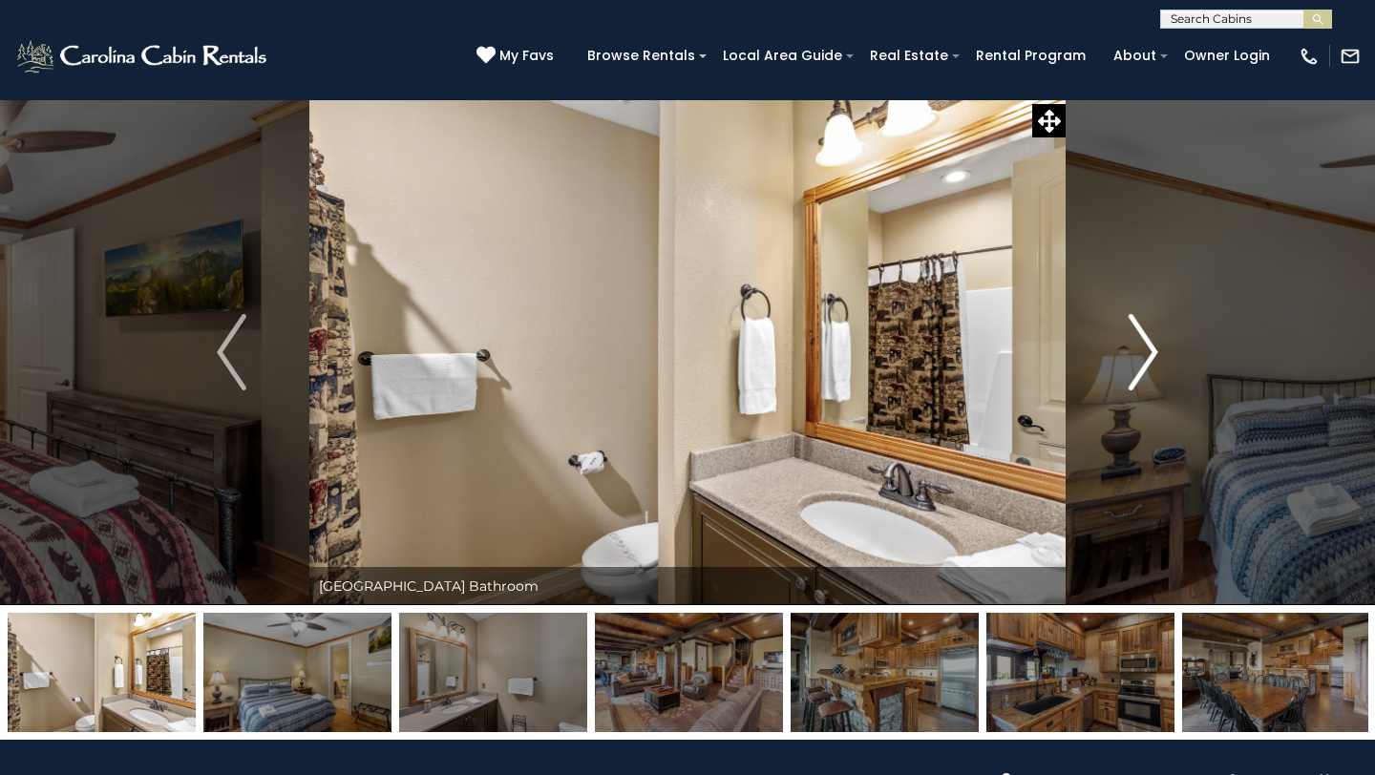
click at [1144, 367] on img "Next" at bounding box center [1143, 352] width 29 height 76
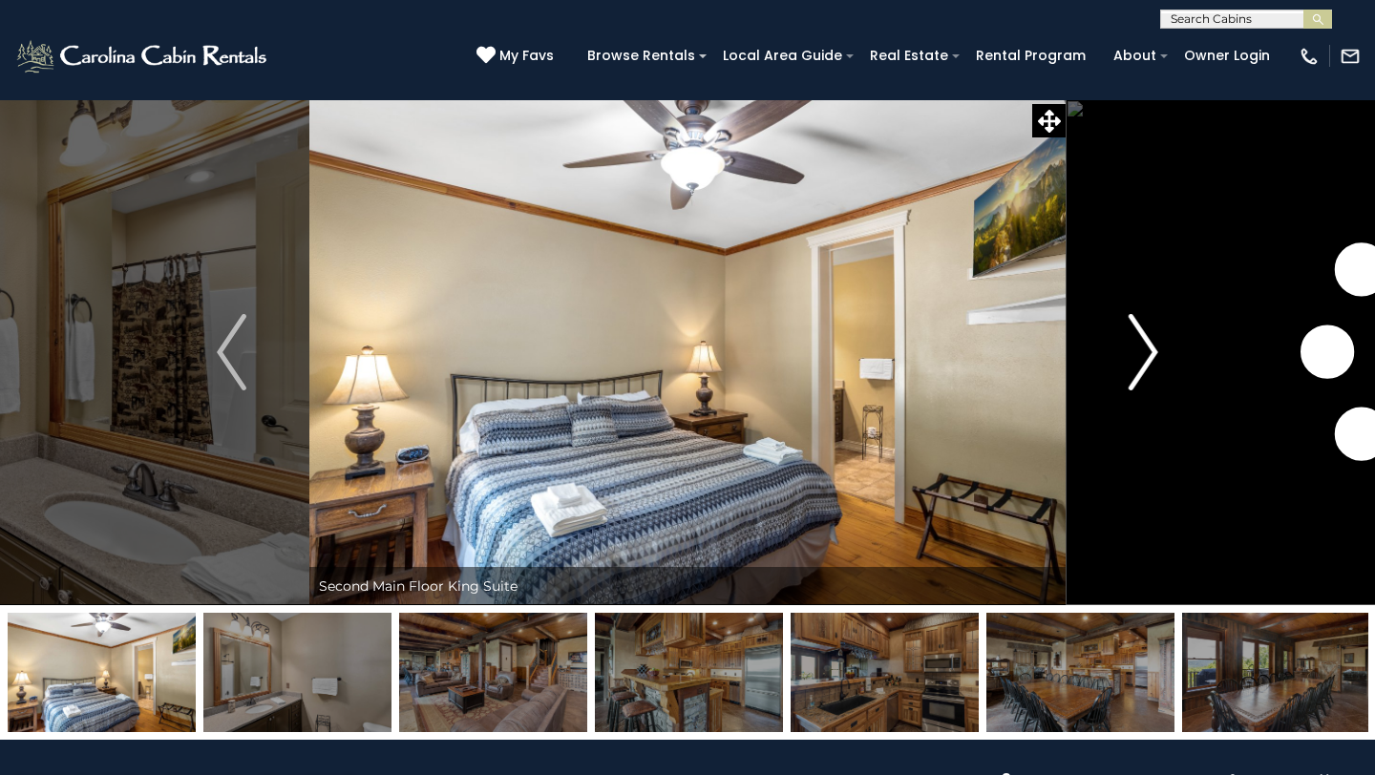
click at [1144, 367] on img "Next" at bounding box center [1143, 352] width 29 height 76
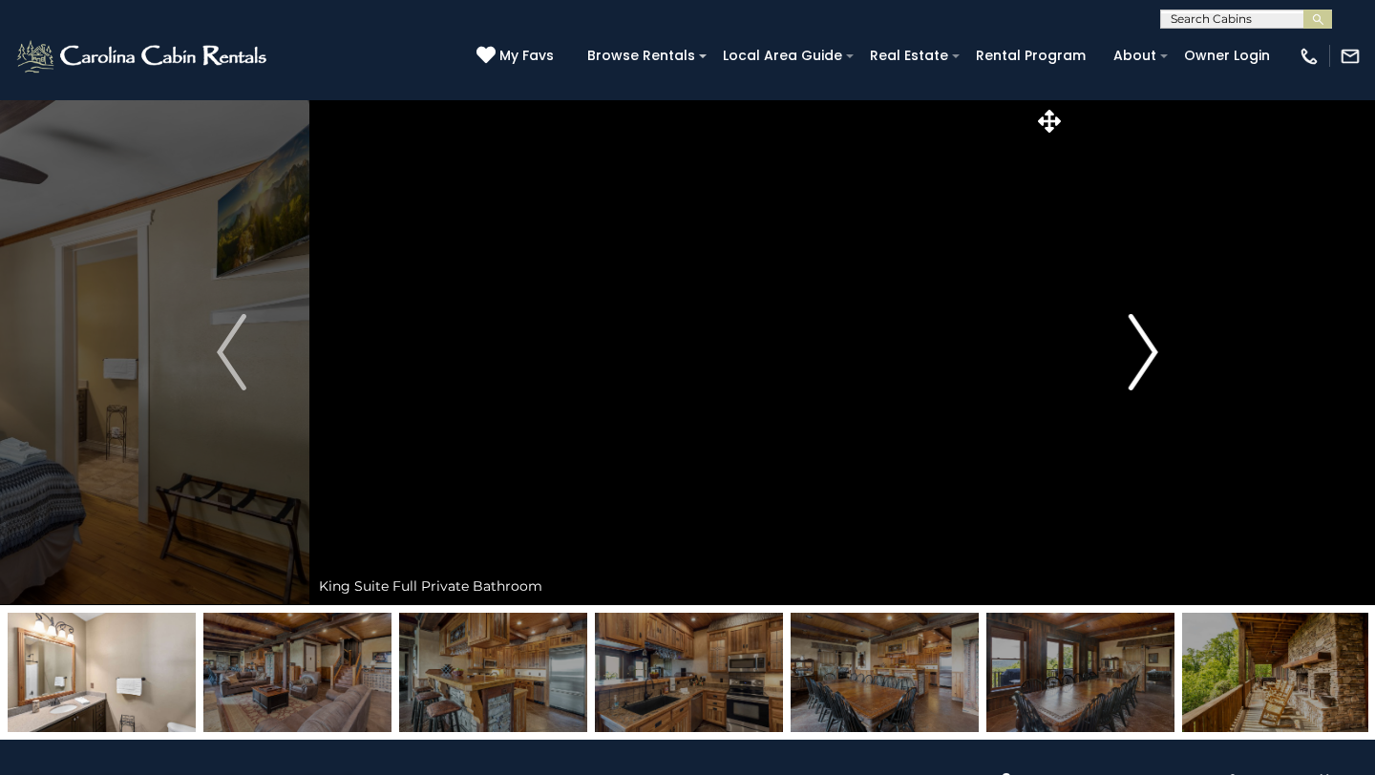
click at [1144, 367] on img "Next" at bounding box center [1143, 352] width 29 height 76
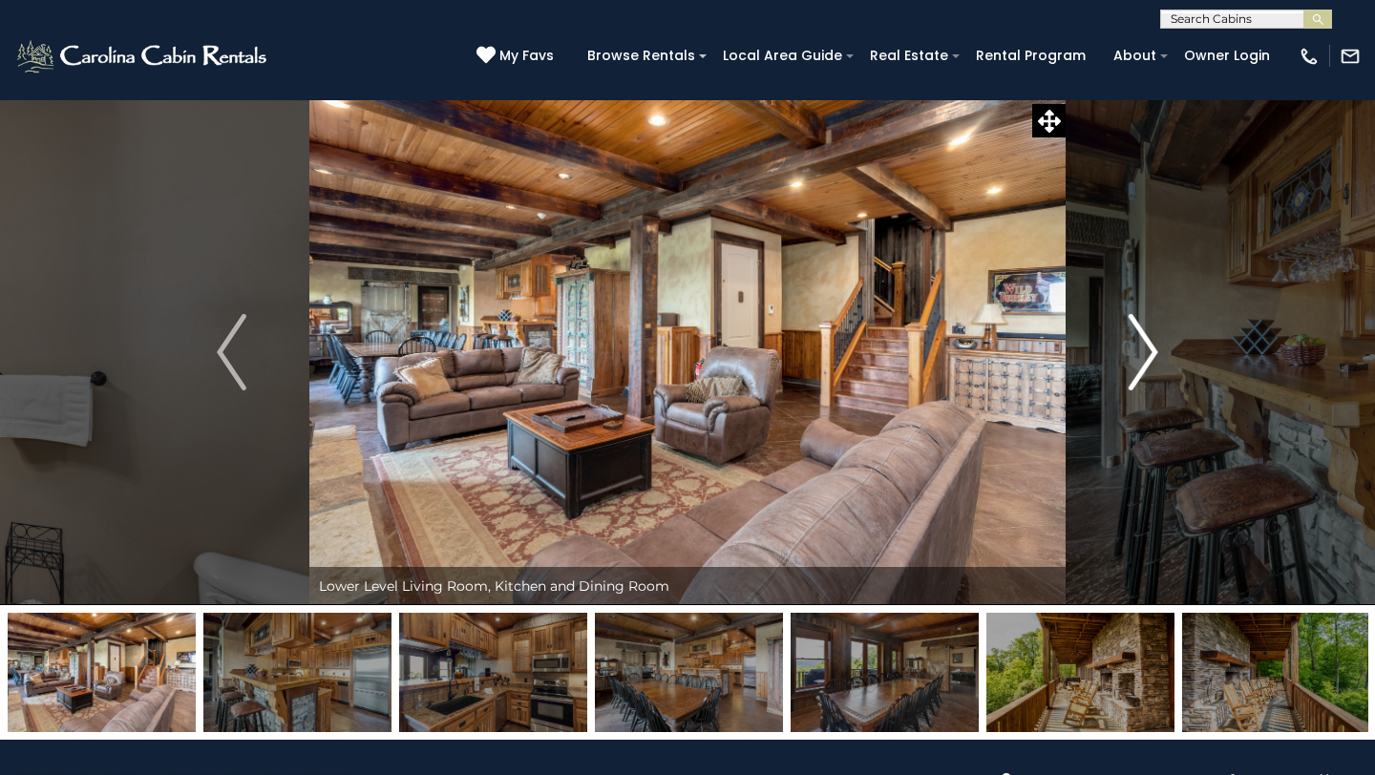
click at [1144, 367] on img "Next" at bounding box center [1143, 352] width 29 height 76
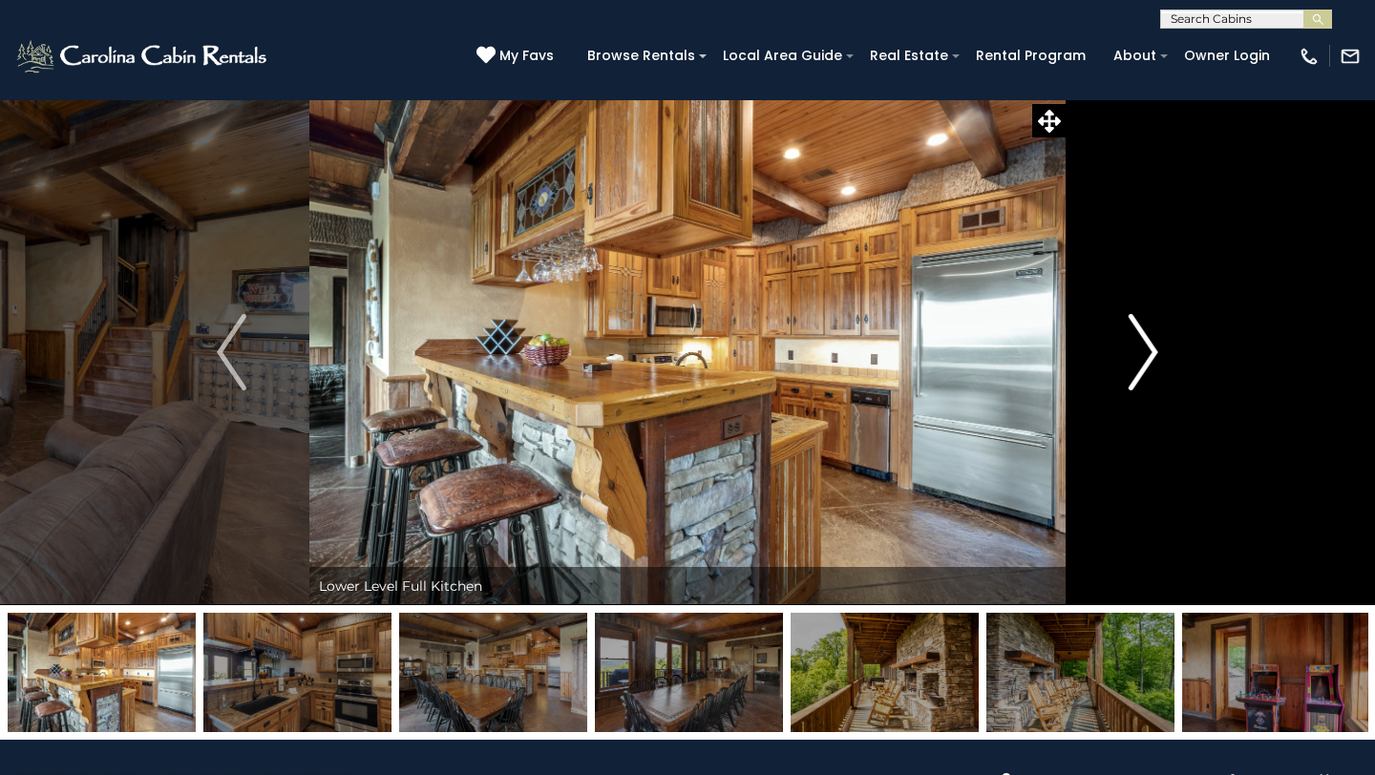
click at [1144, 367] on img "Next" at bounding box center [1143, 352] width 29 height 76
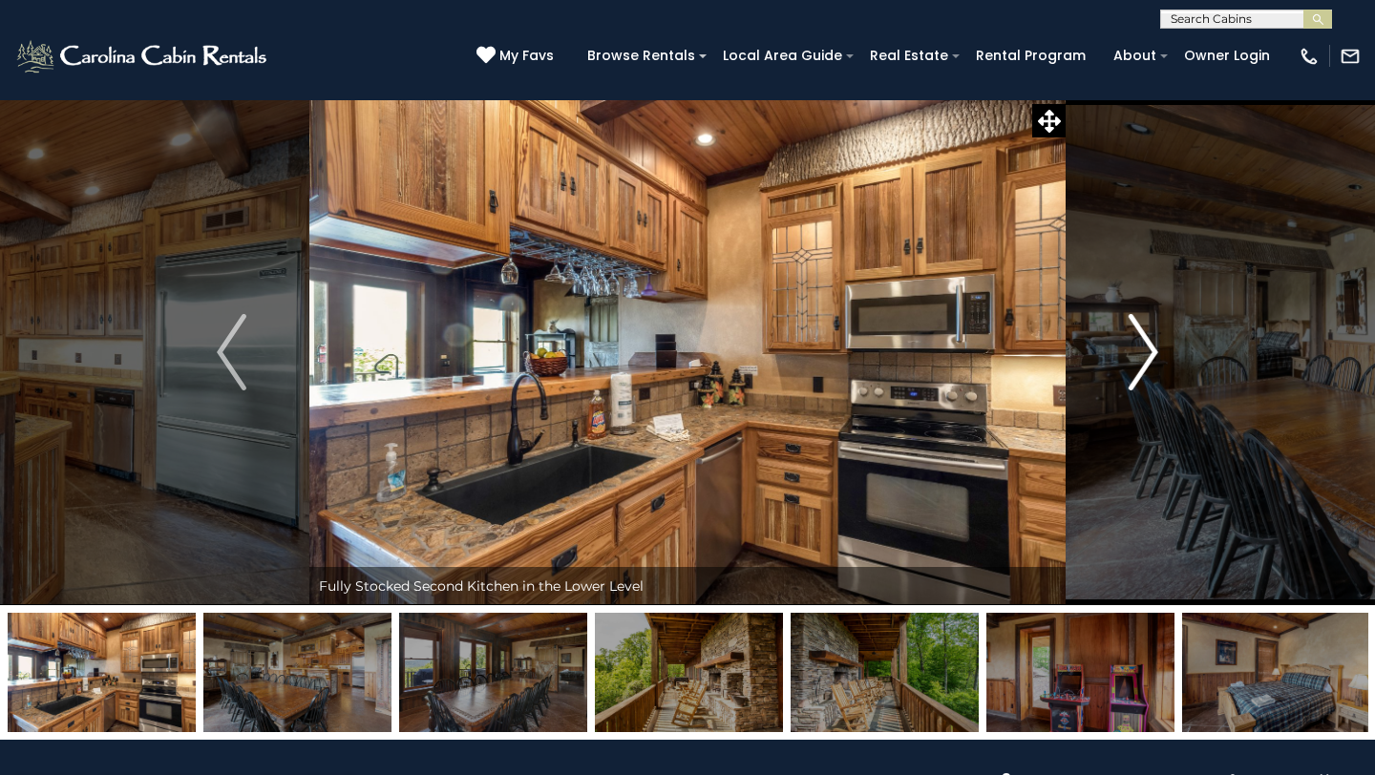
click at [1144, 367] on img "Next" at bounding box center [1143, 352] width 29 height 76
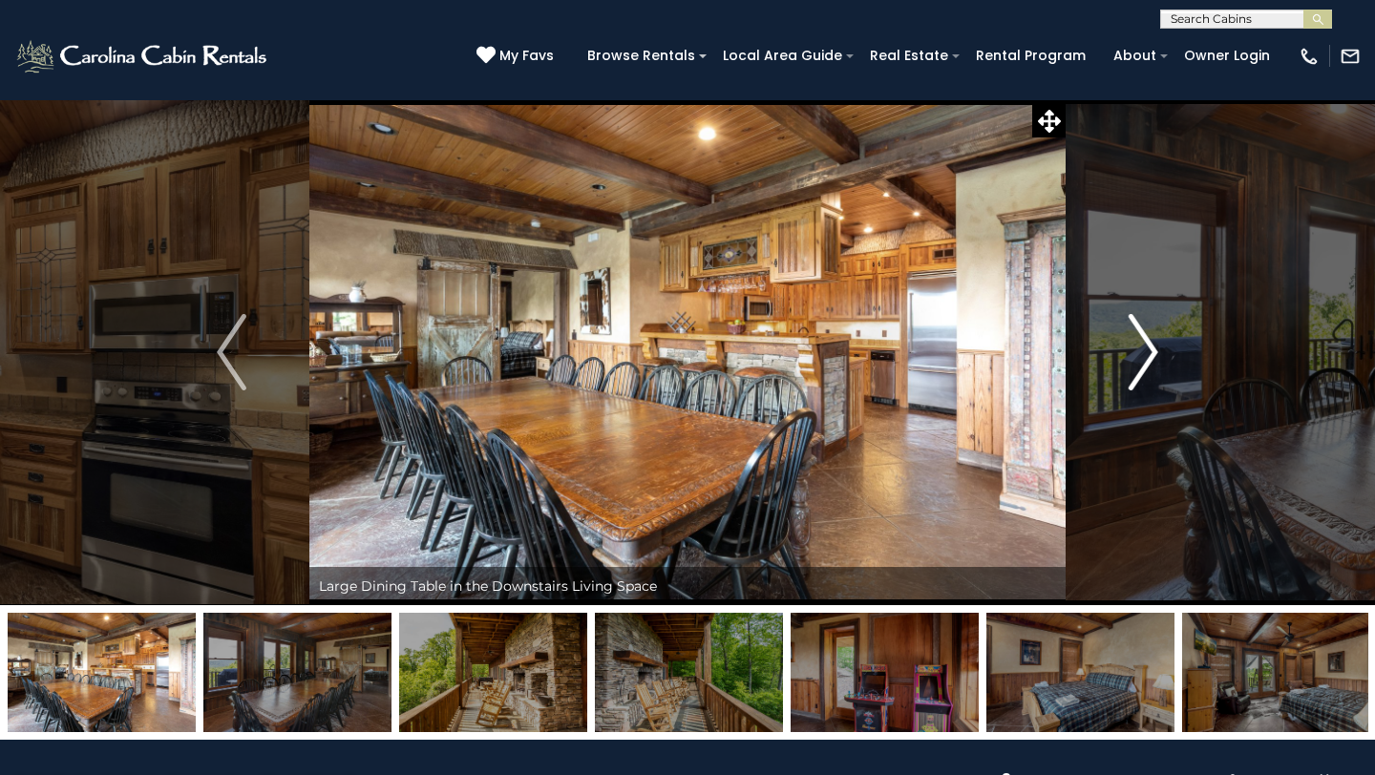
click at [1144, 367] on img "Next" at bounding box center [1143, 352] width 29 height 76
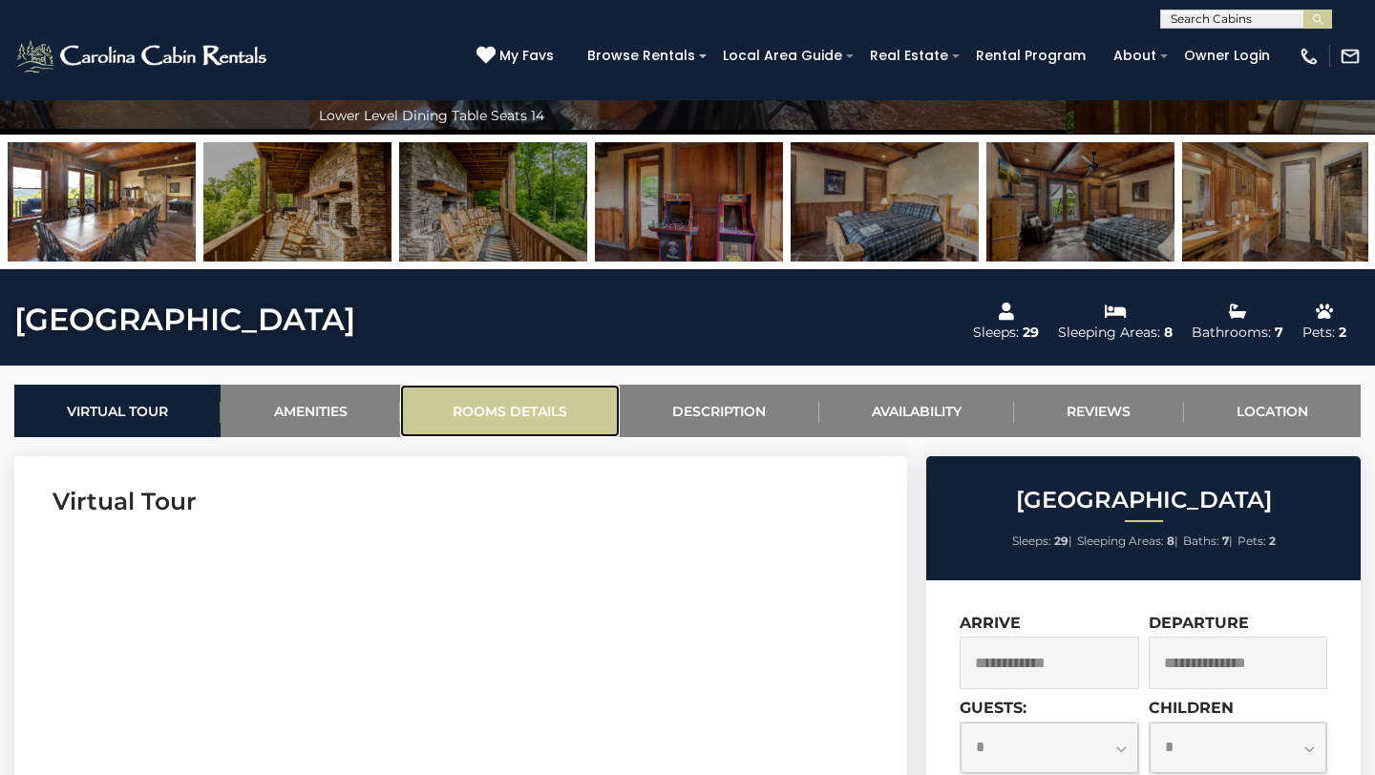
click at [481, 400] on link "Rooms Details" at bounding box center [510, 411] width 220 height 53
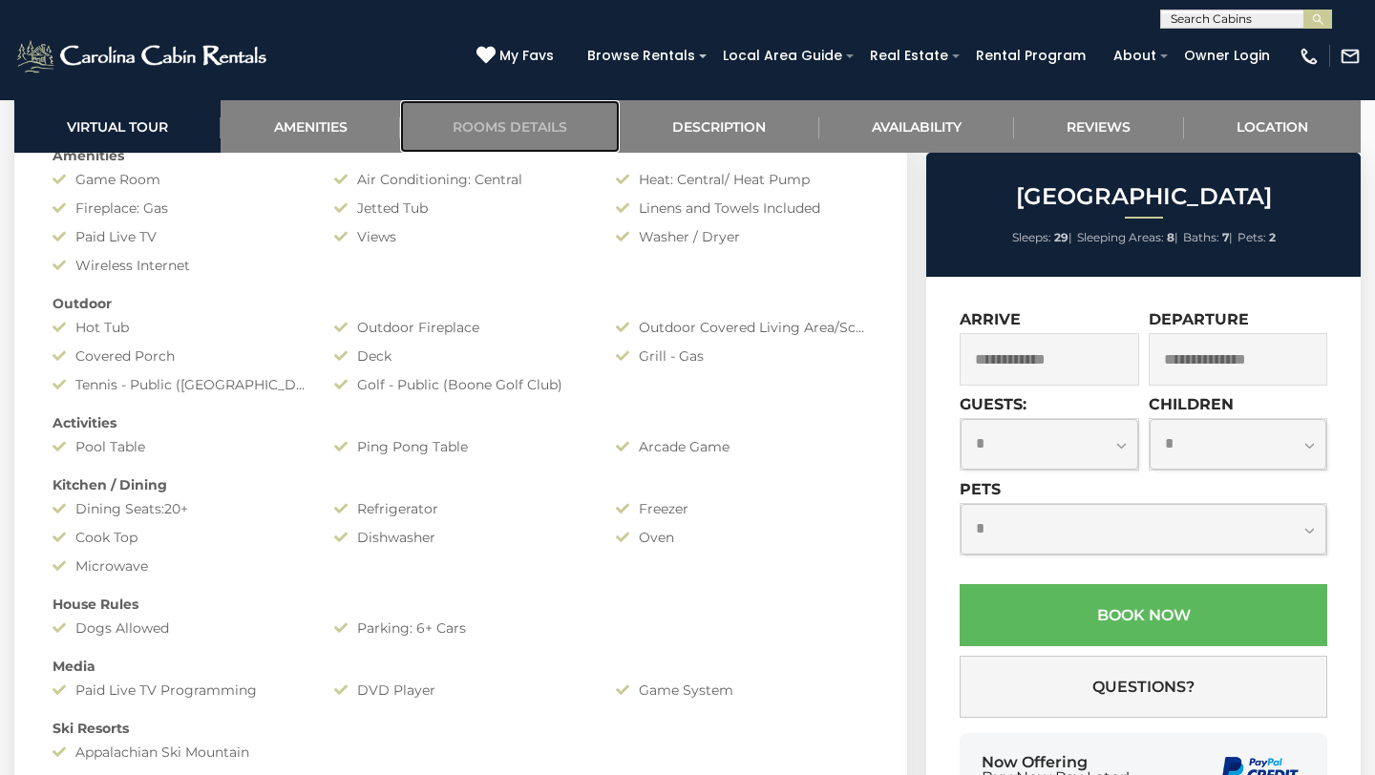
scroll to position [1251, 0]
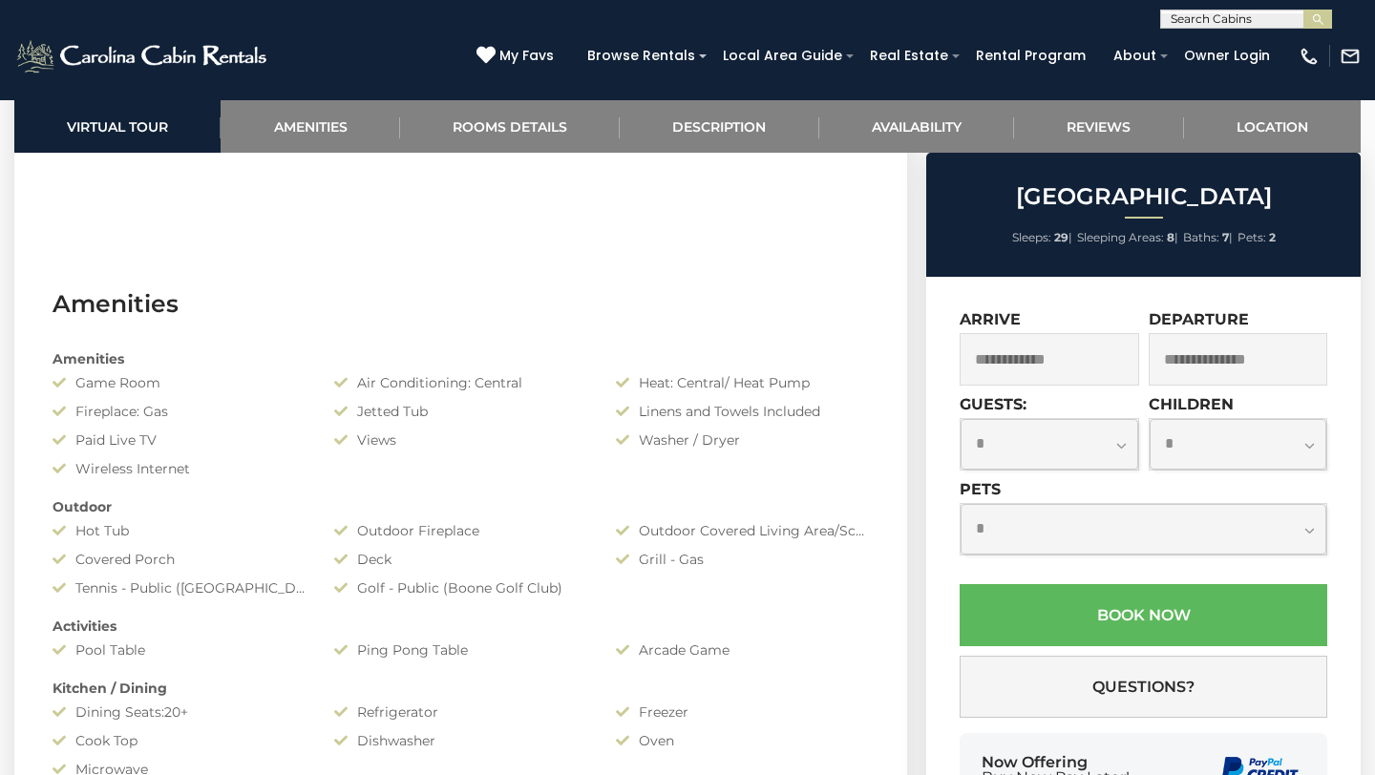
click at [1052, 360] on input "text" at bounding box center [1050, 359] width 180 height 53
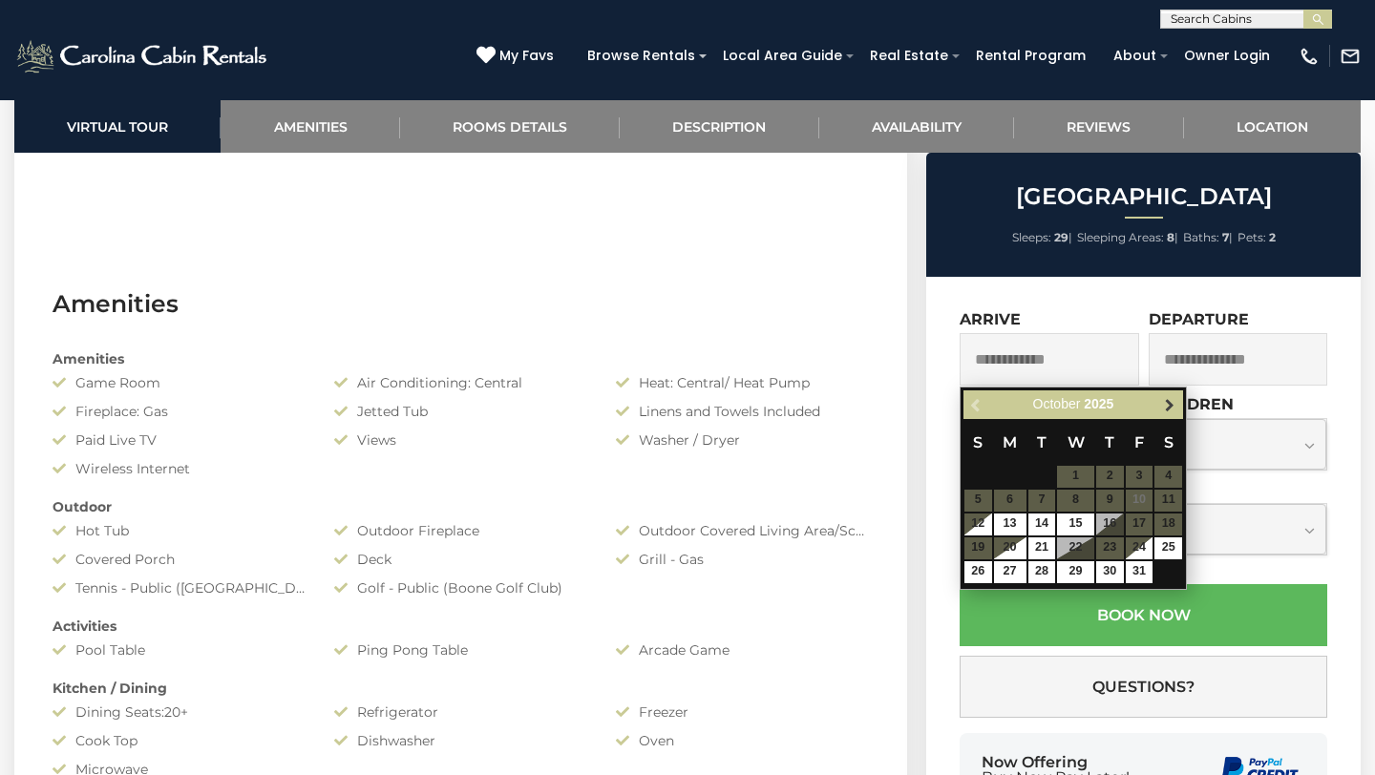
click at [1162, 400] on span "Next" at bounding box center [1169, 404] width 15 height 15
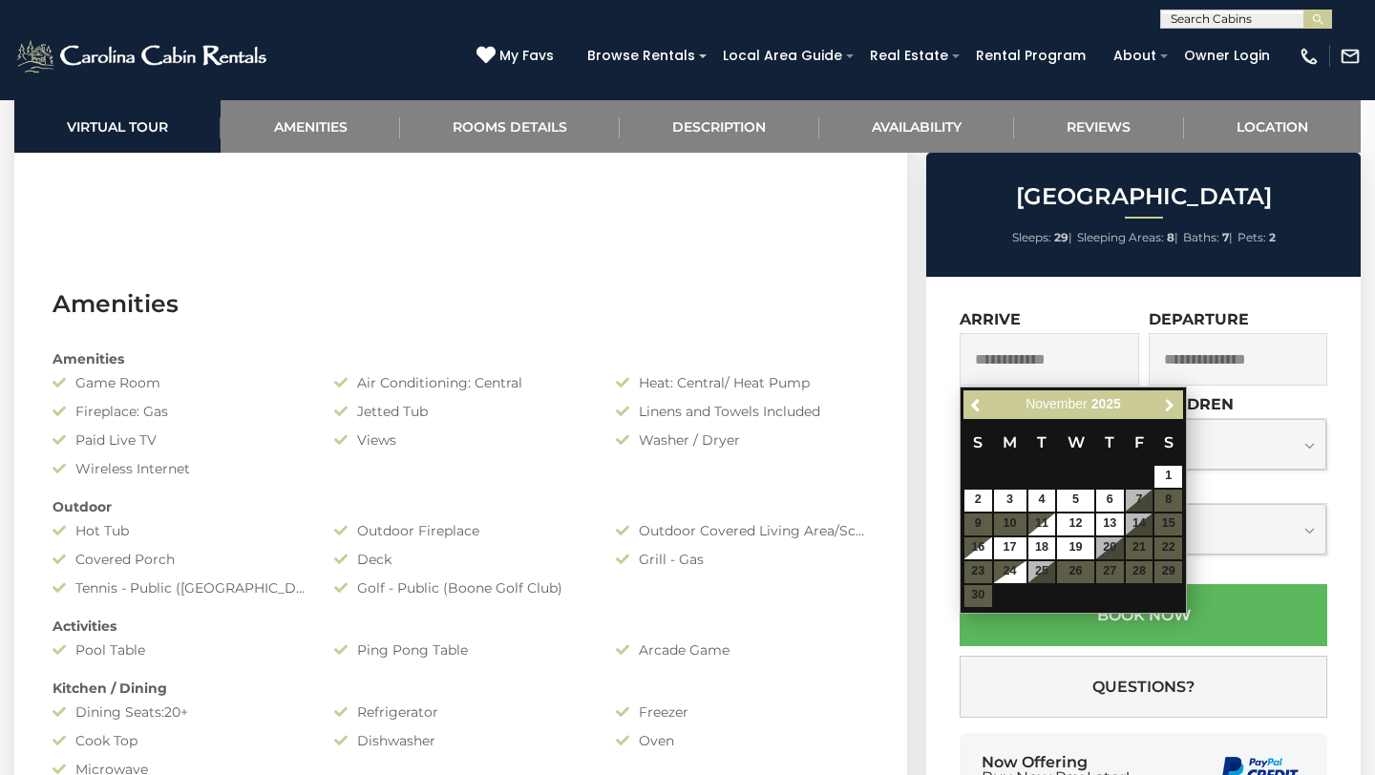
click at [1162, 400] on span "Next" at bounding box center [1169, 404] width 15 height 15
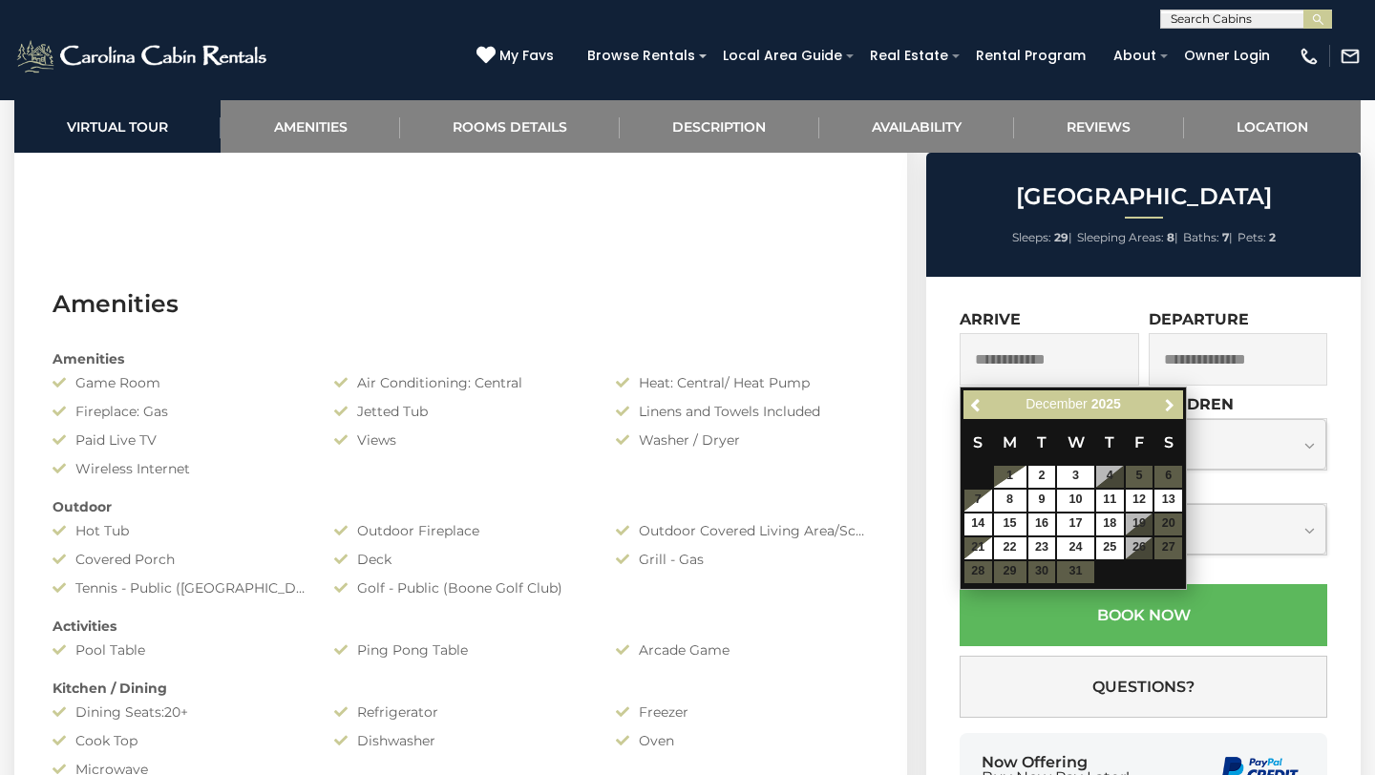
click at [1162, 400] on span "Next" at bounding box center [1169, 404] width 15 height 15
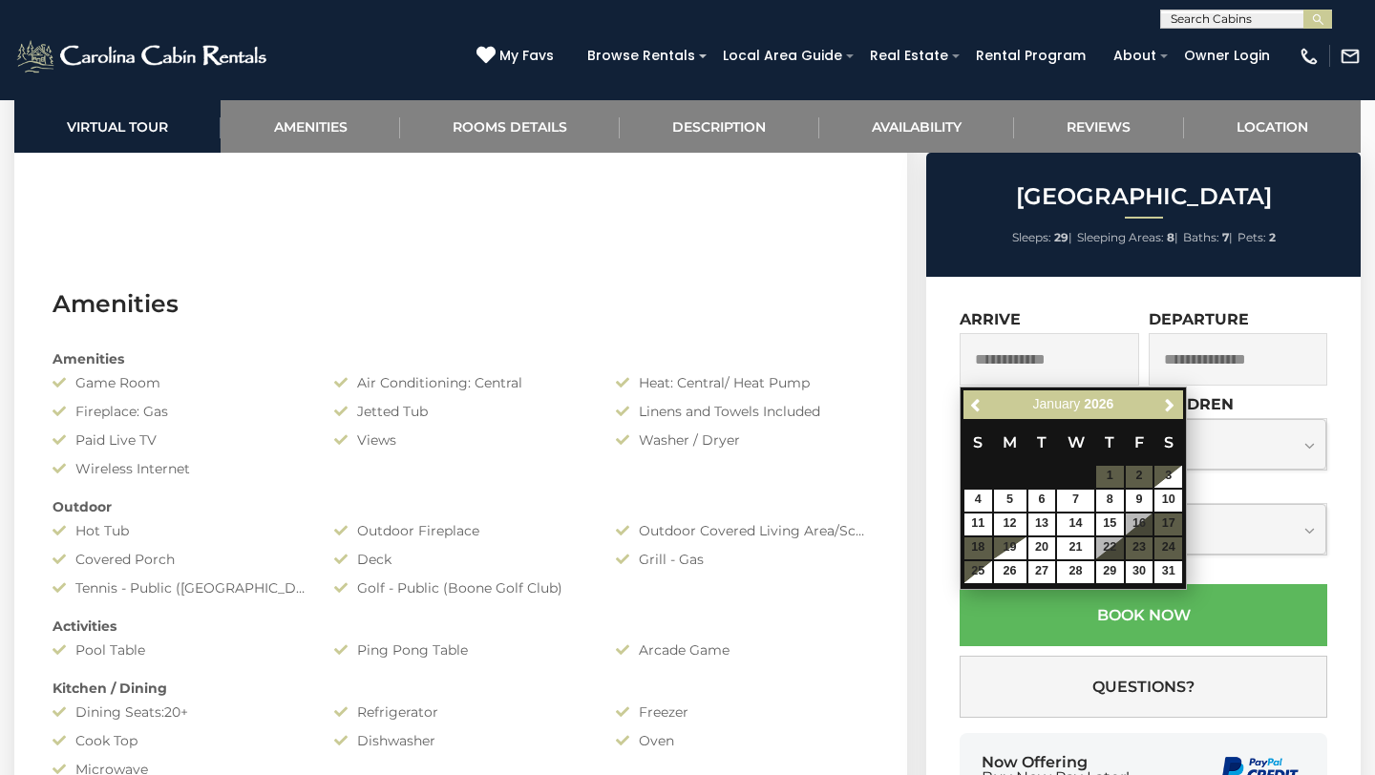
click at [1132, 527] on table "S M T W T F S 1 2 3 4 5 6 7 8 9 10 11 12 13 14 15 16 17 18 19 20 21 22 23 24 25…" at bounding box center [1074, 501] width 220 height 164
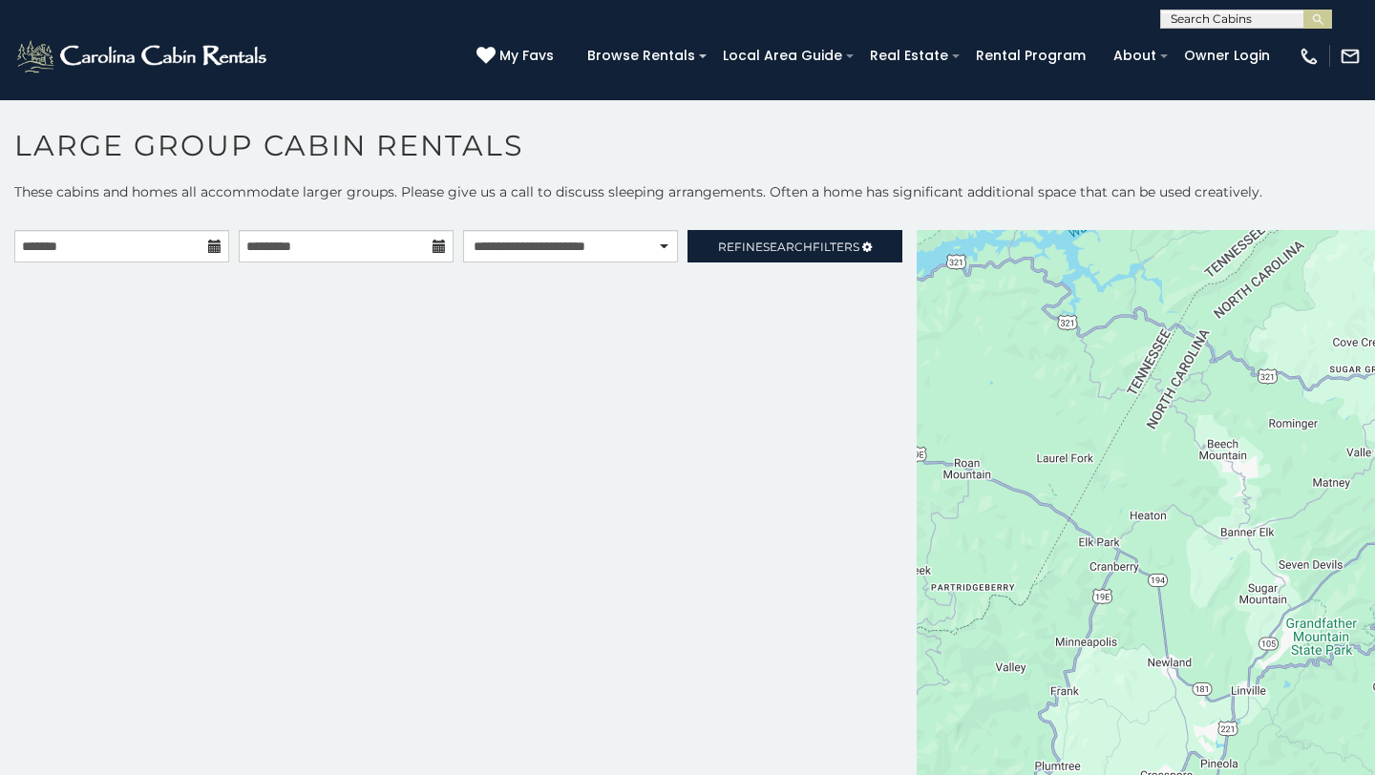
scroll to position [10, 0]
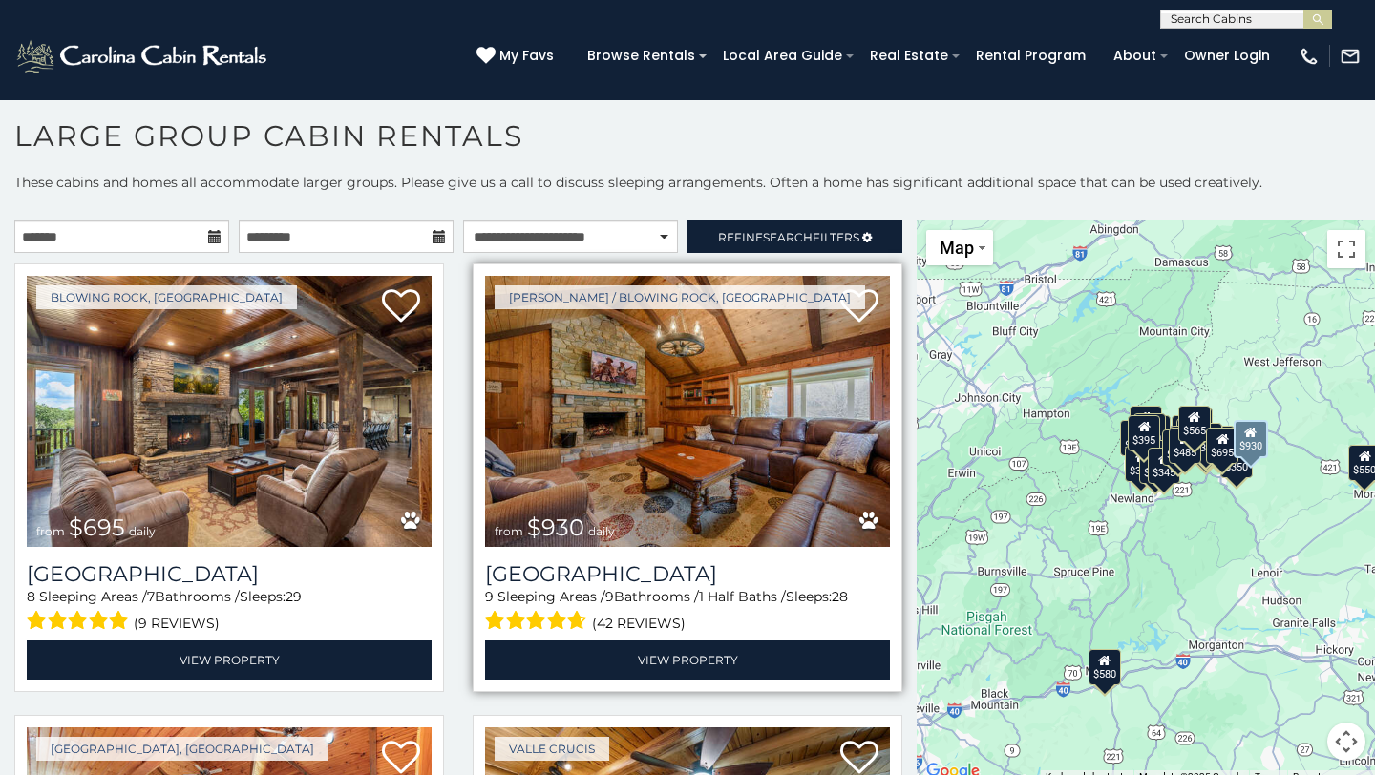
click at [700, 443] on img at bounding box center [687, 411] width 405 height 271
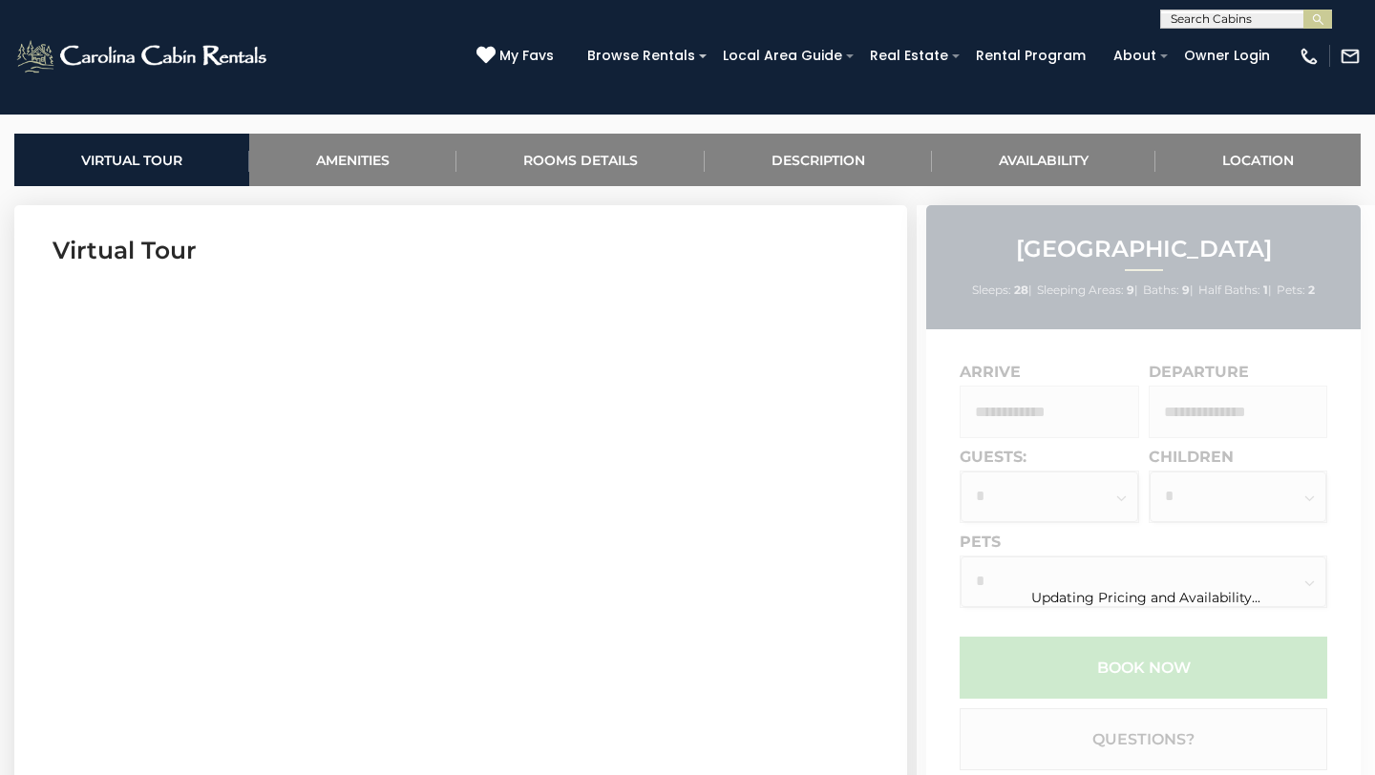
scroll to position [815, 0]
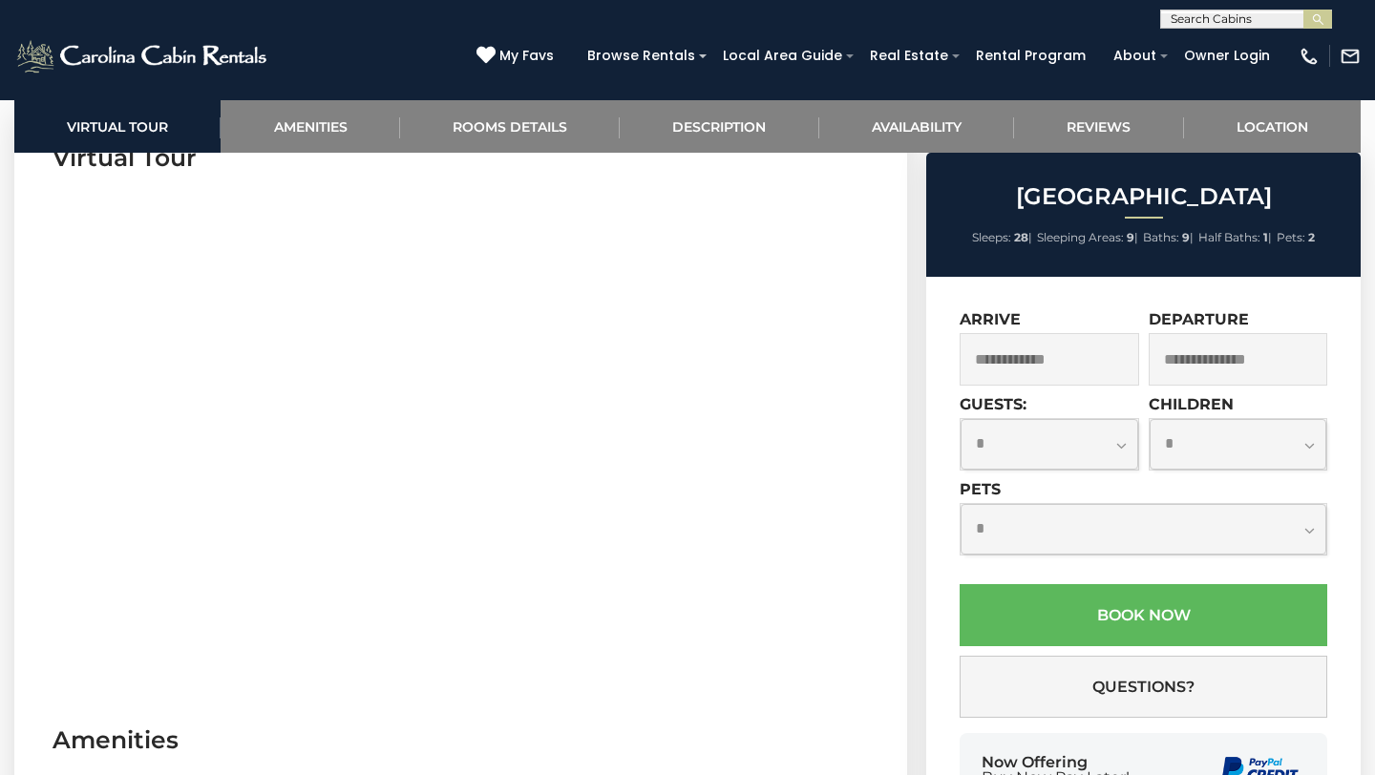
click at [1098, 382] on input "text" at bounding box center [1050, 359] width 180 height 53
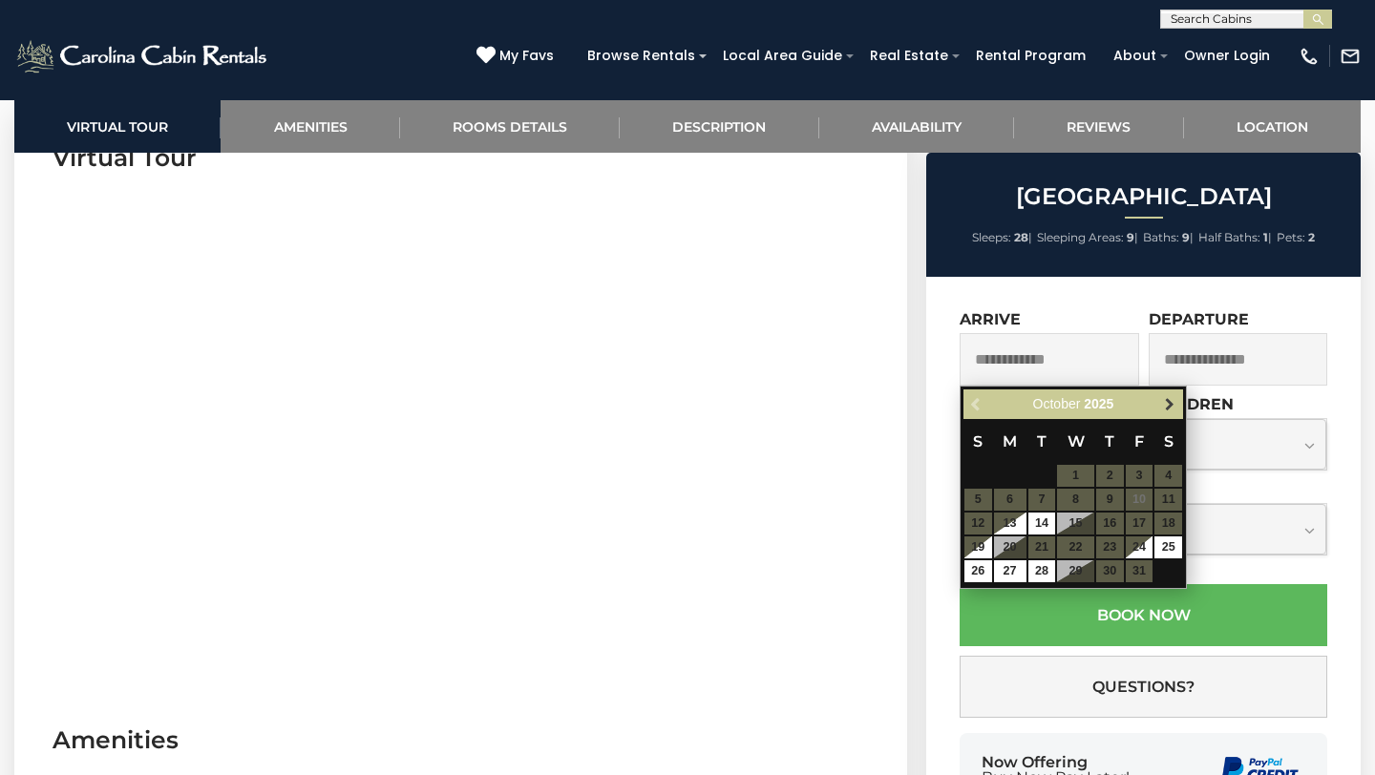
click at [1176, 403] on span "Next" at bounding box center [1169, 404] width 15 height 15
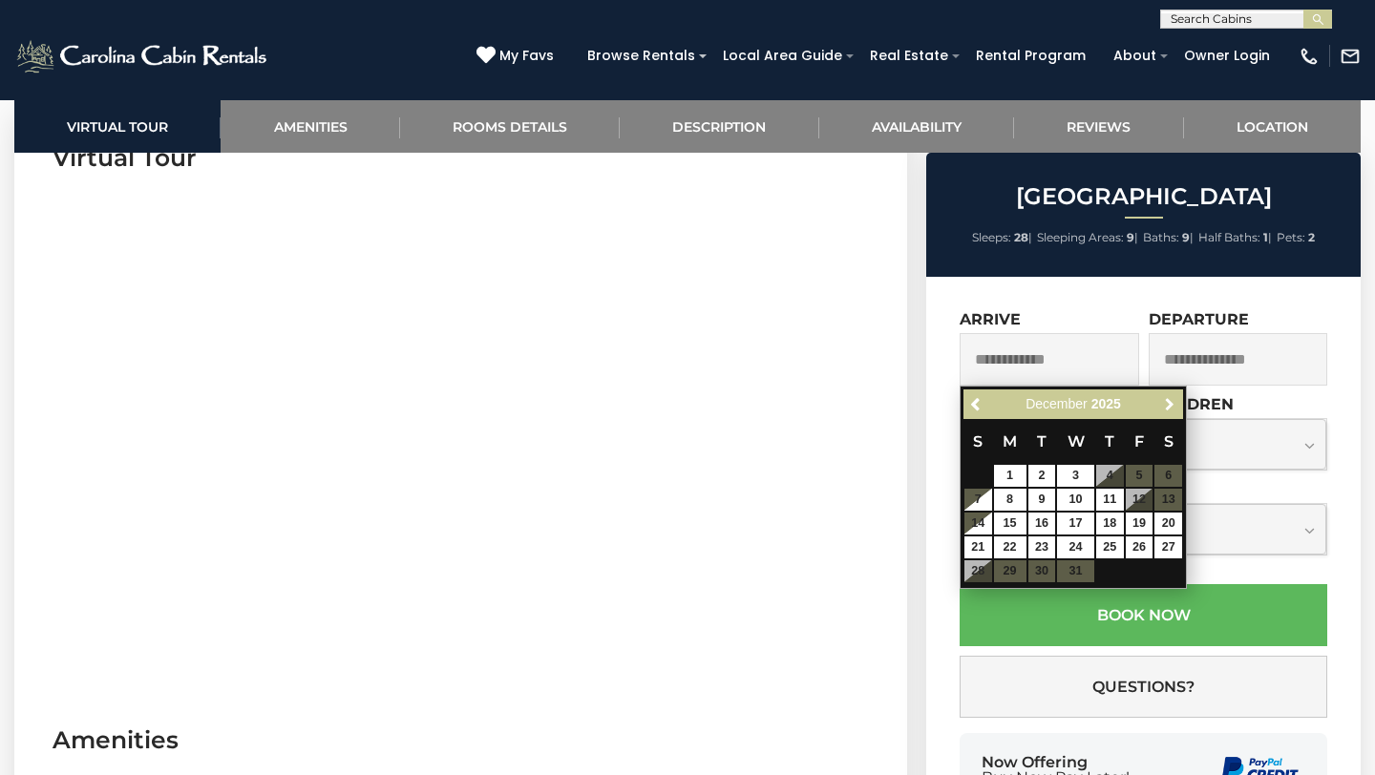
click at [1176, 403] on span "Next" at bounding box center [1169, 404] width 15 height 15
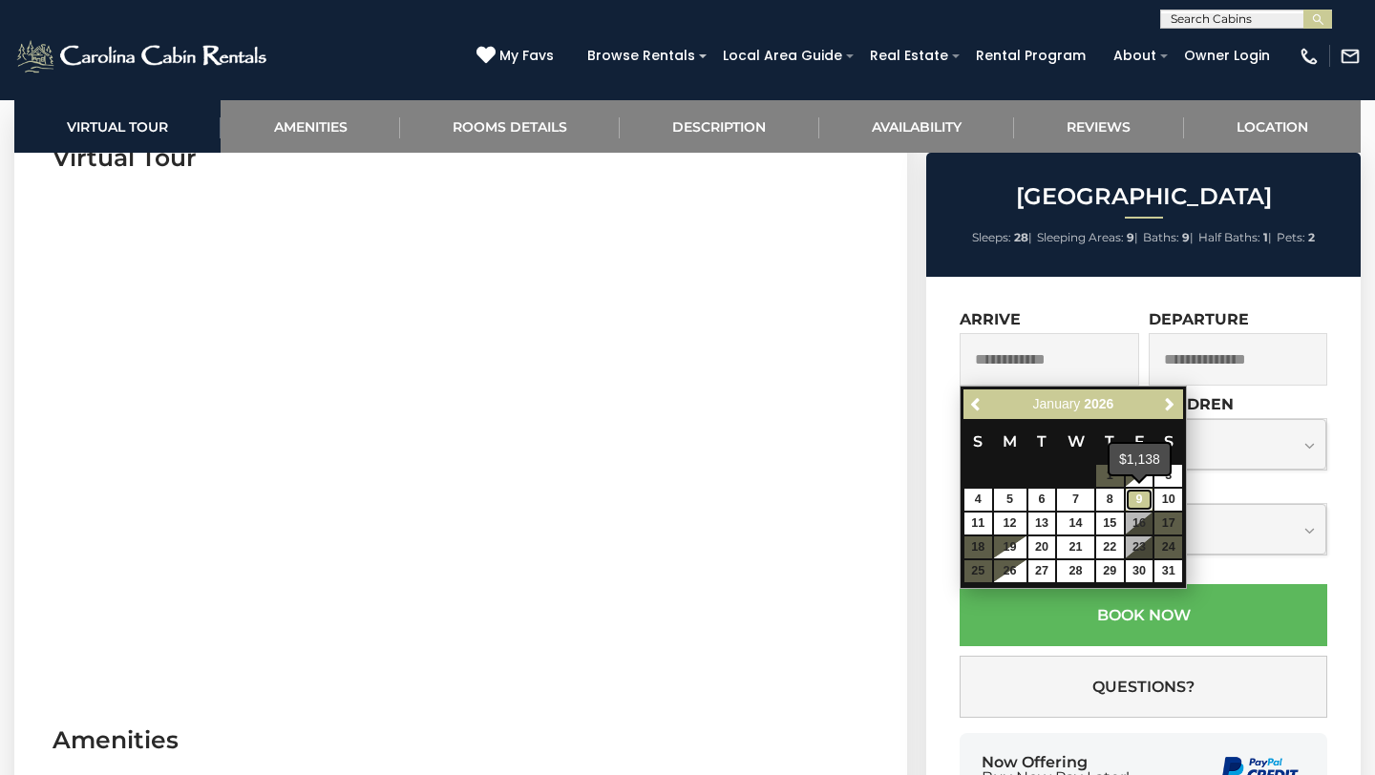
click at [1147, 498] on link "9" at bounding box center [1140, 500] width 28 height 22
type input "**********"
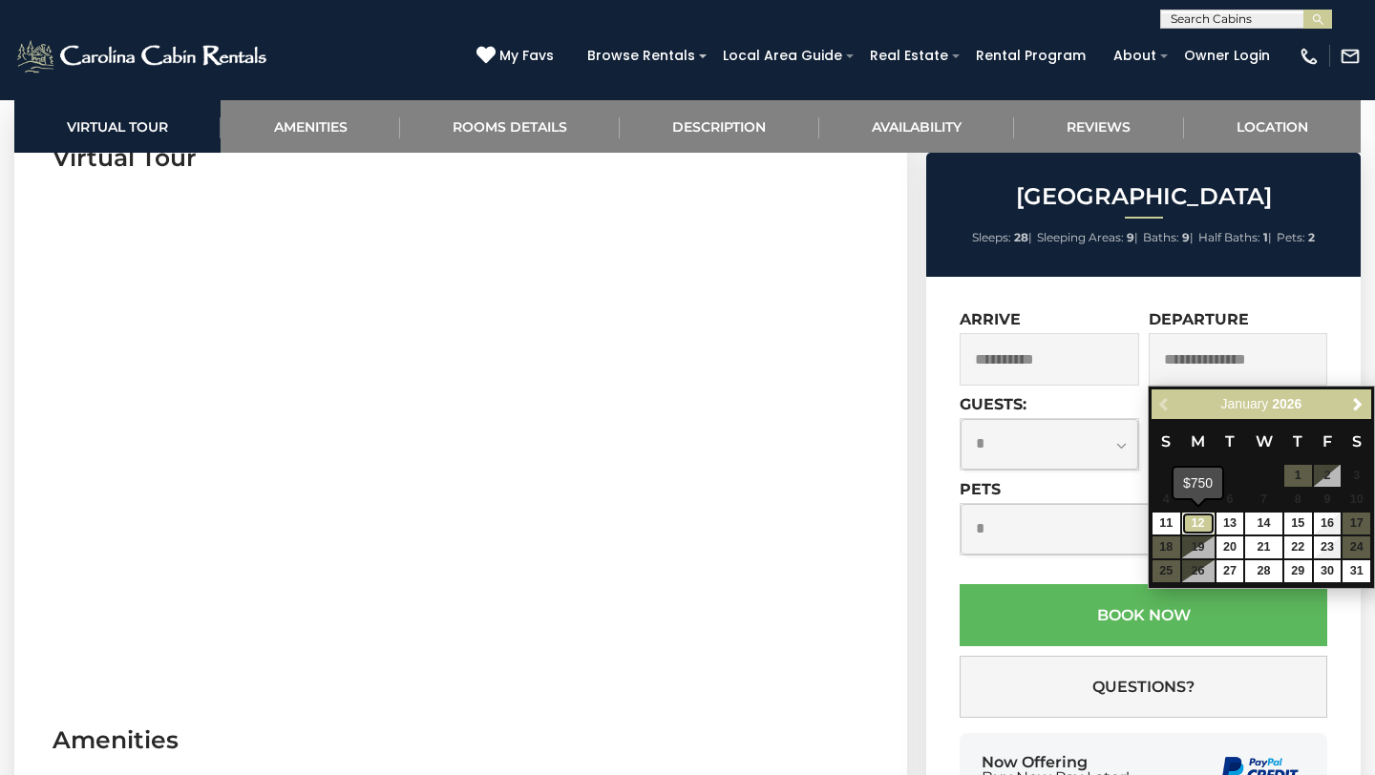
click at [1196, 521] on link "12" at bounding box center [1198, 524] width 32 height 22
type input "**********"
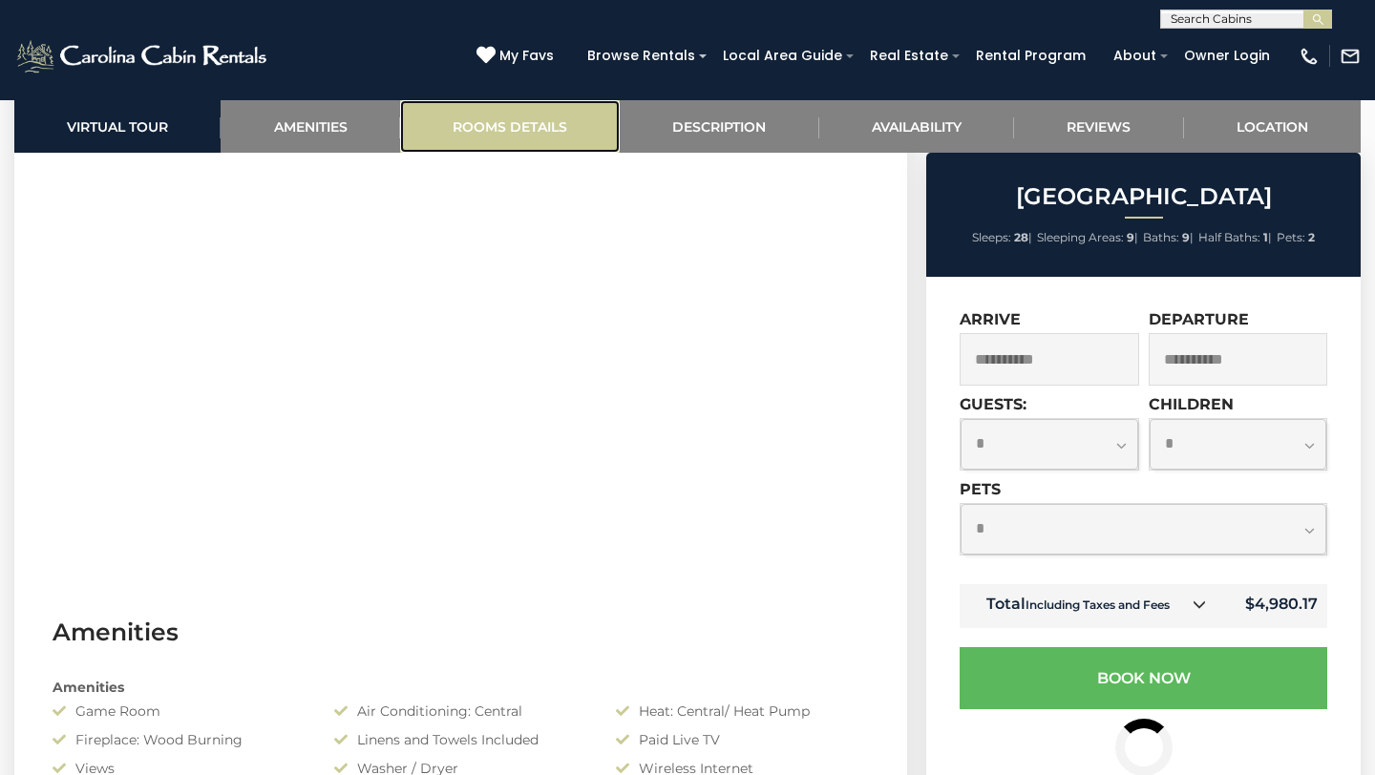
click at [523, 111] on link "Rooms Details" at bounding box center [510, 126] width 220 height 53
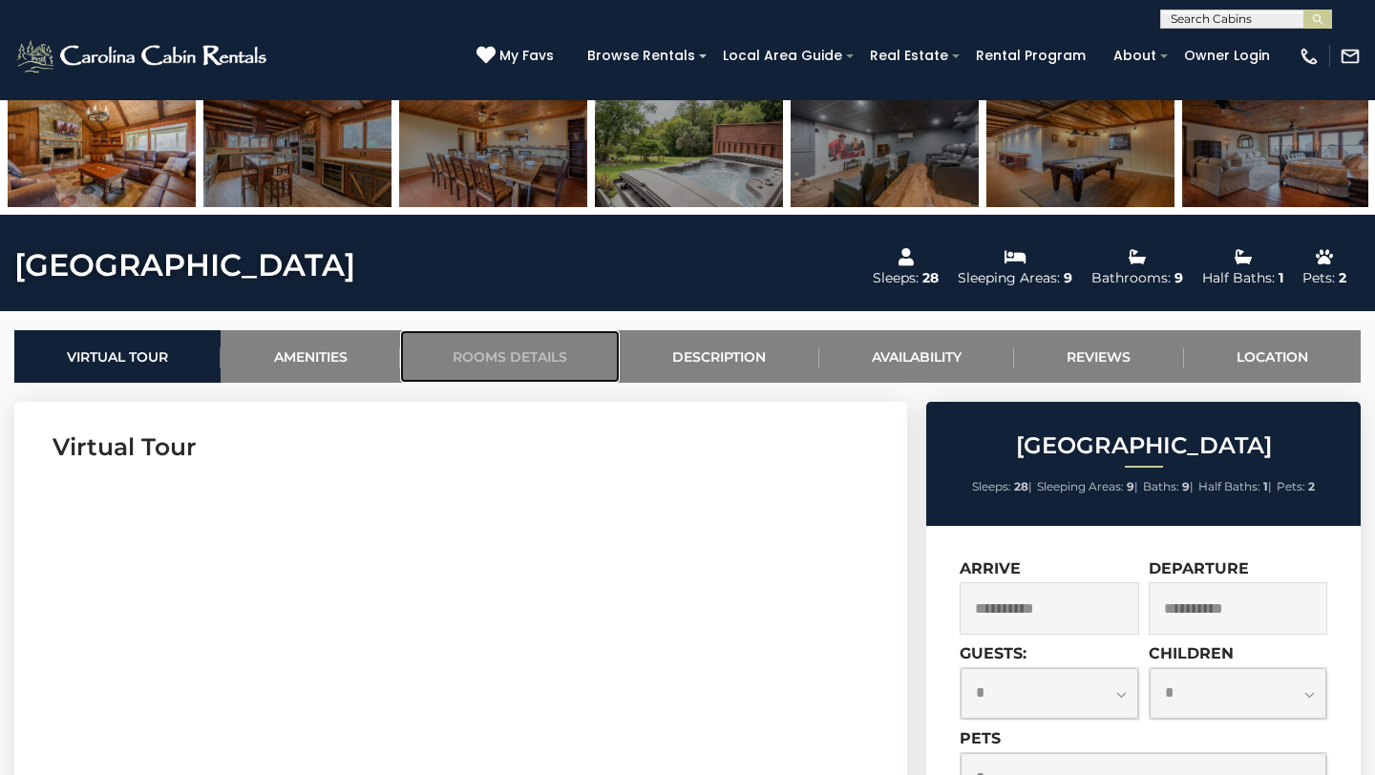
scroll to position [439, 0]
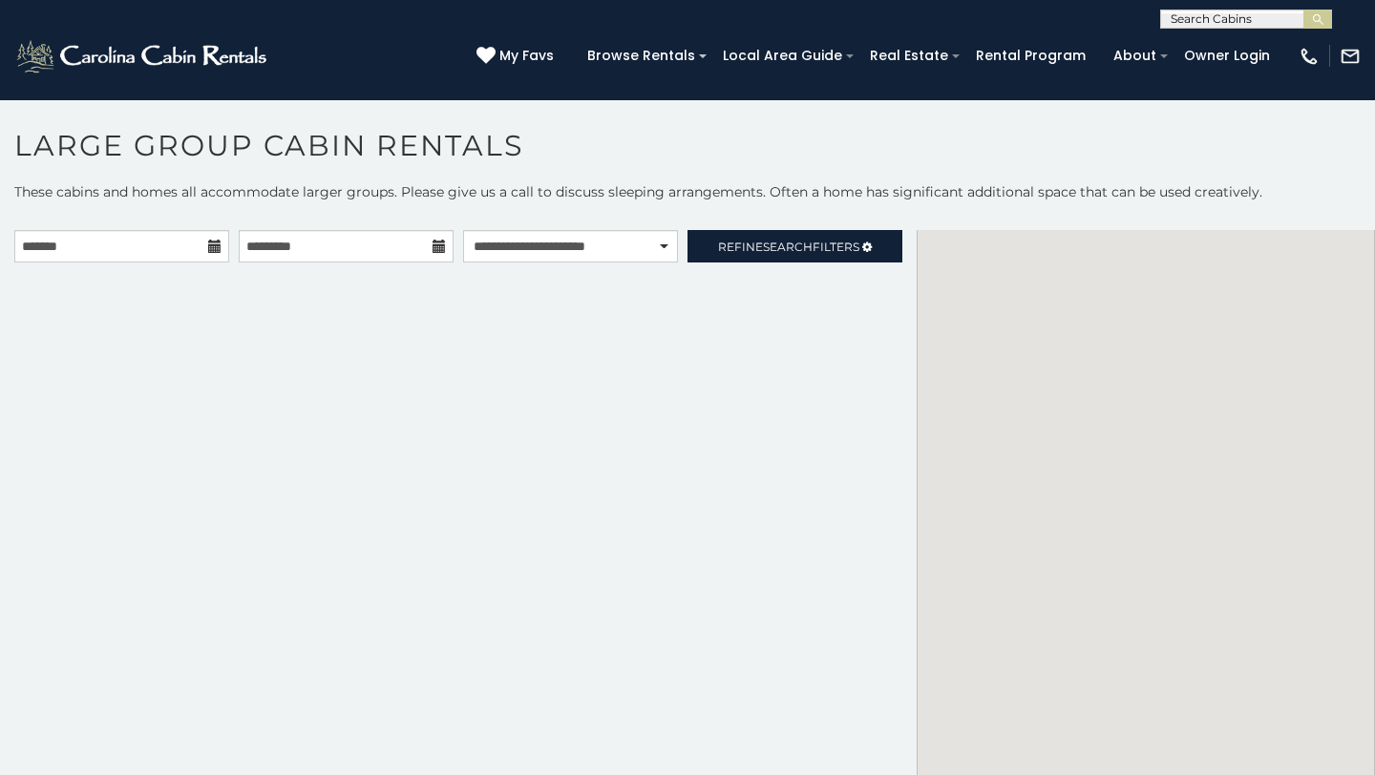
select select "**********"
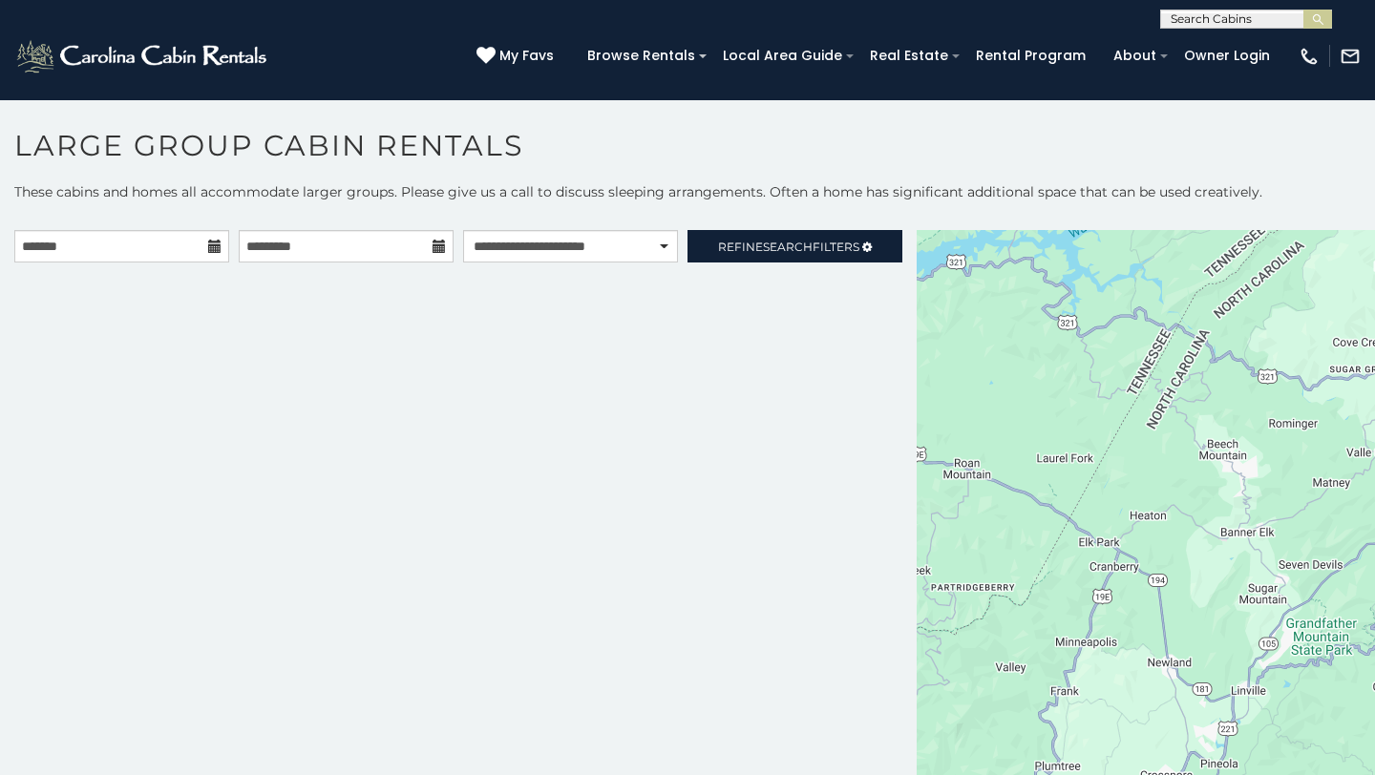
scroll to position [10, 0]
